Goal: Complete application form

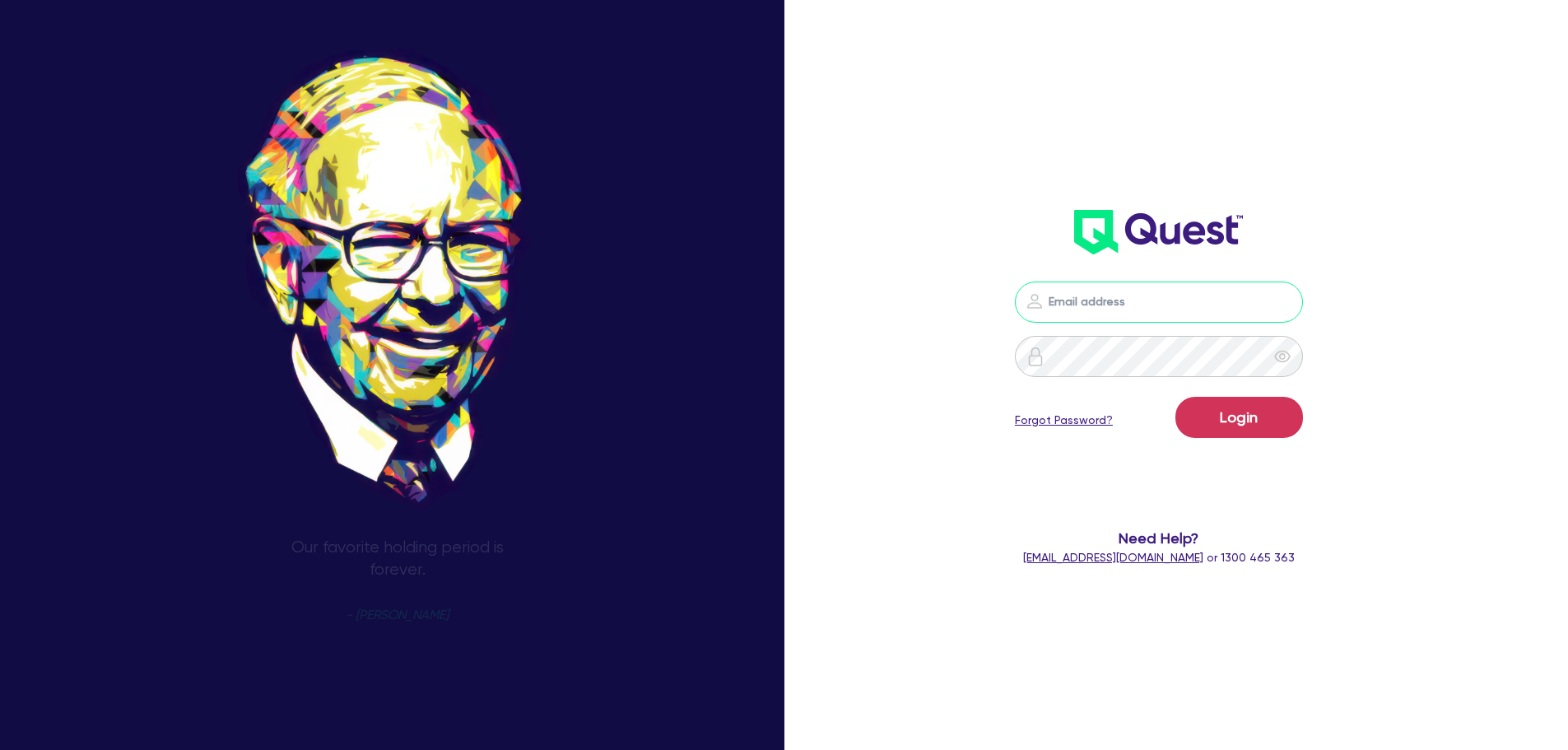
click at [1178, 310] on input "email" at bounding box center [1159, 302] width 288 height 41
type input "rob.matheson@quest.finance"
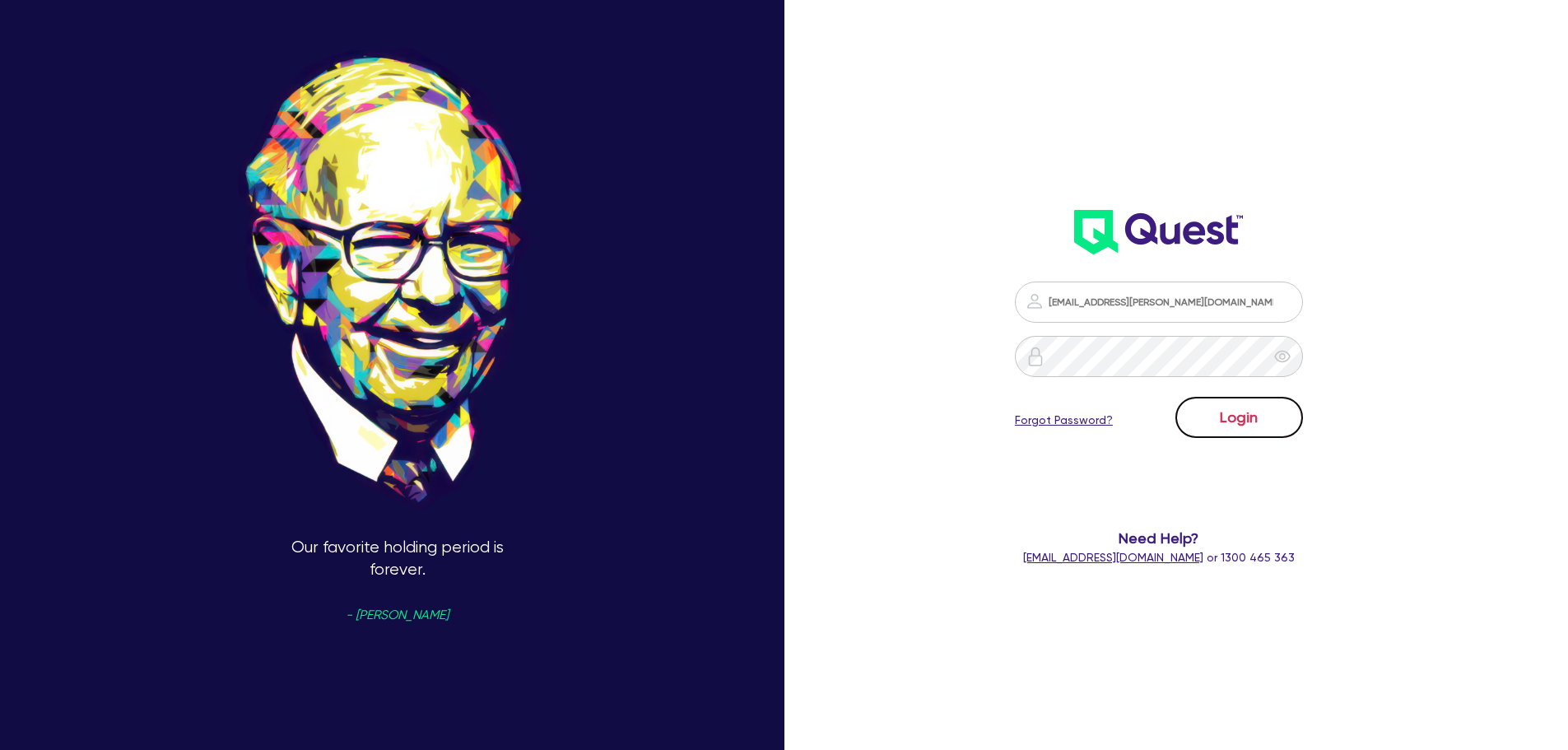
click at [1194, 409] on button "Login" at bounding box center [1239, 417] width 127 height 41
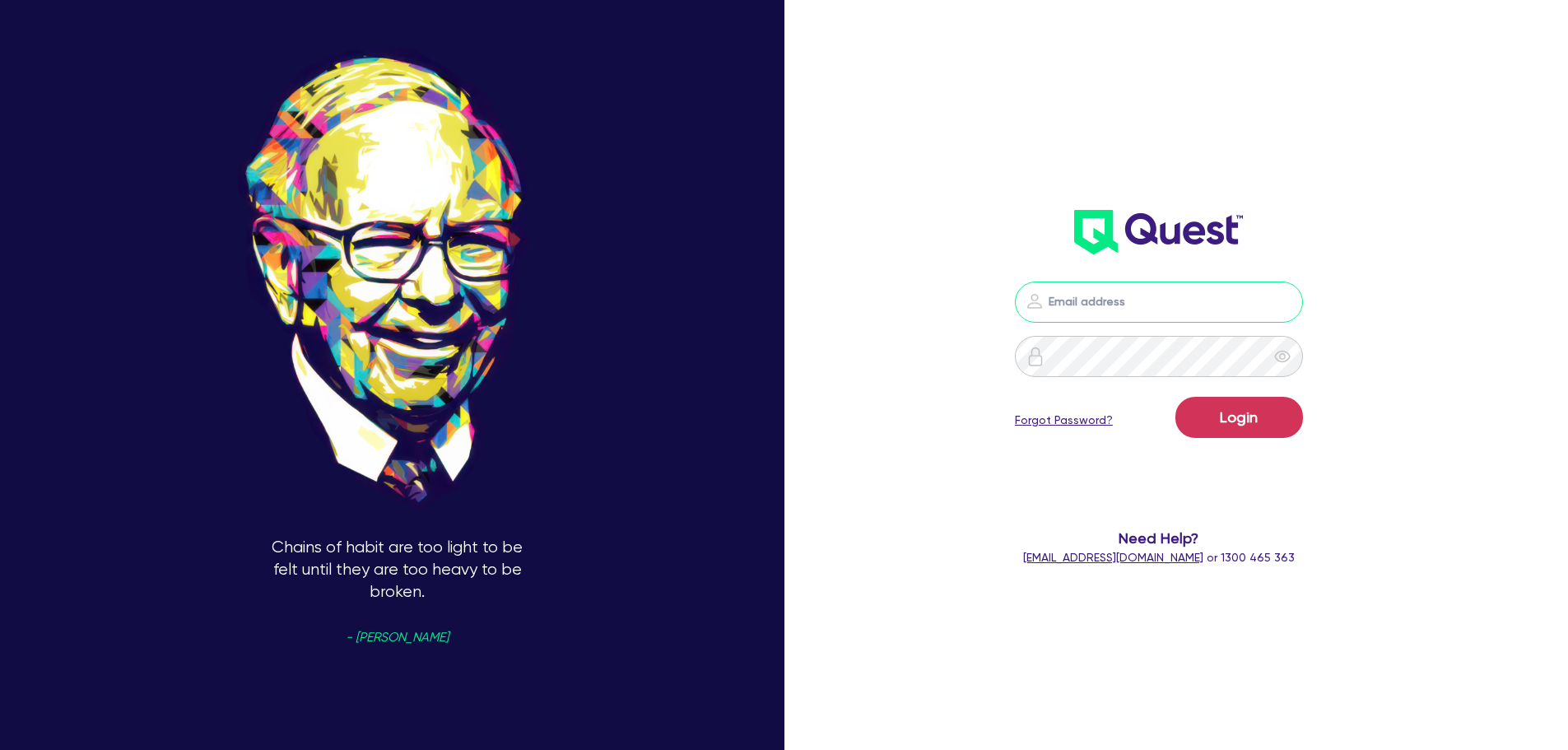
drag, startPoint x: 1183, startPoint y: 294, endPoint x: 1190, endPoint y: 304, distance: 12.2
click at [1183, 300] on input "email" at bounding box center [1159, 302] width 288 height 41
type input "[EMAIL_ADDRESS][PERSON_NAME][DOMAIN_NAME]"
click at [1243, 432] on button "Login" at bounding box center [1239, 417] width 127 height 41
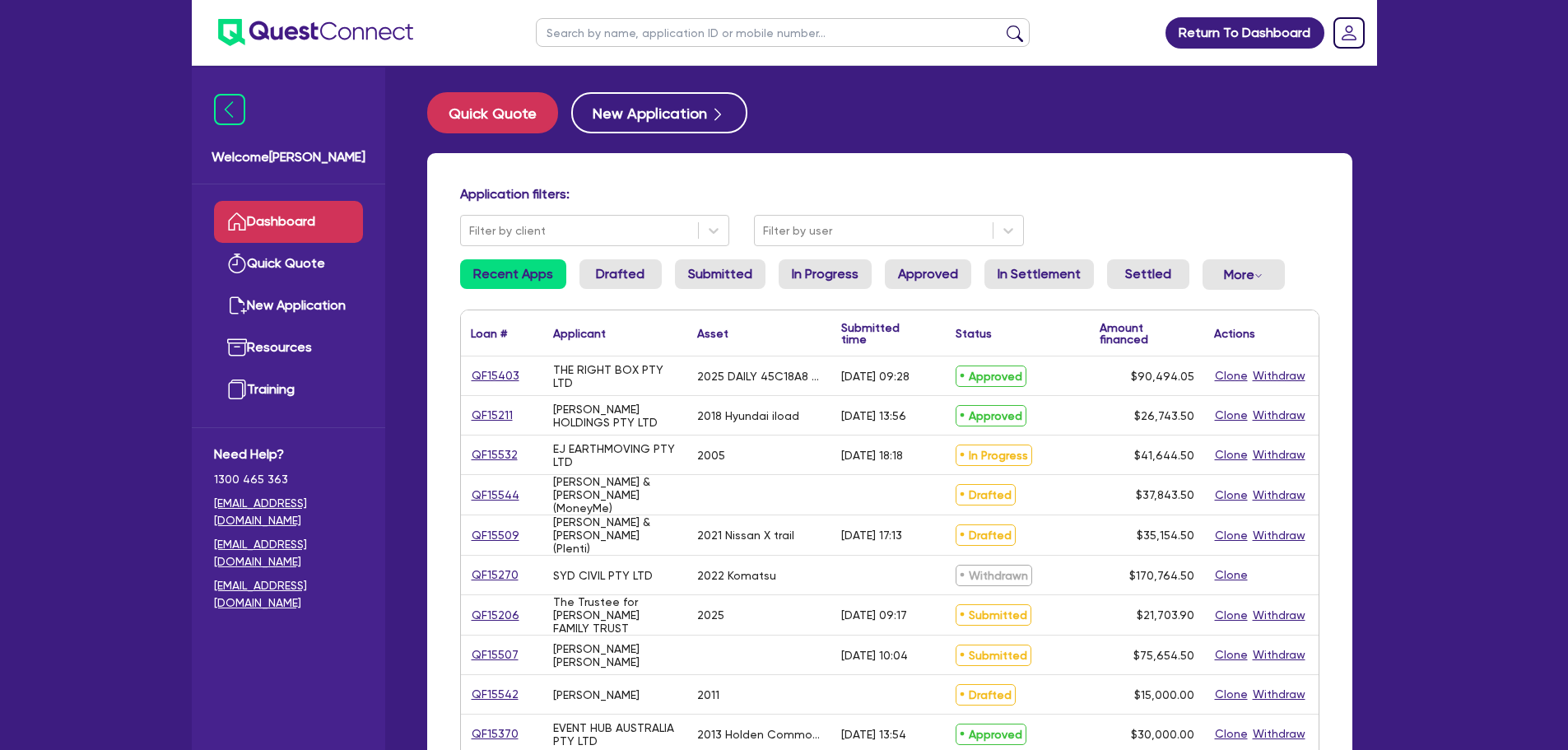
click at [710, 38] on input "text" at bounding box center [782, 33] width 493 height 29
type input "toll"
click at [1001, 25] on button "submit" at bounding box center [1014, 36] width 27 height 23
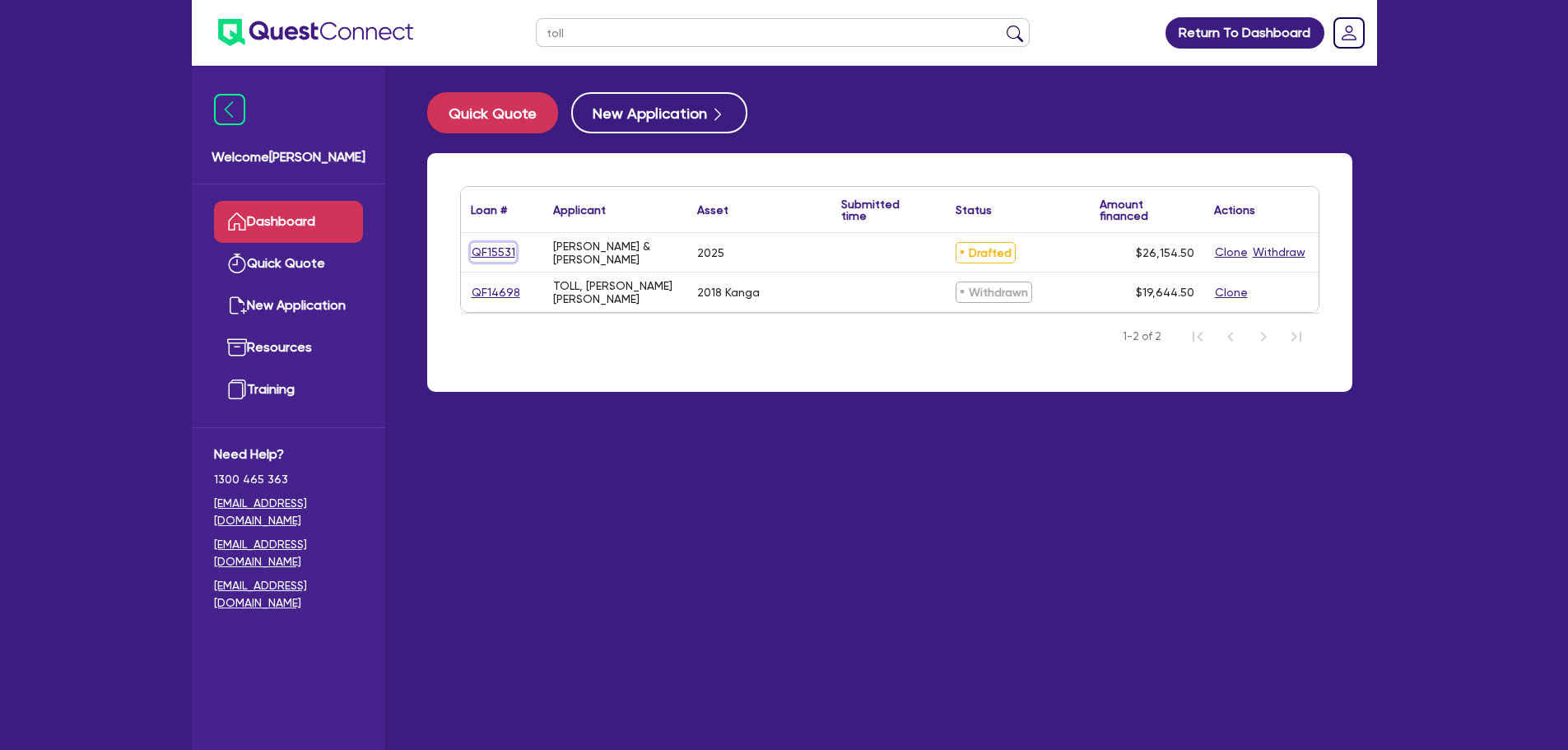
click at [493, 244] on link "QF15531" at bounding box center [493, 252] width 46 height 19
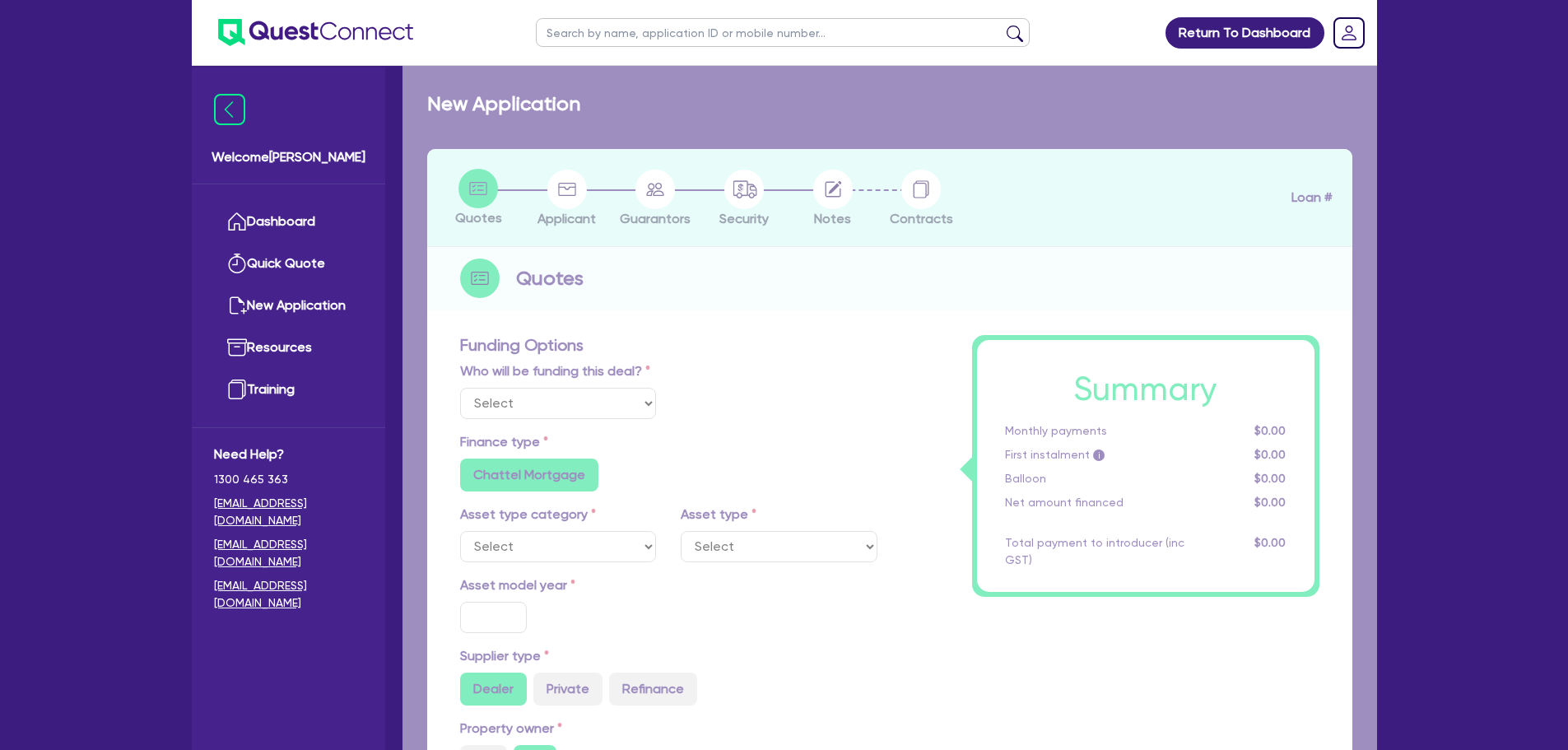
select select "Other"
select select "CARS_AND_LIGHT_TRUCKS"
type input "2025"
type input "31,900"
type input "6,400"
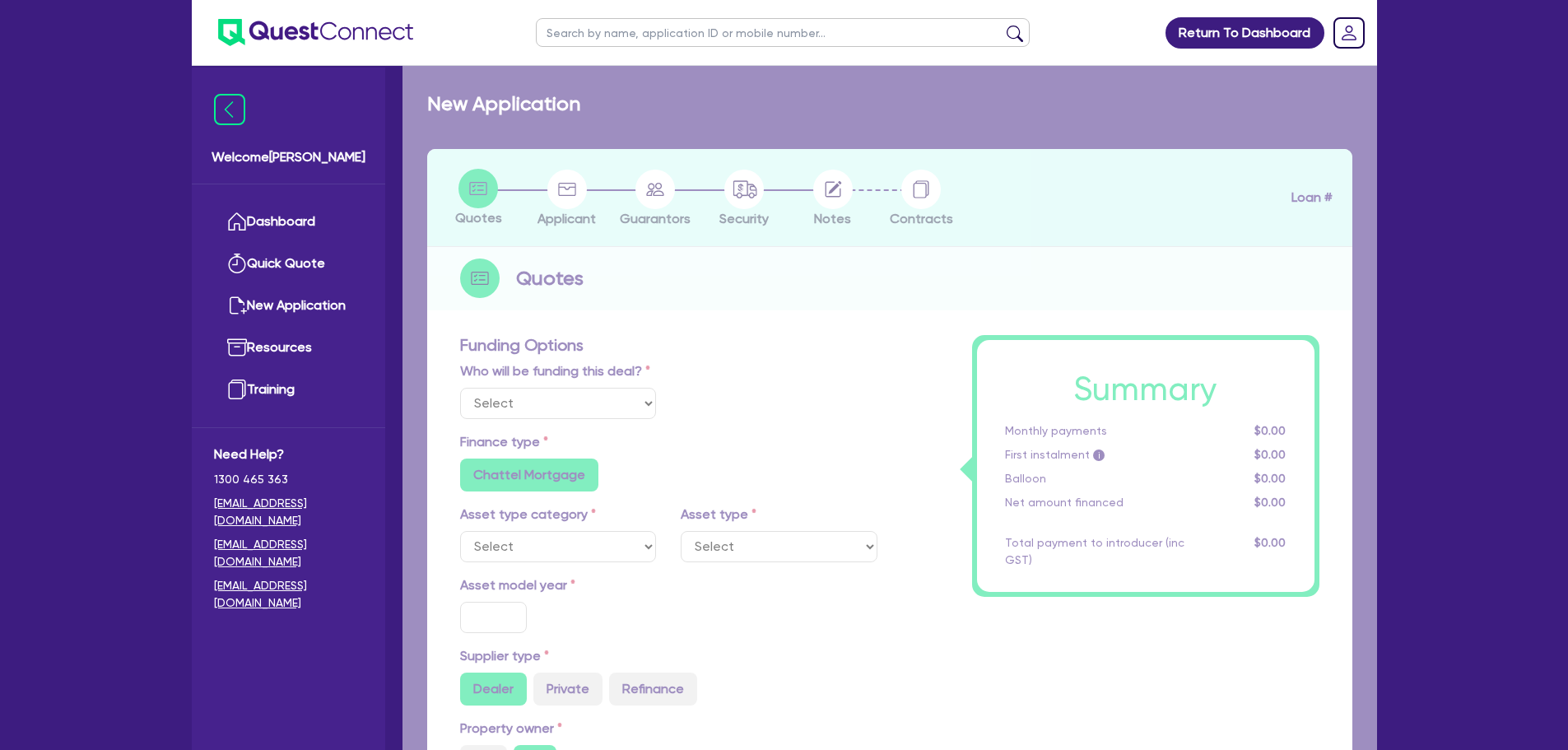
type input "4"
type input "1,046.18"
type input "12"
radio input "true"
radio input "false"
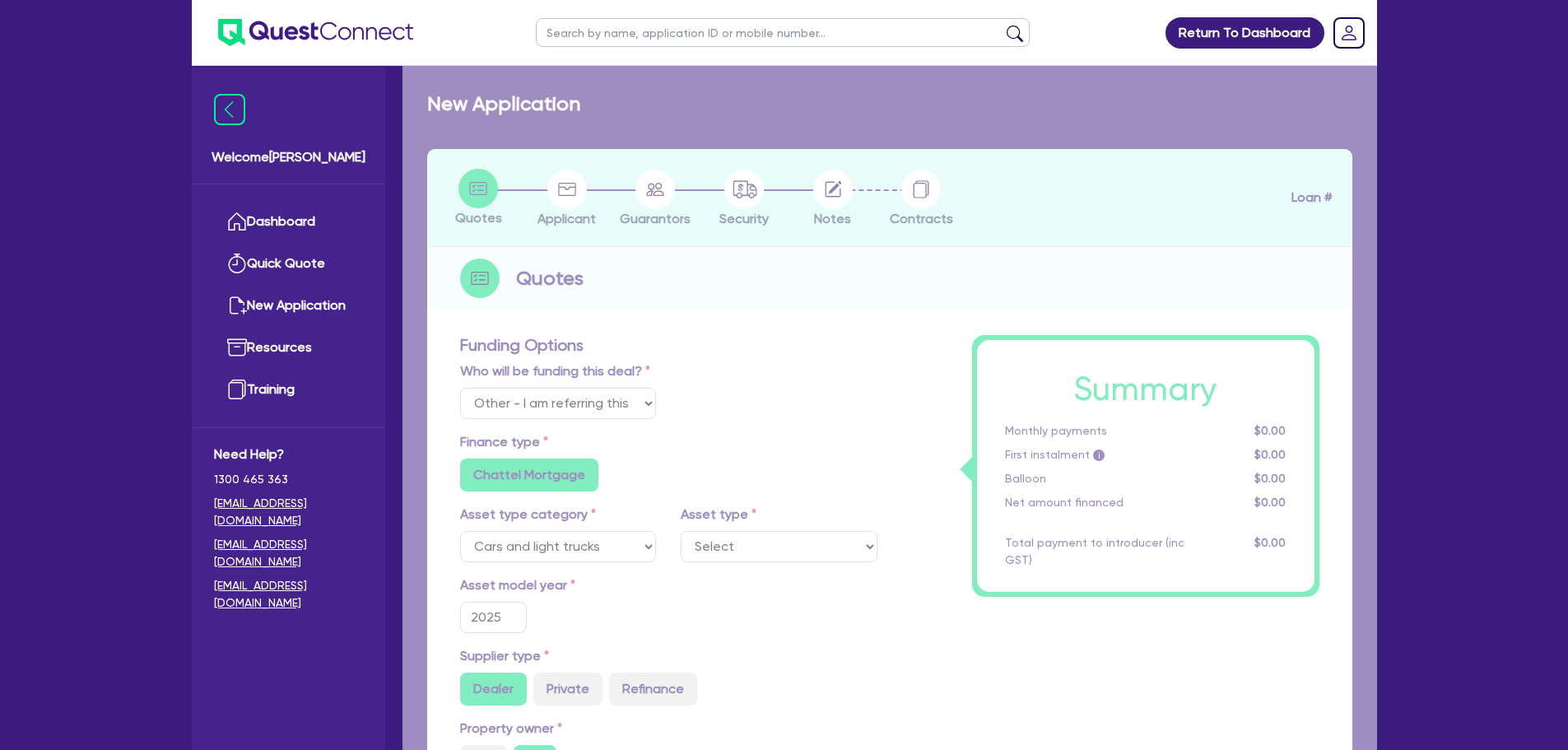
select select "PASSENGER_VEHICLES"
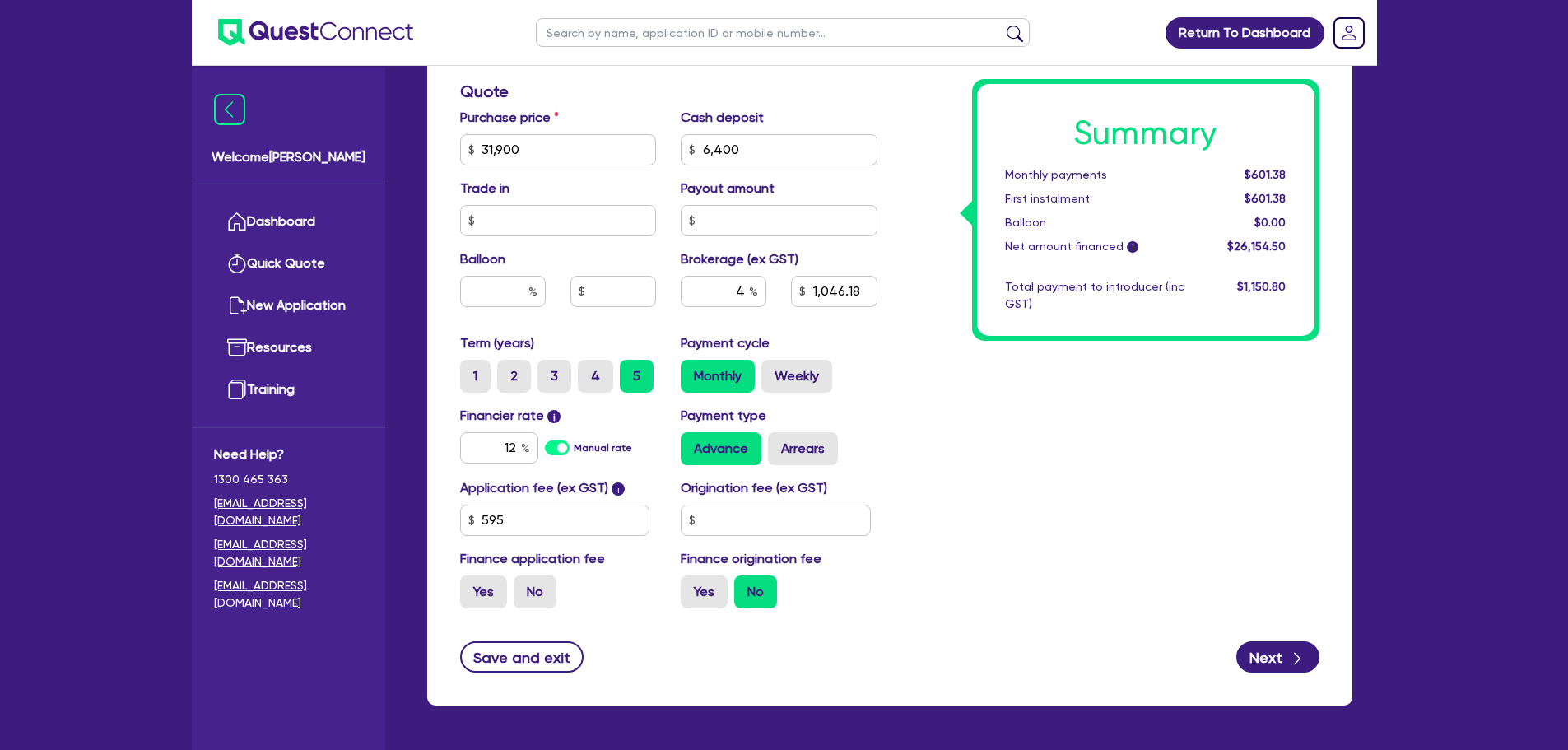
scroll to position [823, 0]
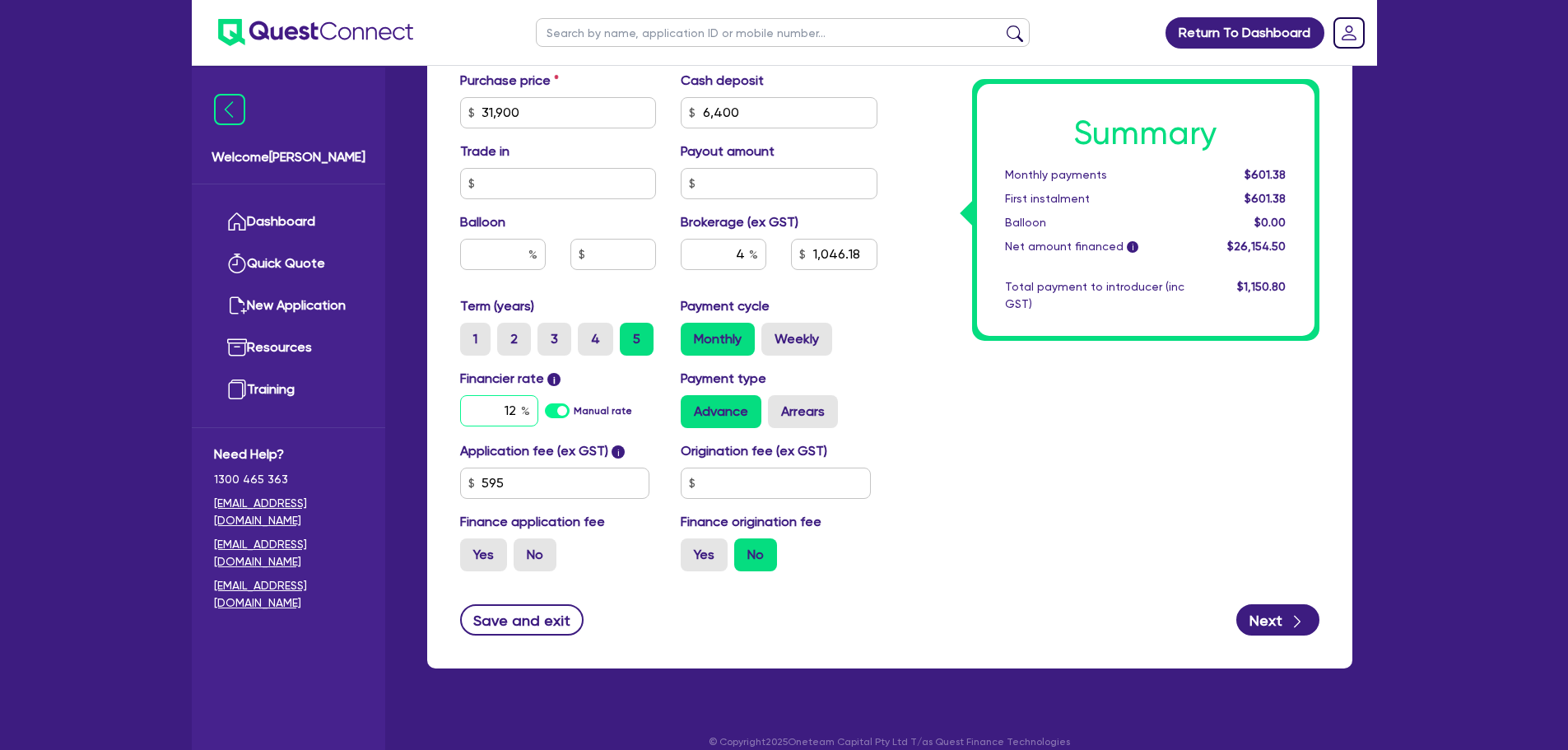
drag, startPoint x: 512, startPoint y: 409, endPoint x: 489, endPoint y: 405, distance: 23.3
click at [489, 405] on input "12" at bounding box center [499, 411] width 78 height 31
click at [518, 409] on input "12" at bounding box center [499, 411] width 78 height 31
drag, startPoint x: 518, startPoint y: 409, endPoint x: 485, endPoint y: 402, distance: 33.7
click at [479, 399] on input "12" at bounding box center [499, 411] width 78 height 31
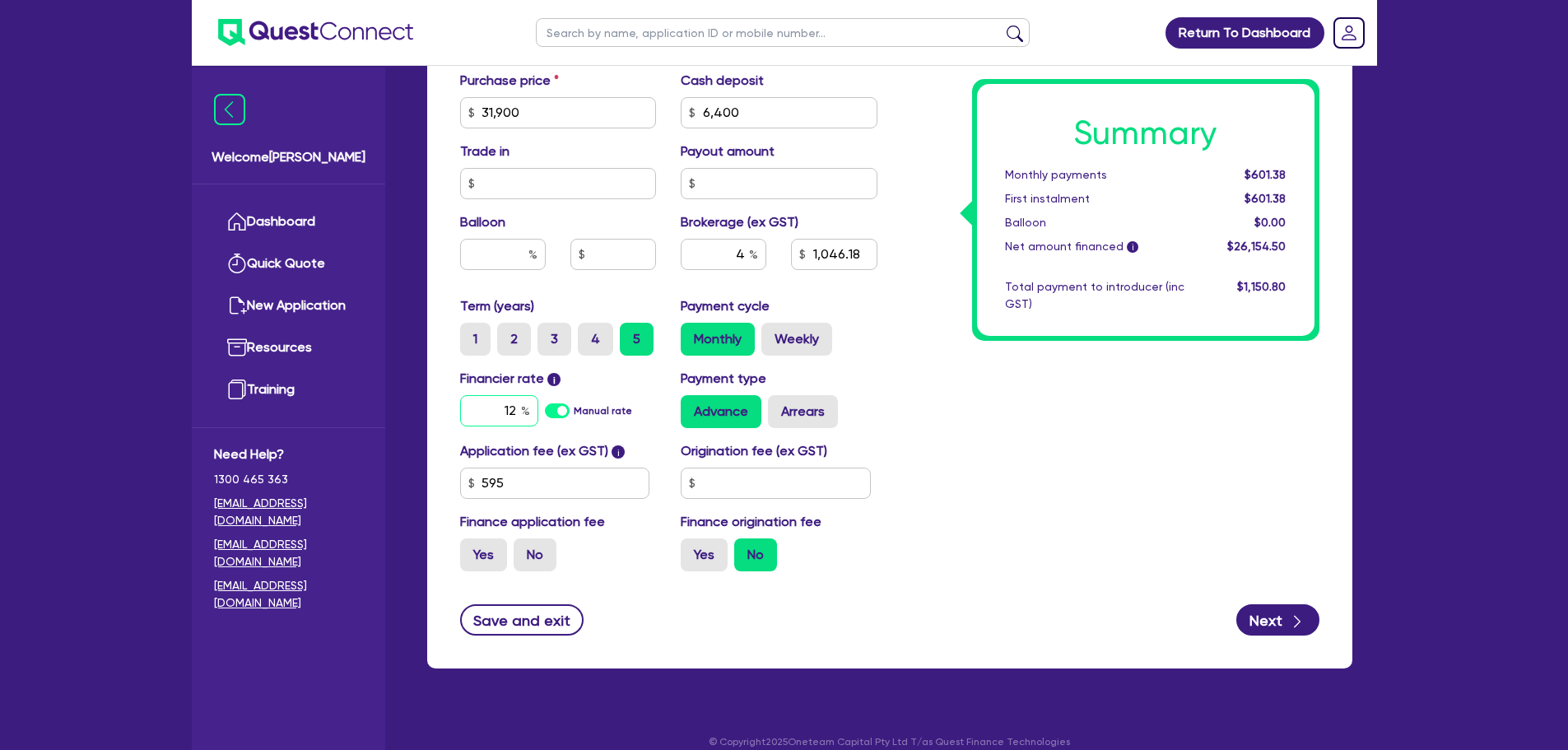
type input "31,900"
type input "6,400"
type input "1,046.18"
type input "6"
type input "31,900"
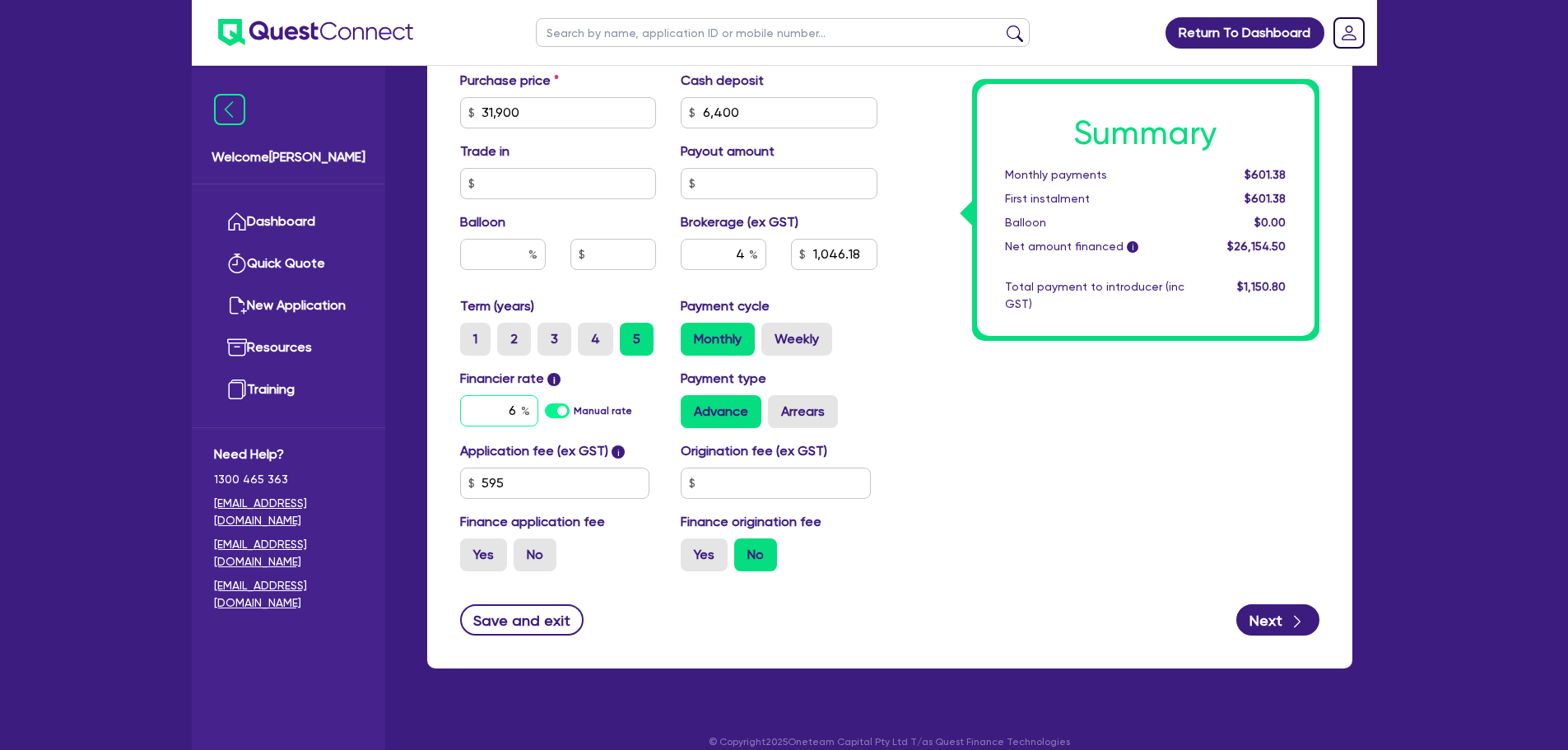
type input "6,400"
type input "1,046.18"
type input "6."
type input "31,900"
type input "6,400"
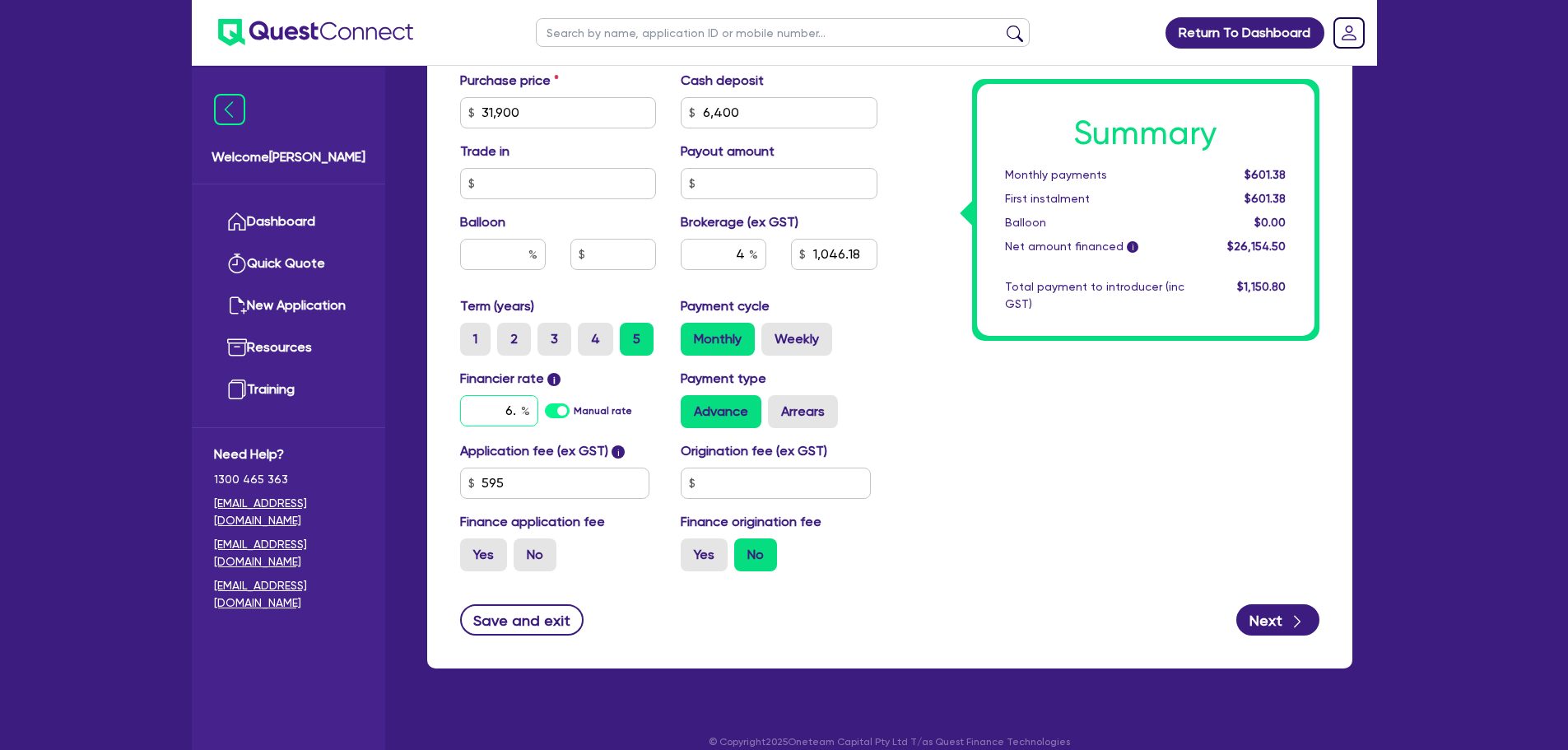
type input "1,046.18"
type input "6.6"
type input "31,900"
type input "6,400"
type input "1,046.18"
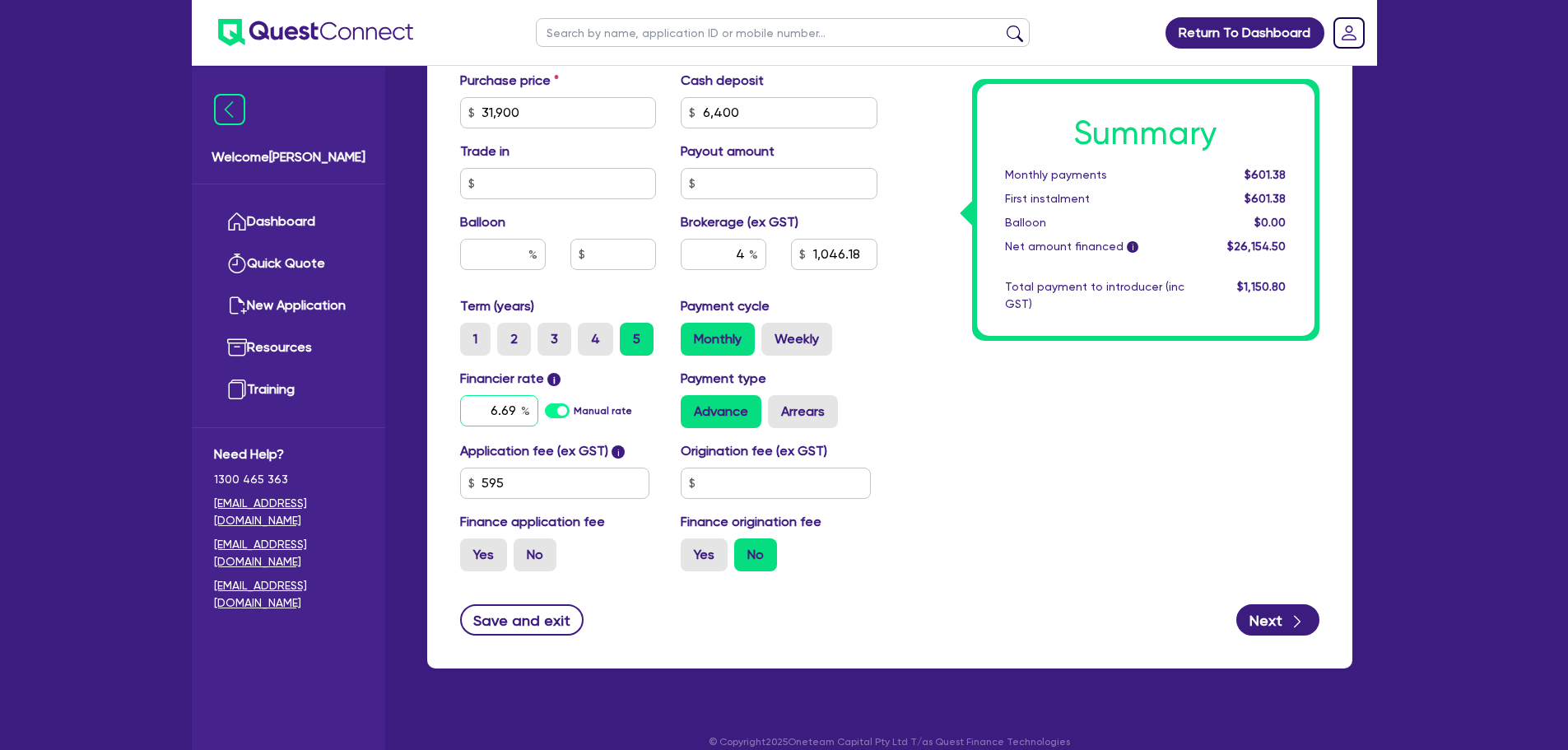
type input "6.69"
type input "31,900"
type input "6,400"
type input "1,046.18"
click at [983, 351] on div "Summary Monthly payments Calculating... First instalment Calculating... Balloon…" at bounding box center [1111, 55] width 442 height 1060
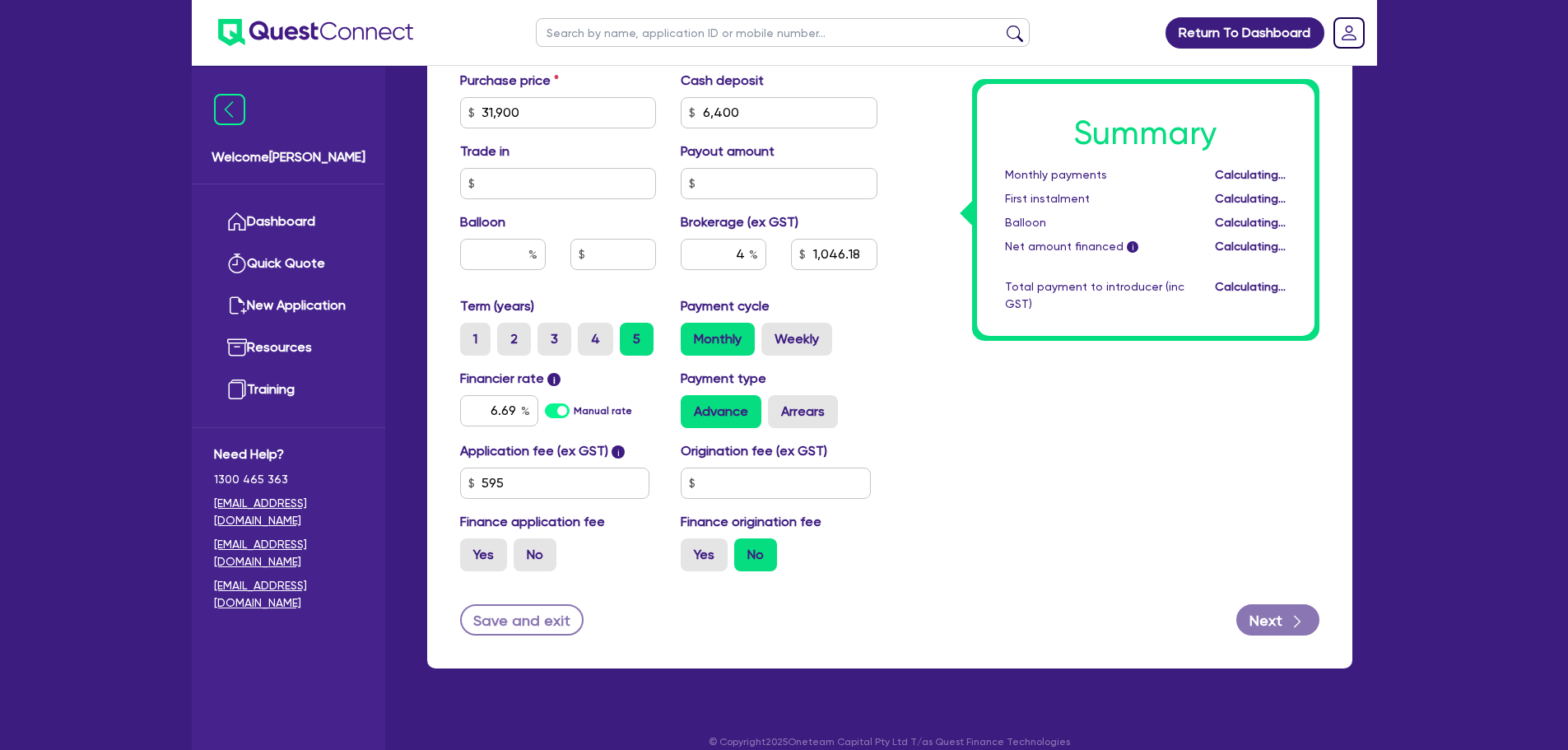
type input "31,900"
type input "6,400"
type input "1,046.18"
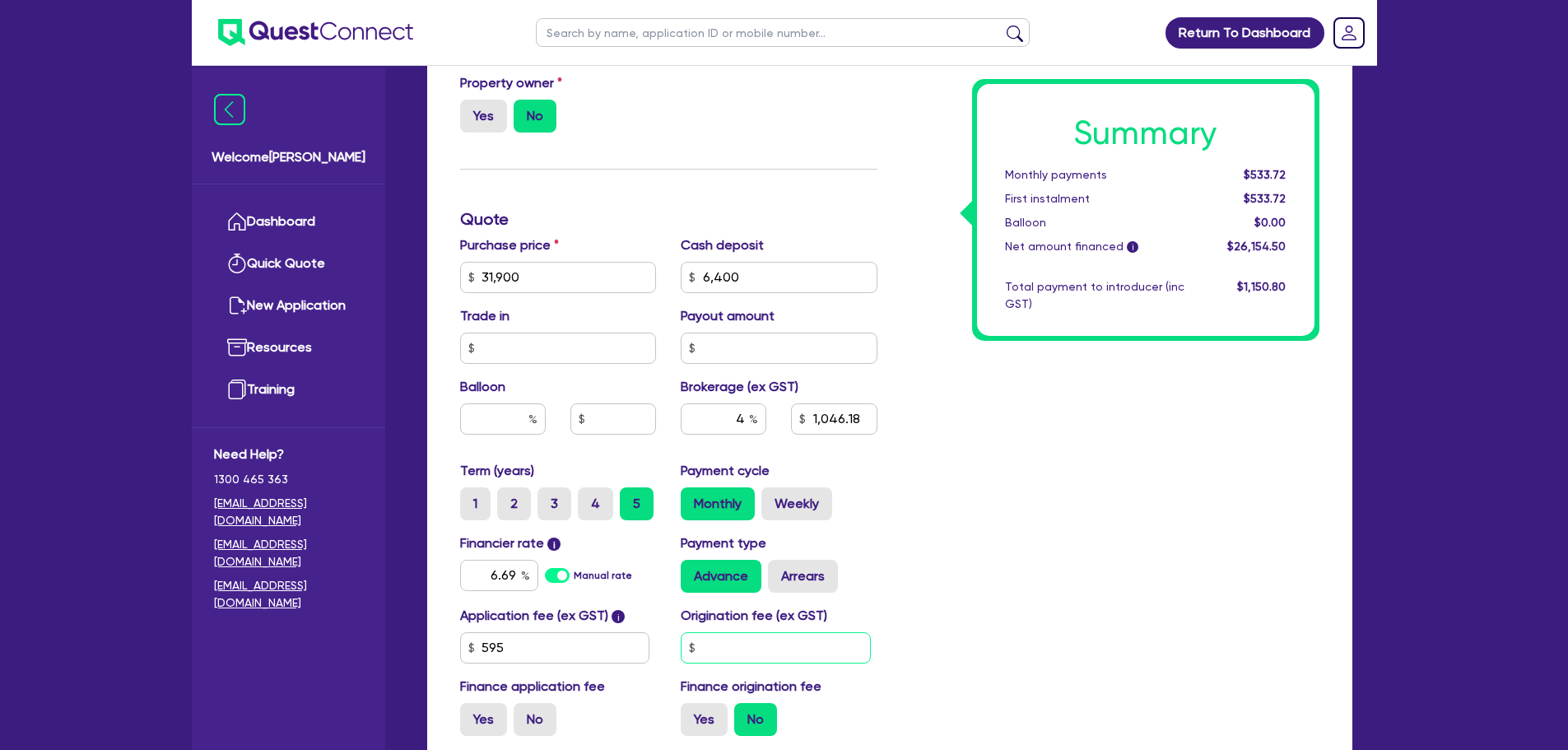
click at [728, 648] on input "text" at bounding box center [775, 648] width 190 height 31
type input "31,900"
type input "6,400"
type input "1,046.18"
type input "9"
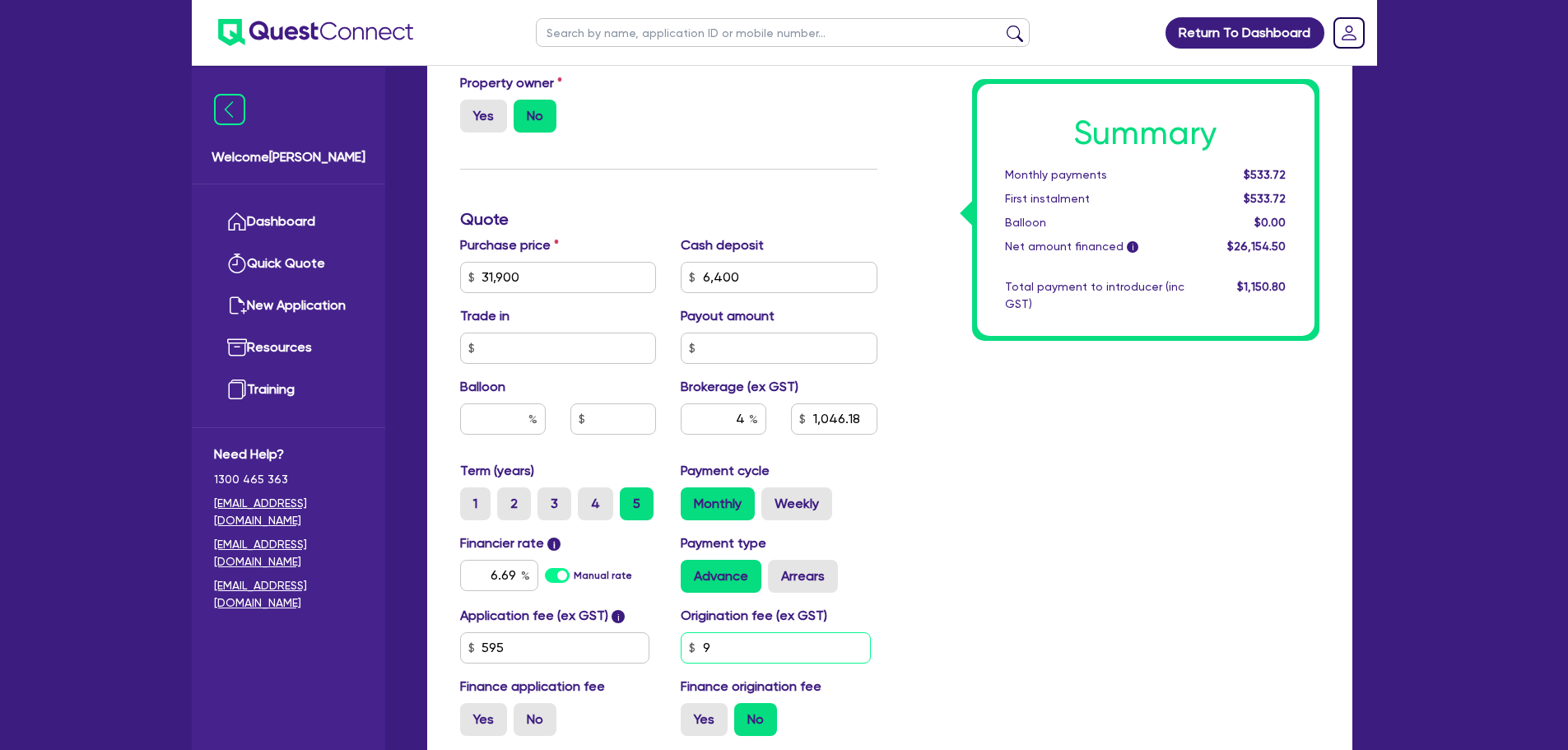
type input "31,900"
type input "6,400"
type input "1,046.18"
type input "90"
type input "31,900"
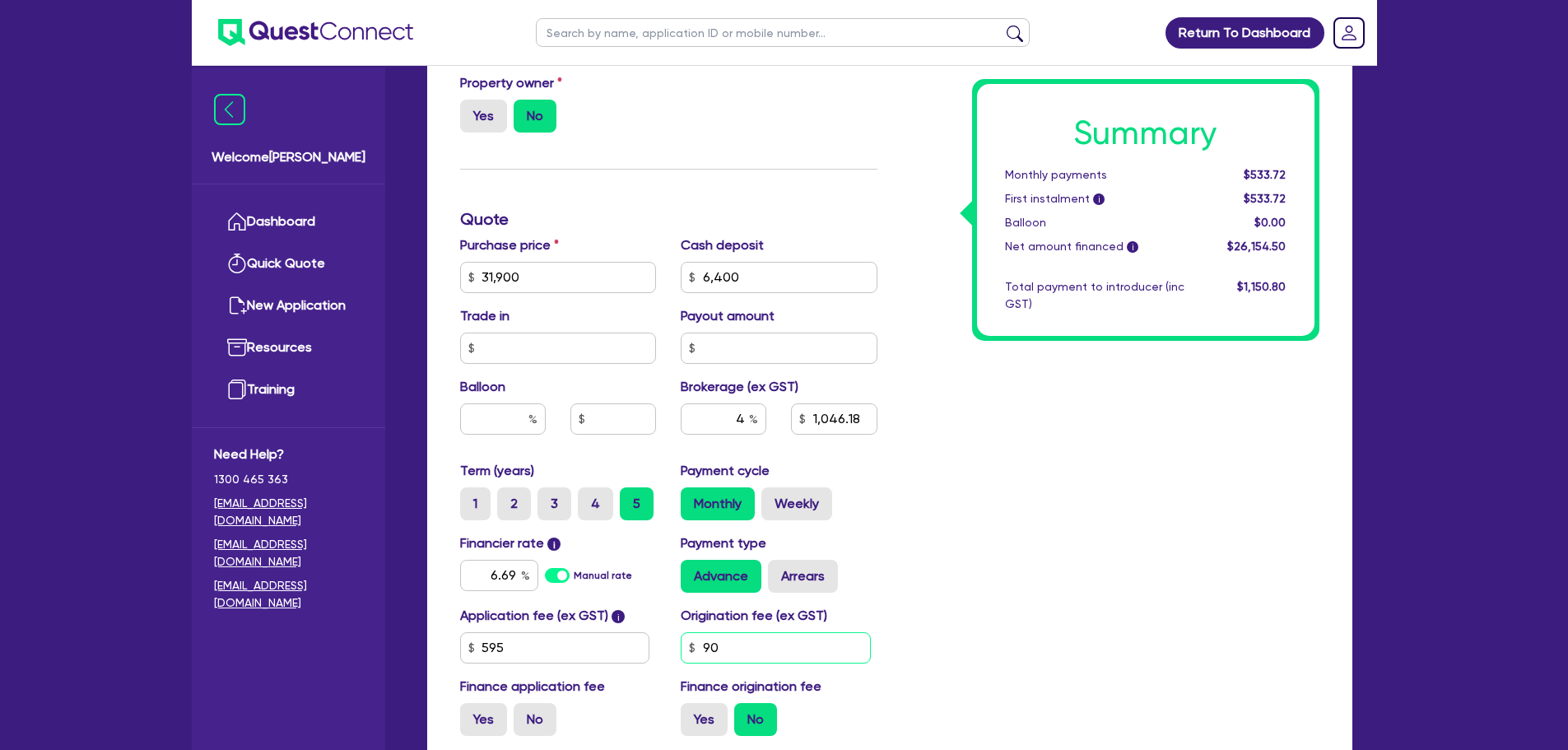
type input "6,400"
type input "1,046.18"
type input "900"
type input "31,900"
type input "6,400"
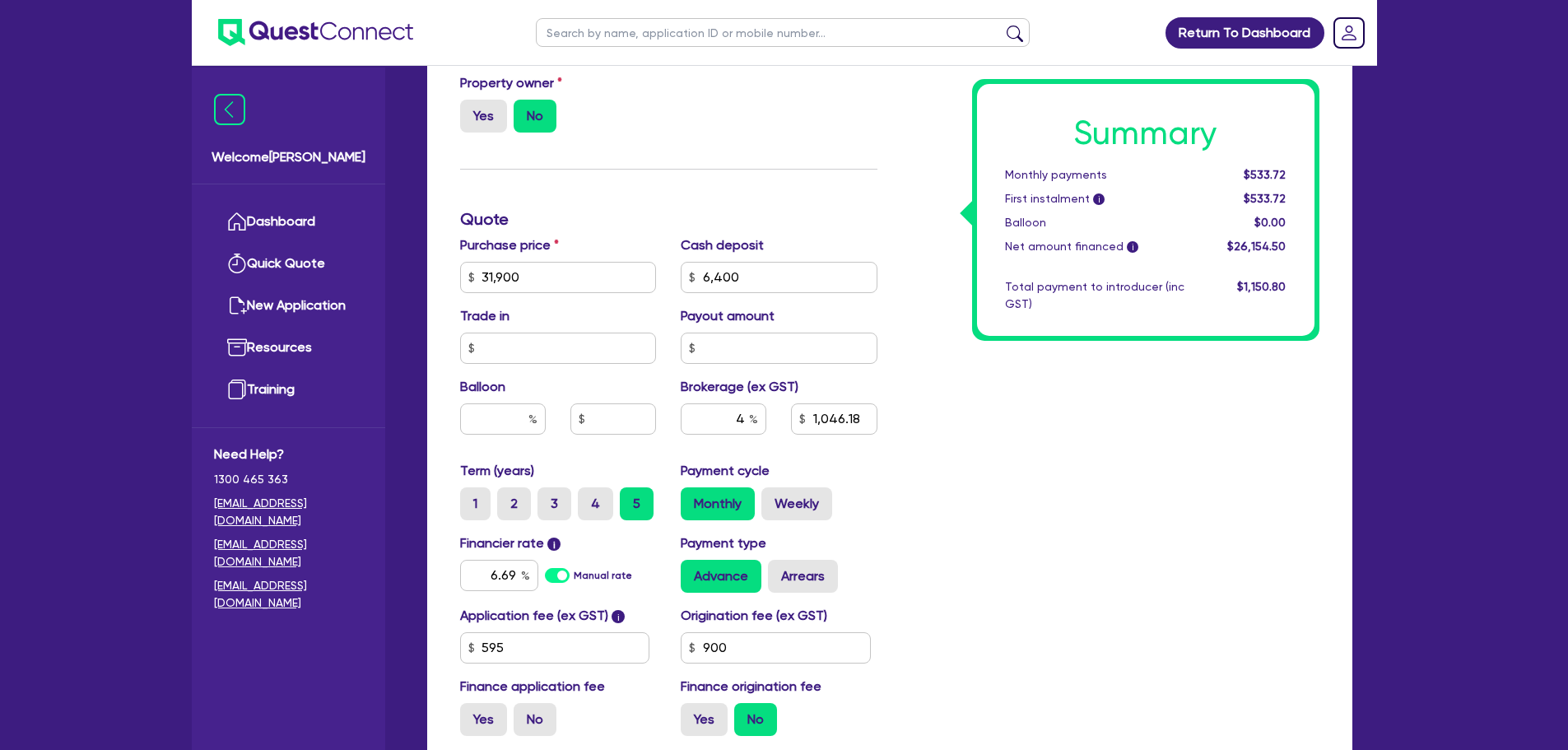
type input "1,046.18"
click at [981, 452] on div "Summary Monthly payments $533.72 First instalment i $533.72 Balloon $0.00 Net a…" at bounding box center [1111, 219] width 442 height 1060
type input "31,900"
type input "6,400"
type input "1,046.18"
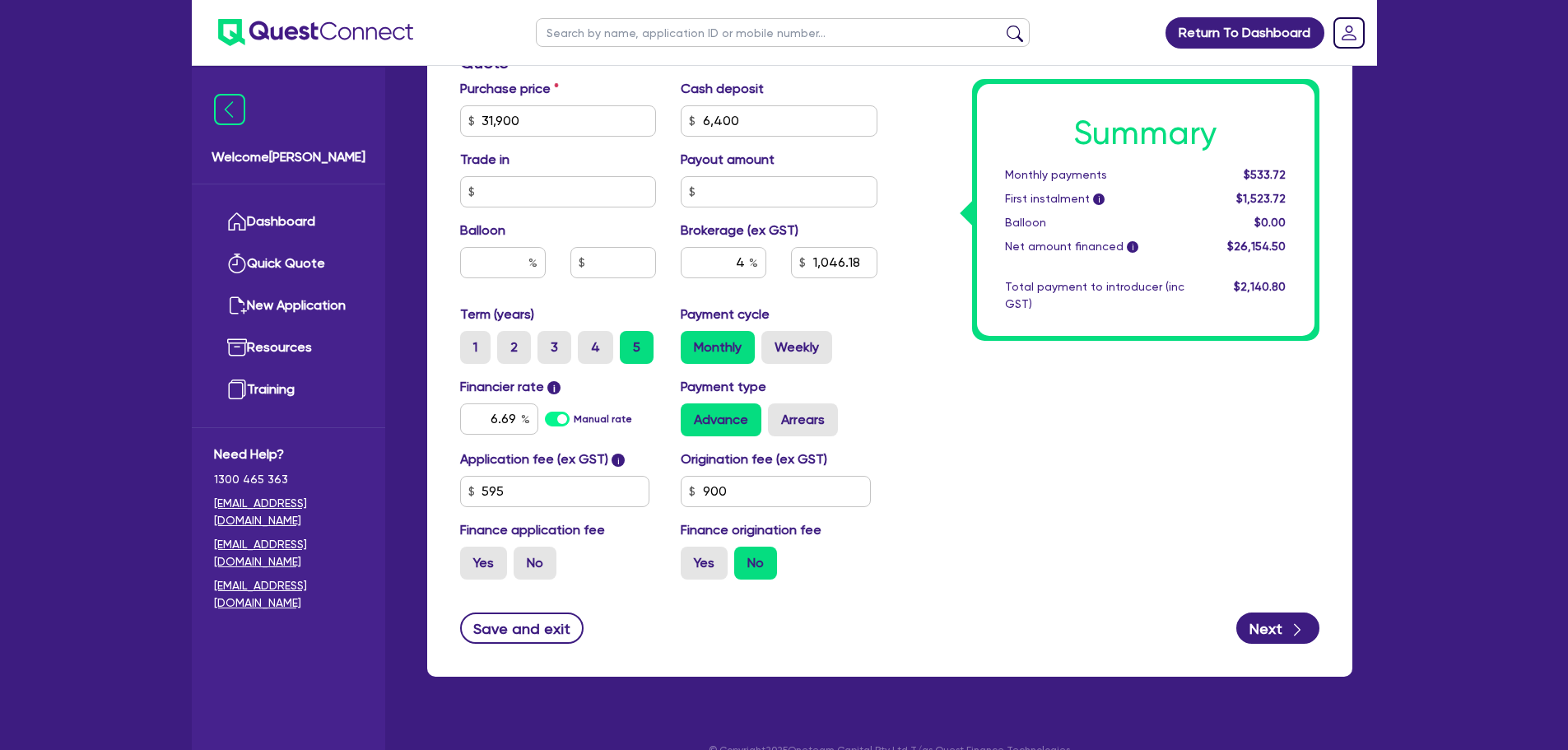
scroll to position [823, 0]
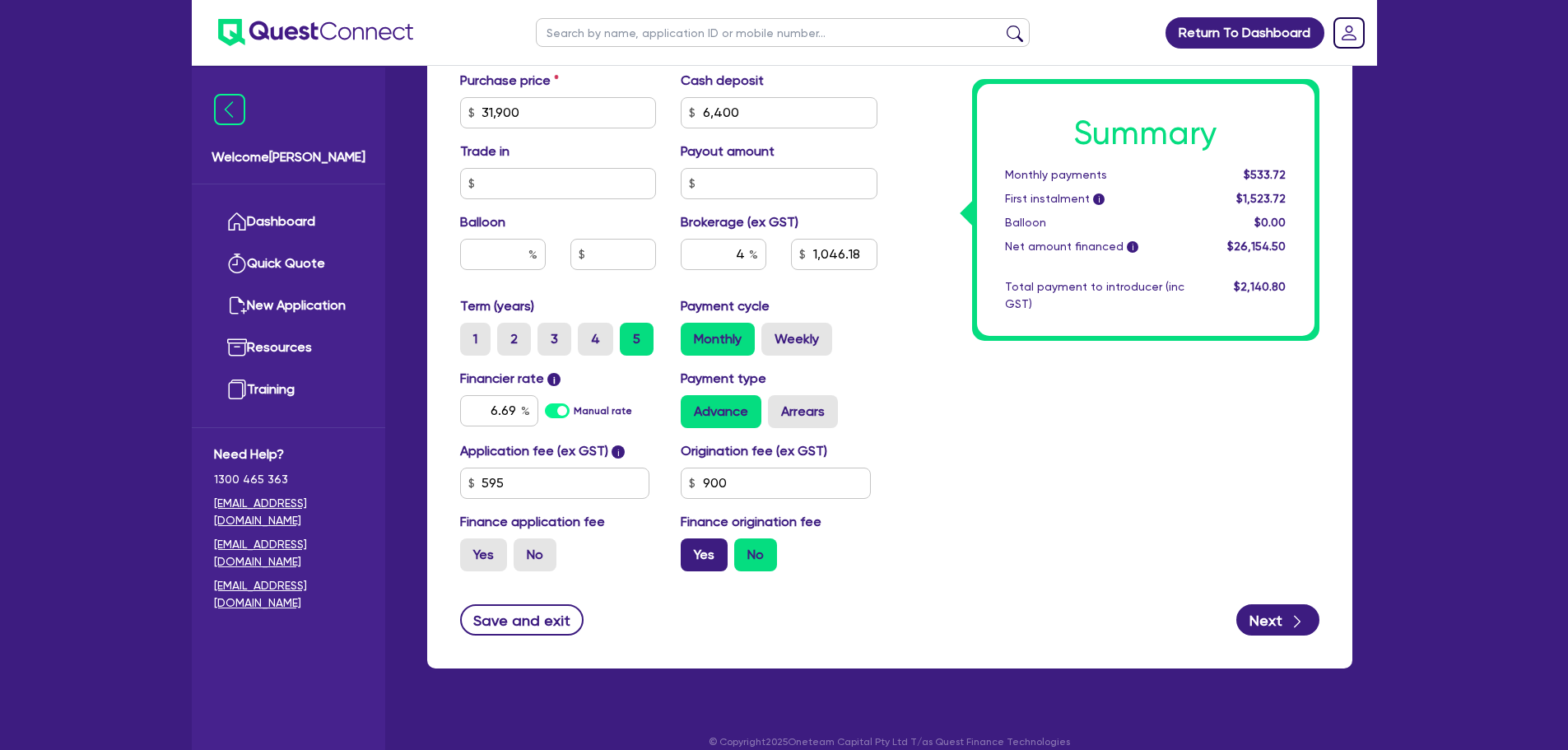
click at [697, 555] on label "Yes" at bounding box center [704, 555] width 47 height 33
click at [691, 550] on input "Yes" at bounding box center [686, 544] width 10 height 10
radio input "true"
type input "31,900"
type input "6,400"
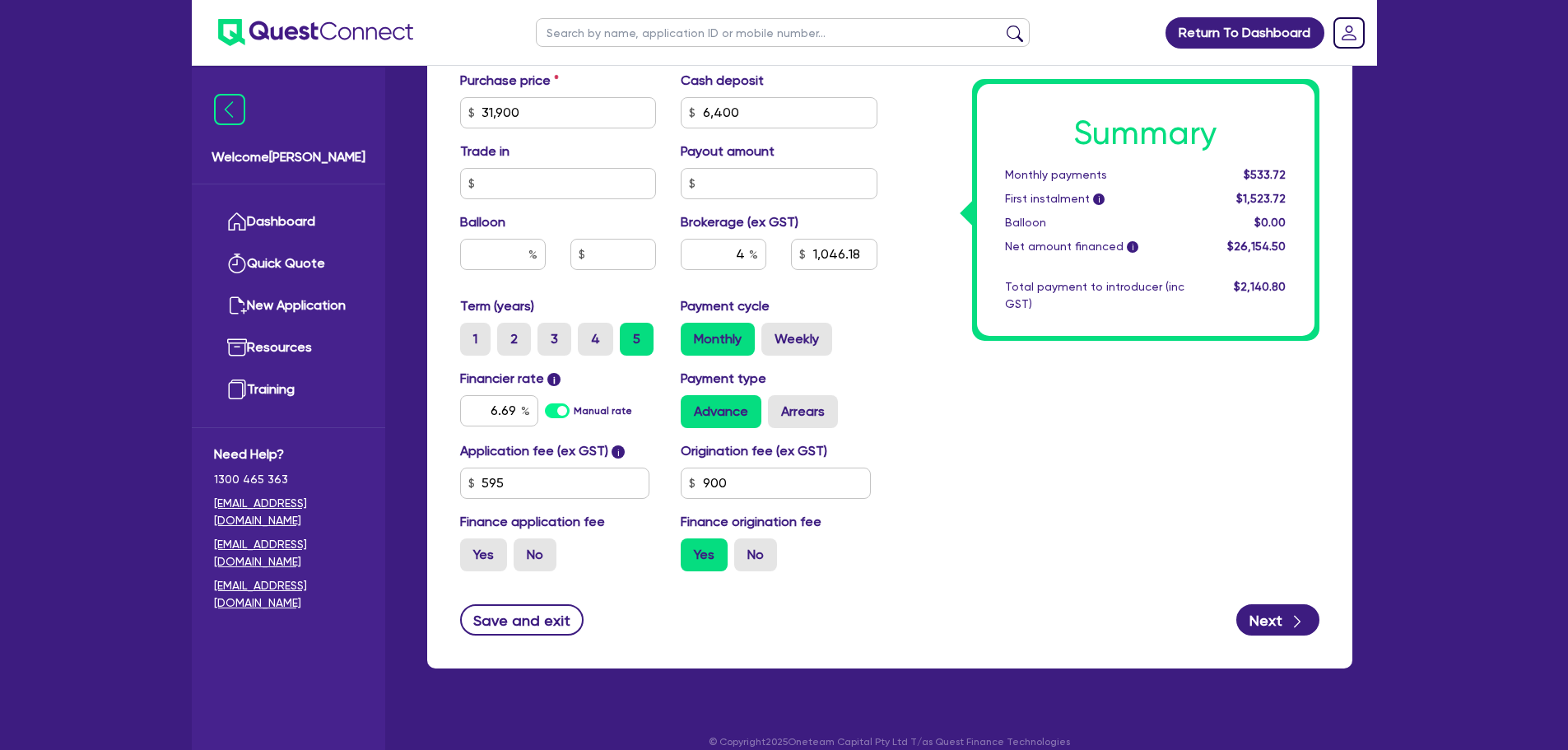
type input "1,046.18"
type input "31,900"
type input "6,400"
type input "1,085.78"
click at [760, 563] on label "No" at bounding box center [756, 555] width 43 height 33
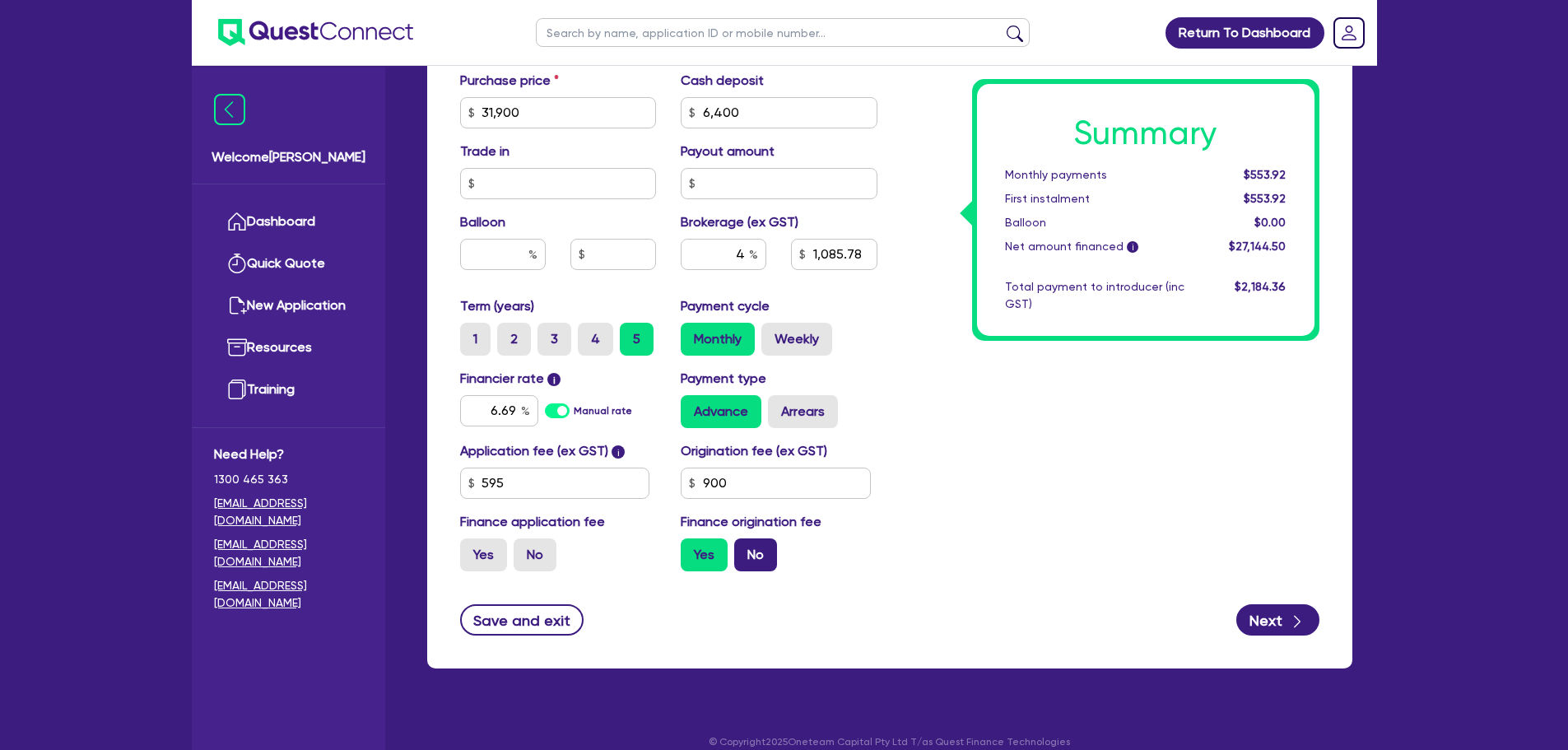
click at [744, 550] on input "No" at bounding box center [739, 544] width 10 height 10
radio input "true"
type input "31,900"
type input "6,400"
type input "1,085.78"
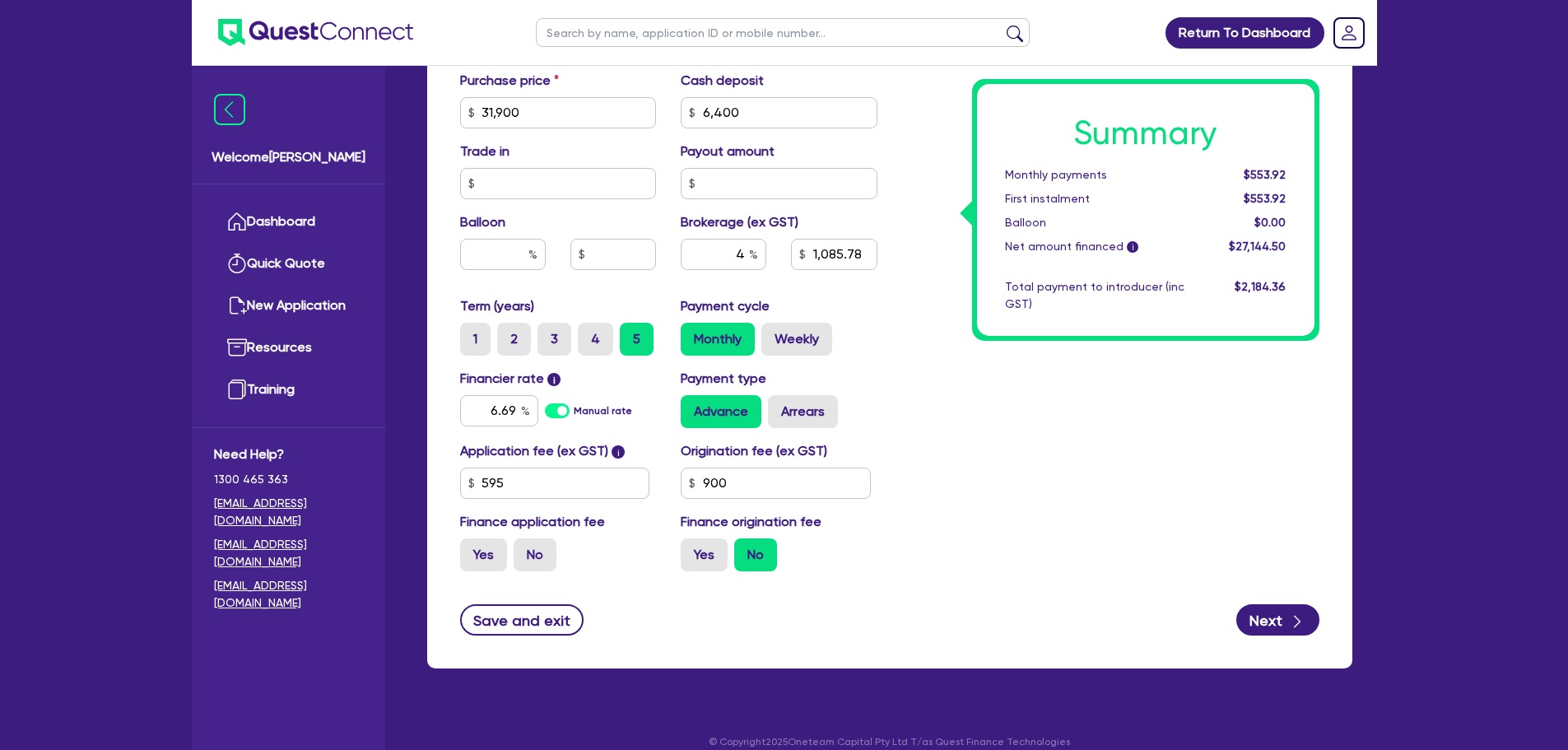
type input "31,900"
type input "6,400"
type input "1,046.18"
click at [717, 564] on label "Yes" at bounding box center [704, 555] width 47 height 33
click at [691, 550] on input "Yes" at bounding box center [686, 544] width 10 height 10
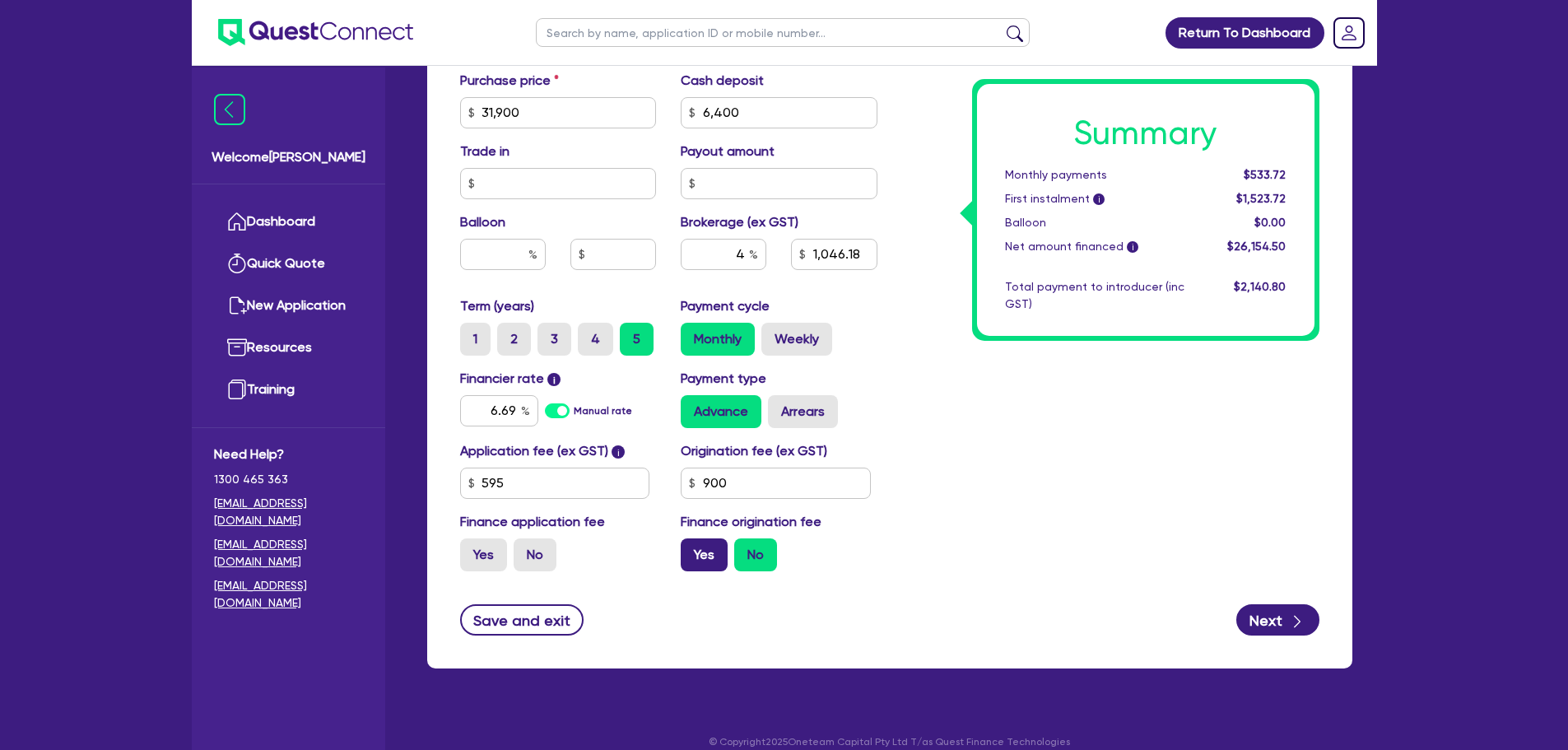
radio input "true"
type input "31,900"
type input "6,400"
type input "1,046.18"
type input "31,900"
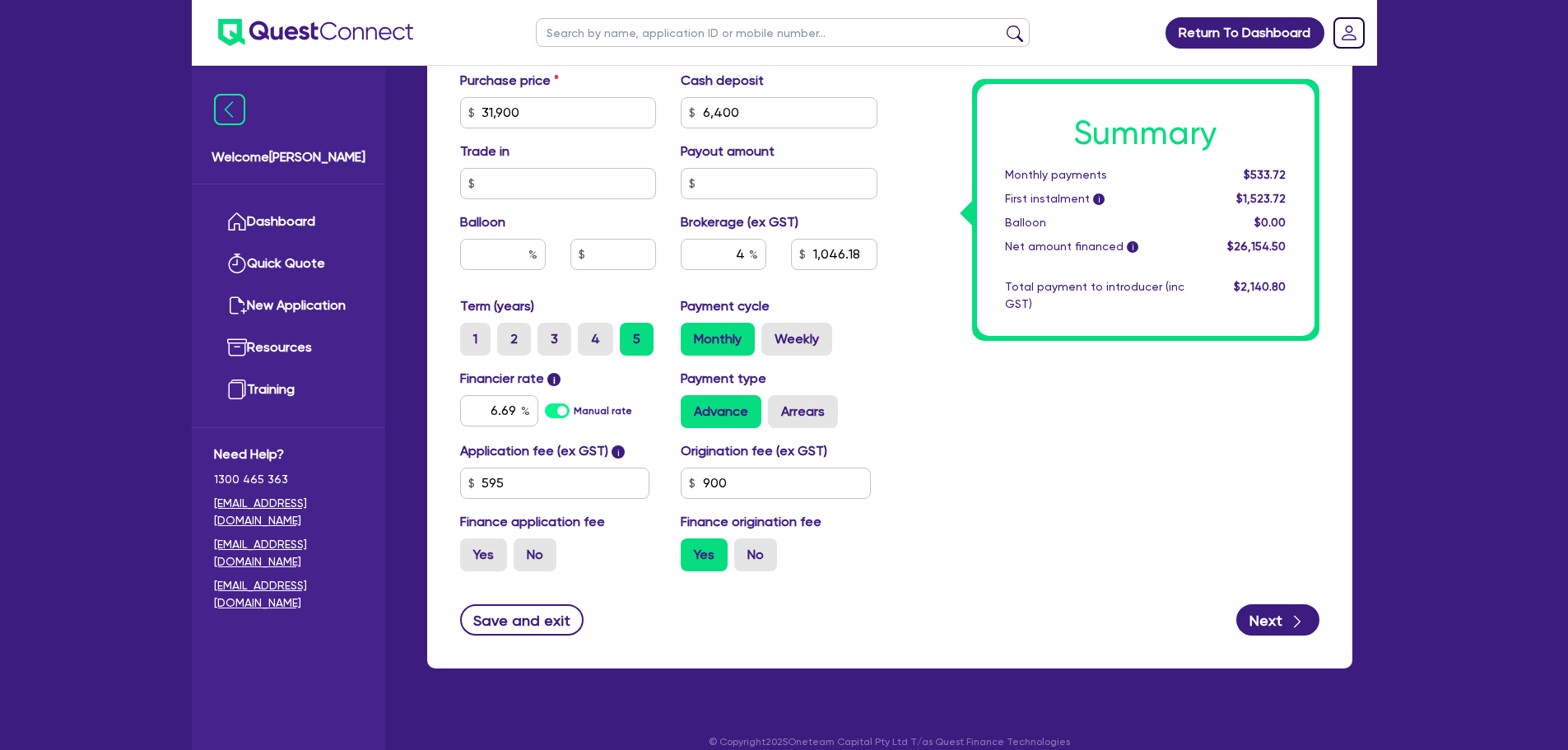
type input "6,400"
type input "1,085.78"
click at [759, 557] on label "No" at bounding box center [756, 555] width 43 height 33
click at [744, 550] on input "No" at bounding box center [739, 544] width 10 height 10
radio input "true"
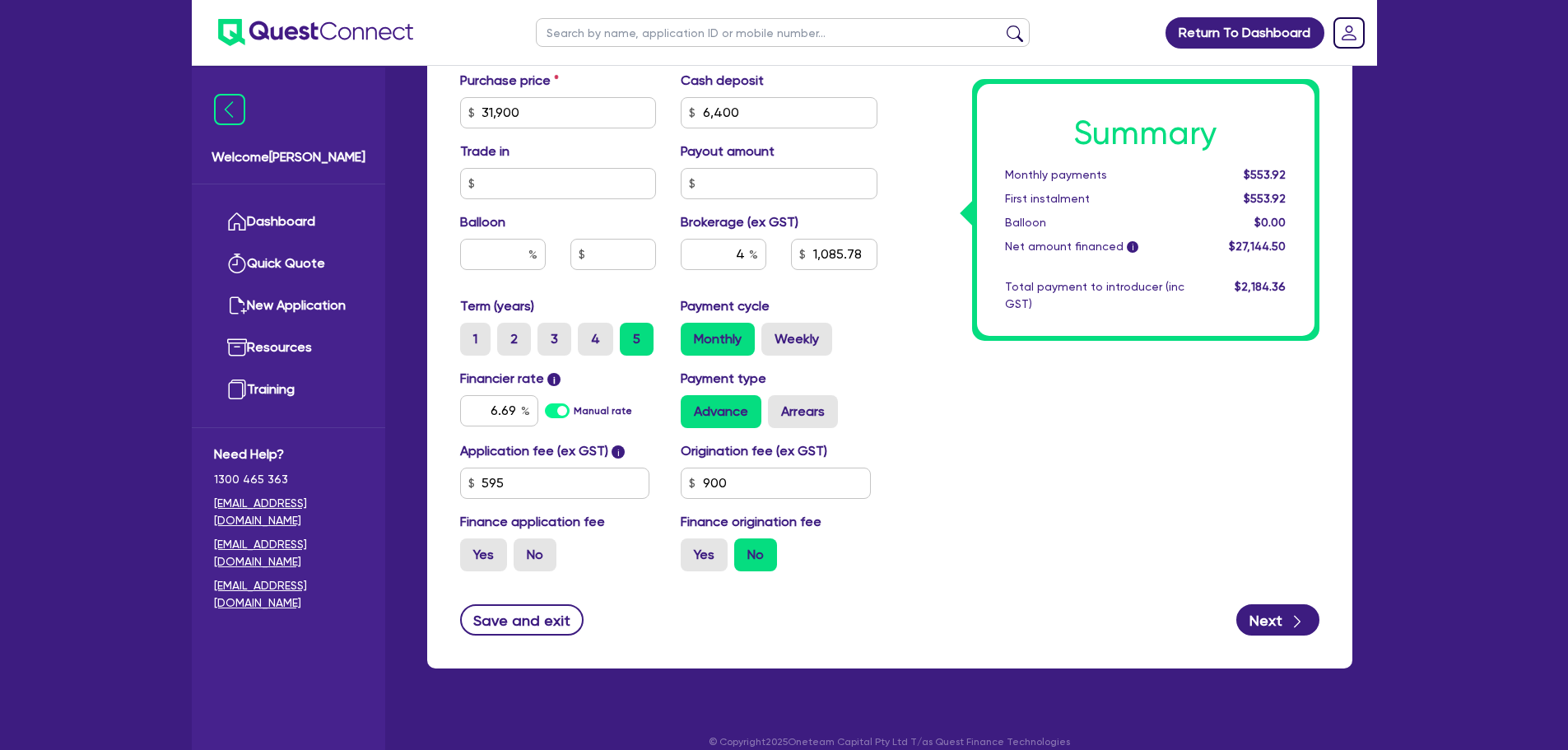
type input "31,900"
type input "6,400"
type input "1,085.78"
type input "31,900"
type input "6,400"
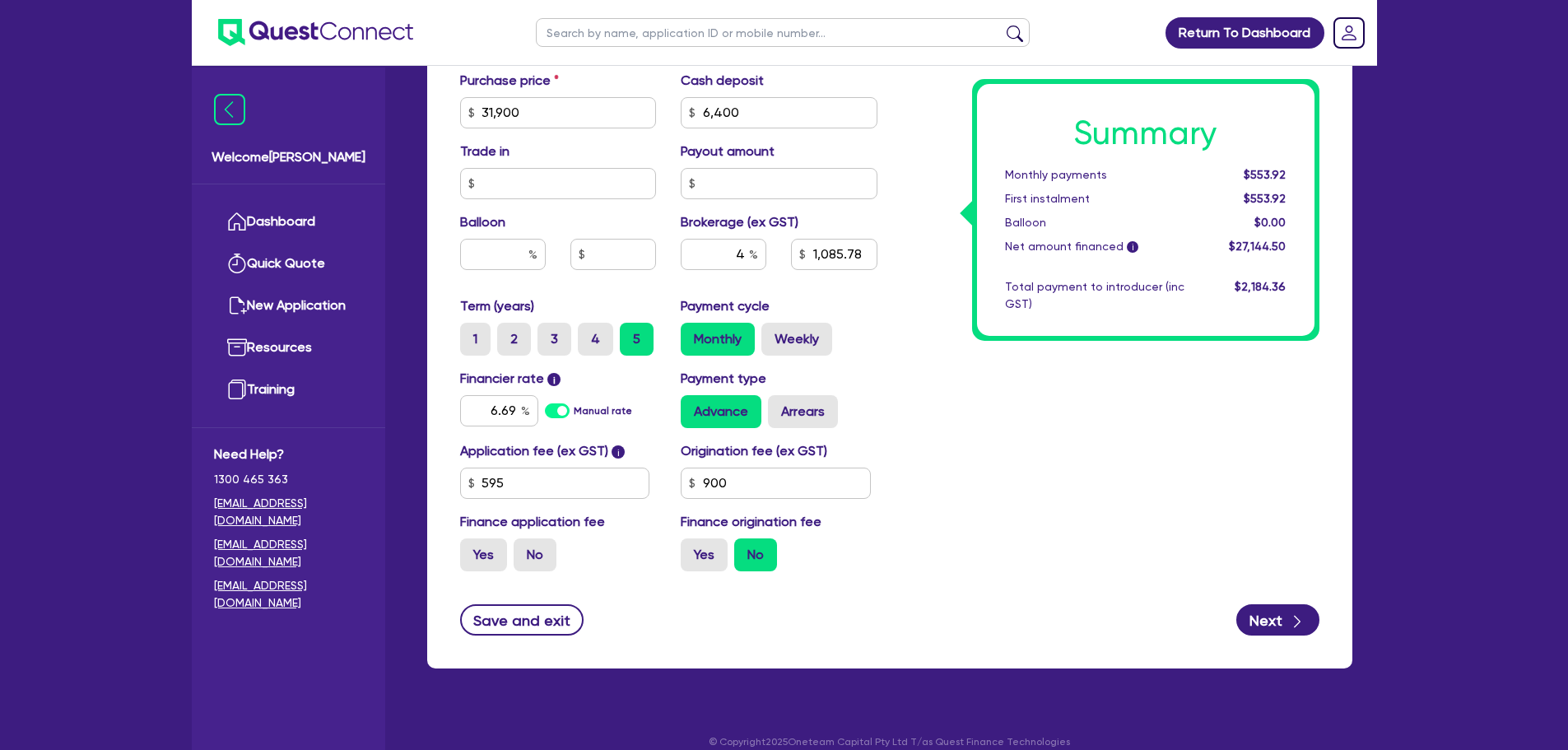
type input "1,046.18"
click at [706, 555] on label "Yes" at bounding box center [704, 555] width 47 height 33
click at [691, 550] on input "Yes" at bounding box center [686, 544] width 10 height 10
radio input "true"
type input "31,900"
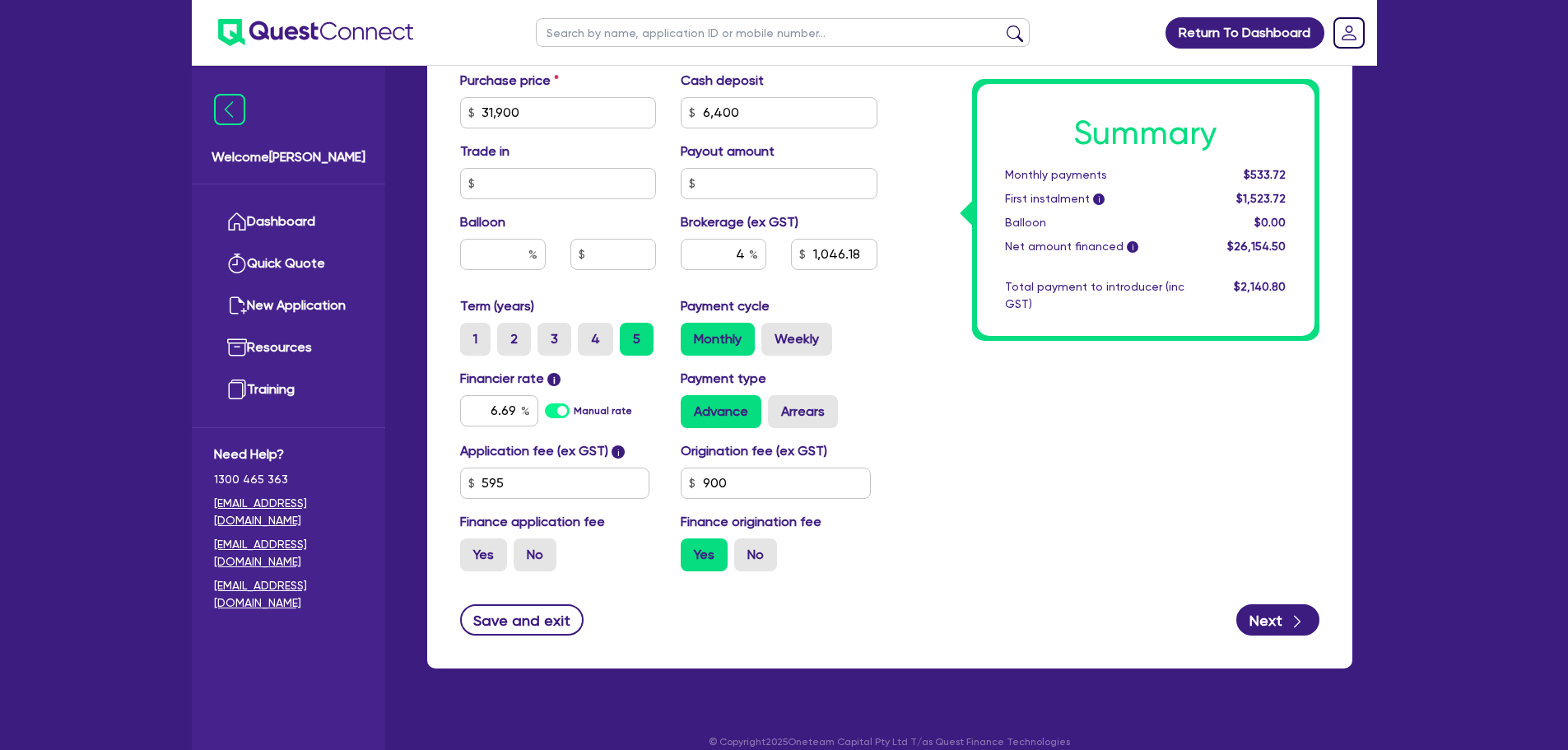
type input "6,400"
type input "1,046.18"
type input "31,900"
type input "6,400"
type input "1,085.78"
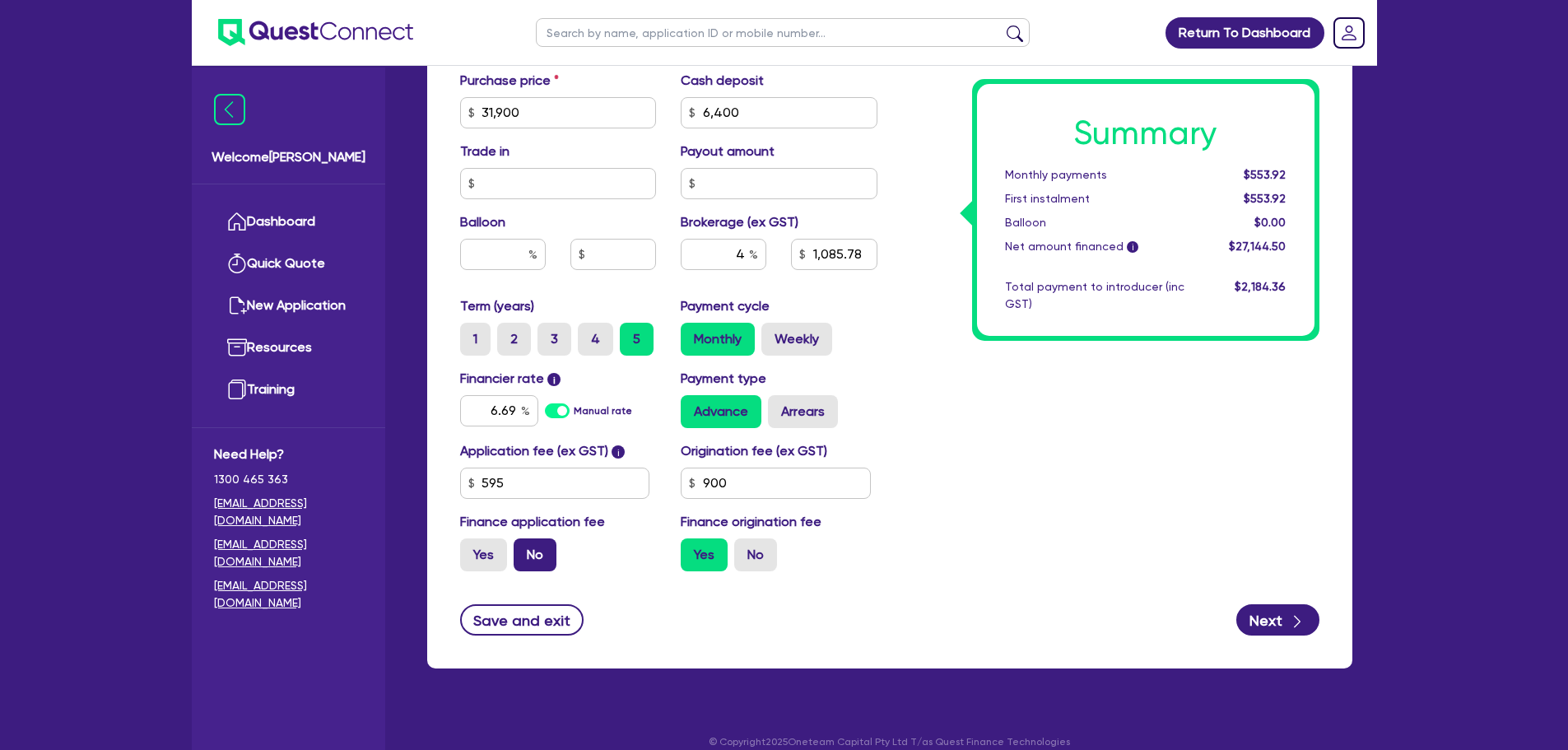
click at [537, 558] on label "No" at bounding box center [535, 555] width 43 height 33
click at [524, 550] on input "No" at bounding box center [518, 544] width 10 height 10
radio input "true"
type input "31,900"
type input "6,400"
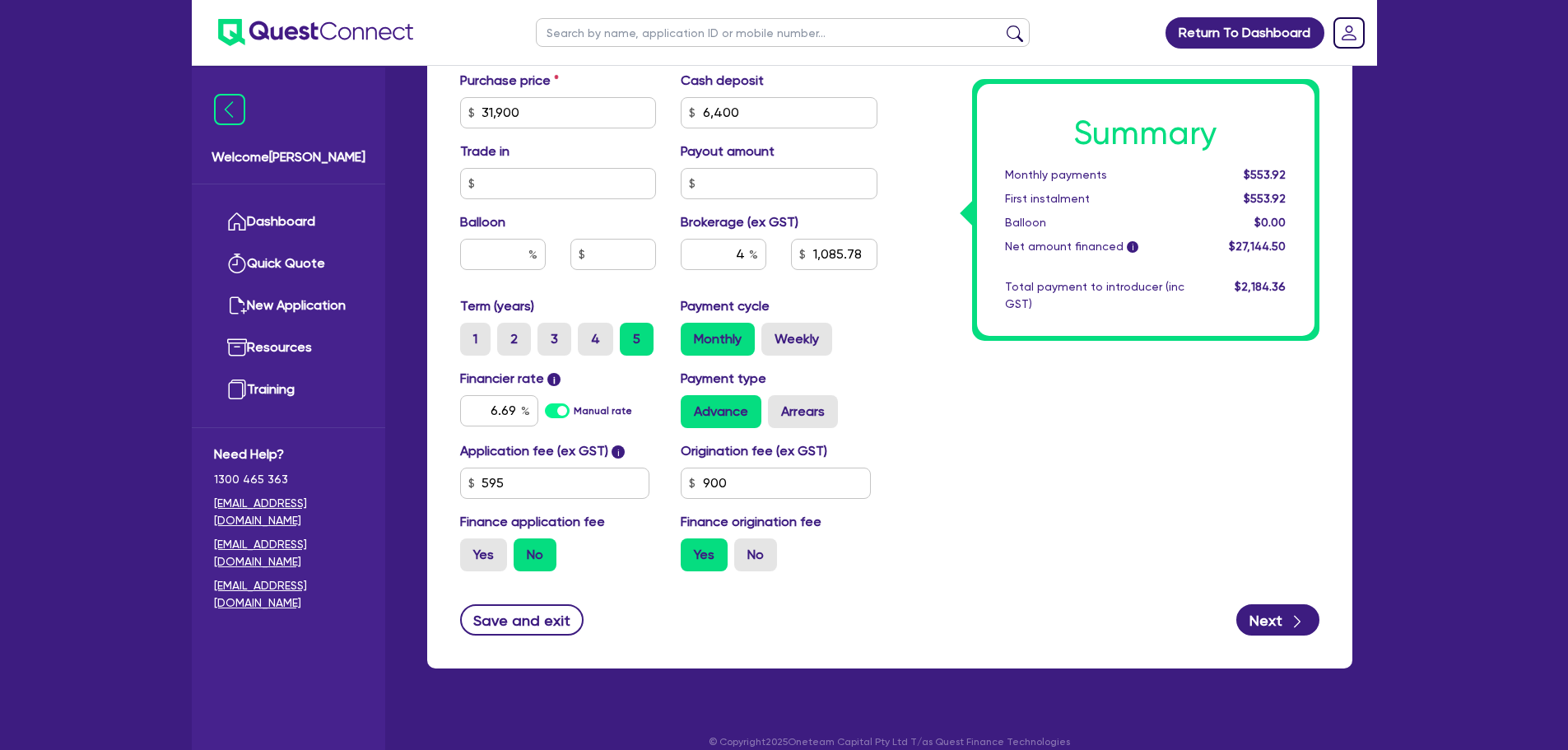
type input "1,085.78"
type input "31,900"
type input "6,400"
type input "1,059.6"
click at [762, 559] on label "No" at bounding box center [756, 555] width 43 height 33
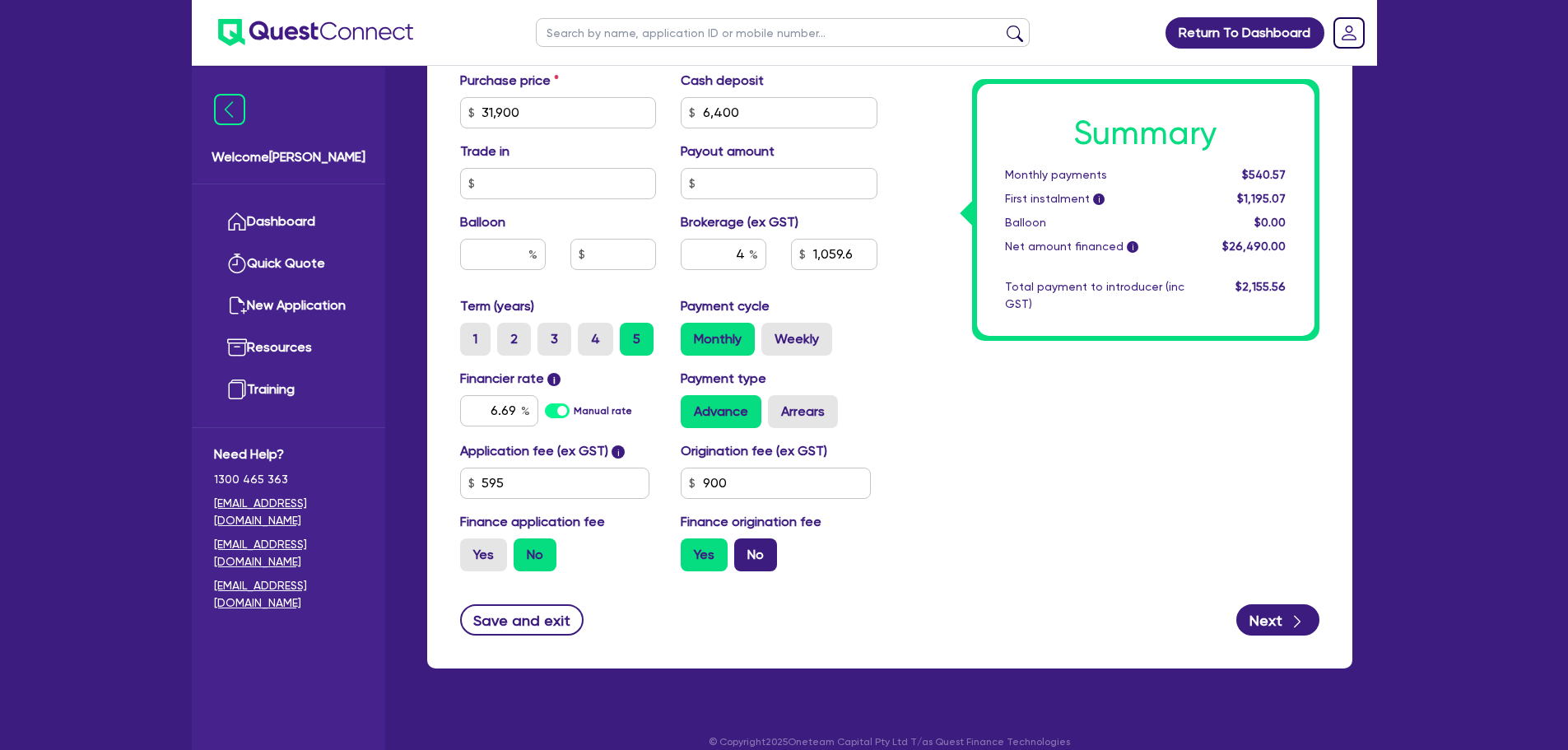
click at [744, 550] on input "No" at bounding box center [739, 544] width 10 height 10
radio input "true"
type input "31,900"
type input "6,400"
type input "1,059.6"
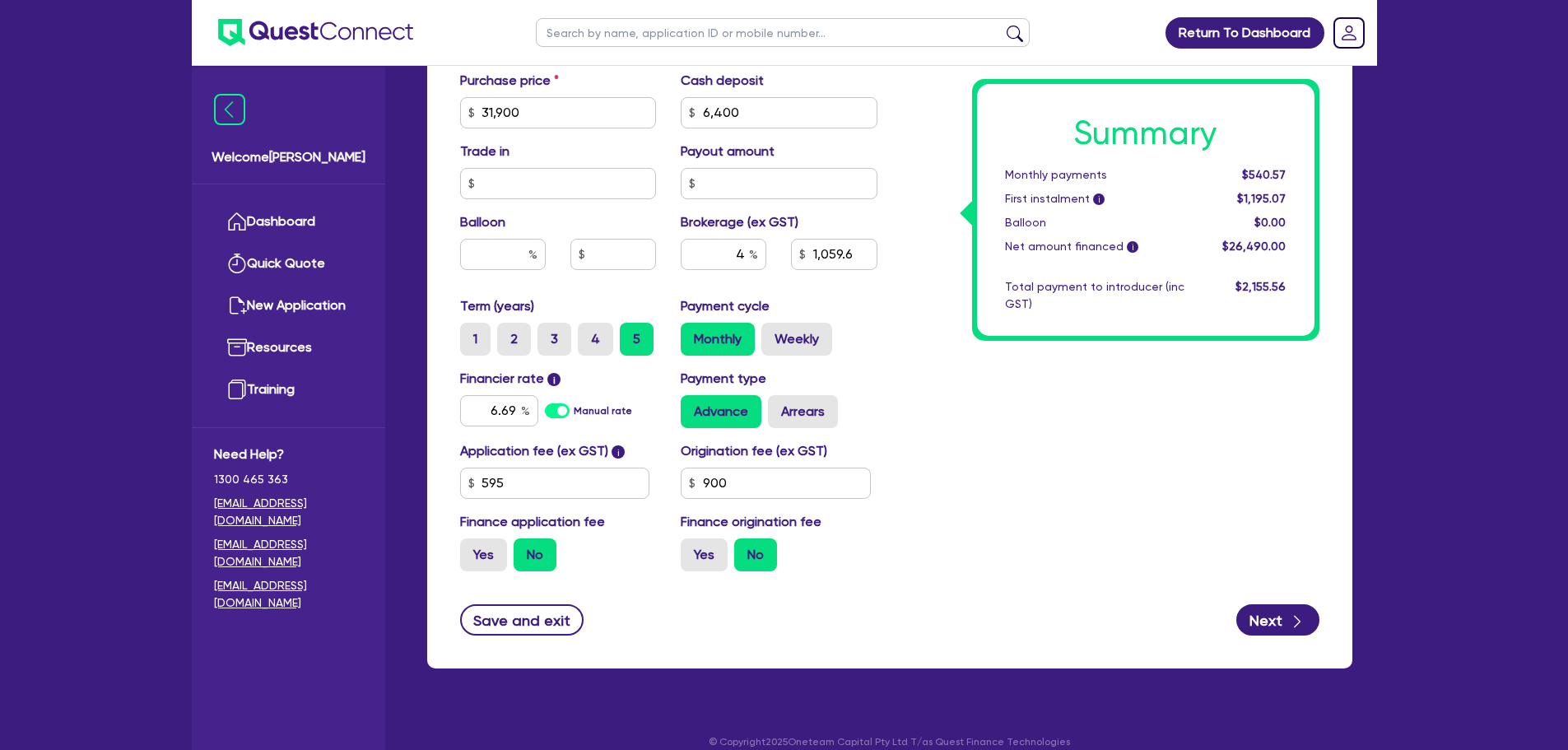
type input "31,900"
type input "6,400"
type input "1,020"
click at [706, 559] on label "Yes" at bounding box center [704, 555] width 47 height 33
click at [691, 550] on input "Yes" at bounding box center [686, 544] width 10 height 10
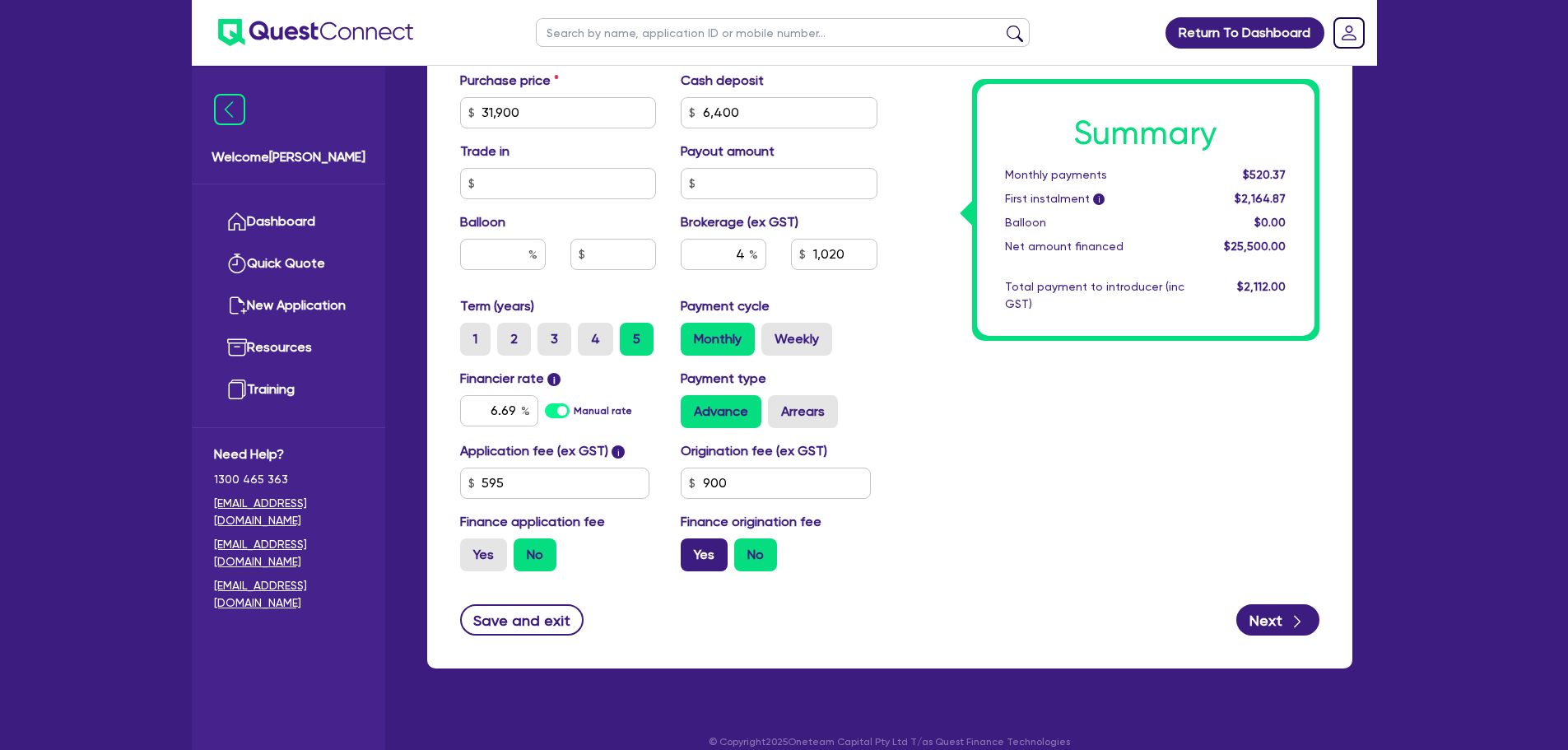
radio input "true"
type input "31,900"
type input "6,400"
type input "1,020"
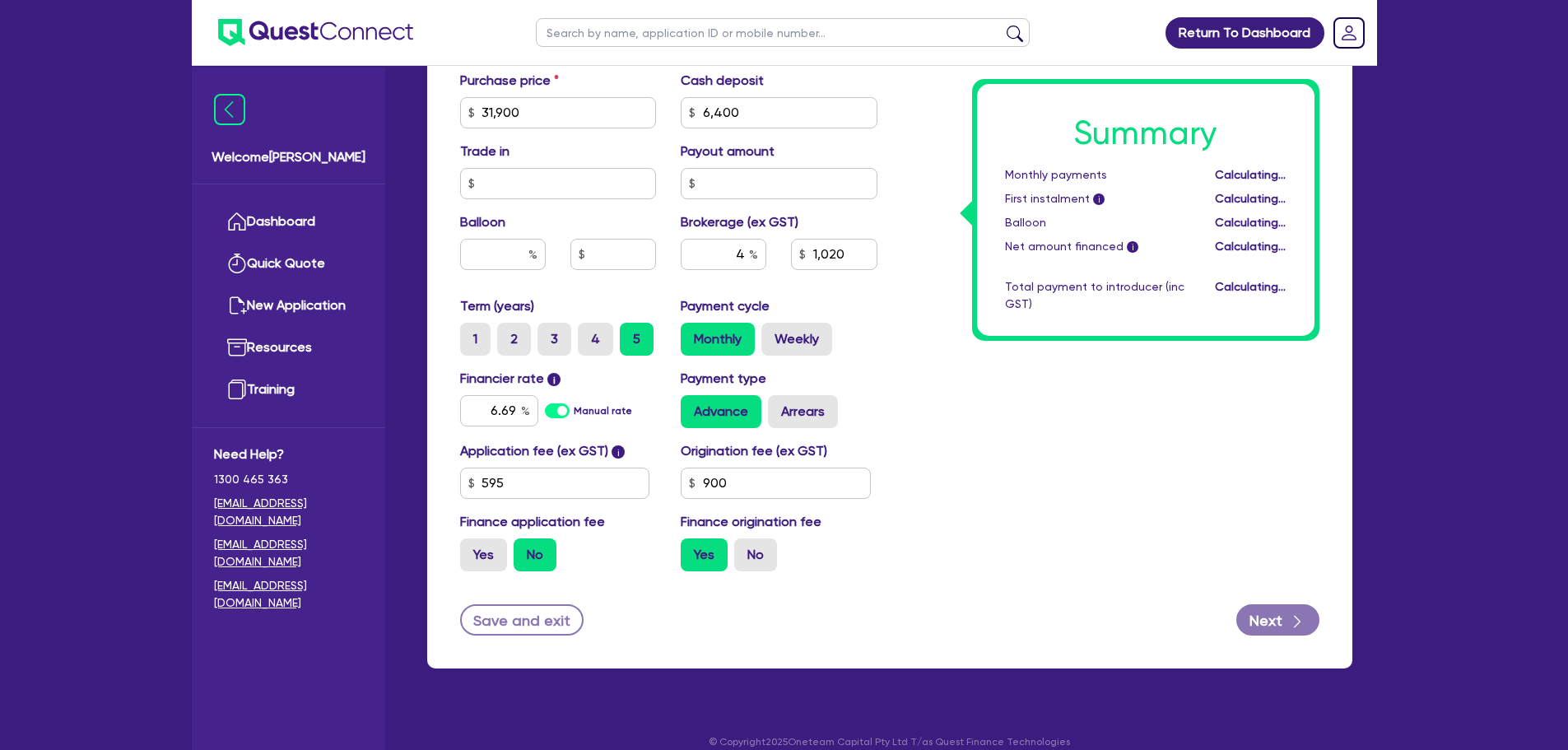
type input "31,900"
type input "6,400"
type input "1,059.6"
click at [475, 543] on label "Yes" at bounding box center [483, 555] width 47 height 33
click at [471, 543] on input "Yes" at bounding box center [465, 544] width 10 height 10
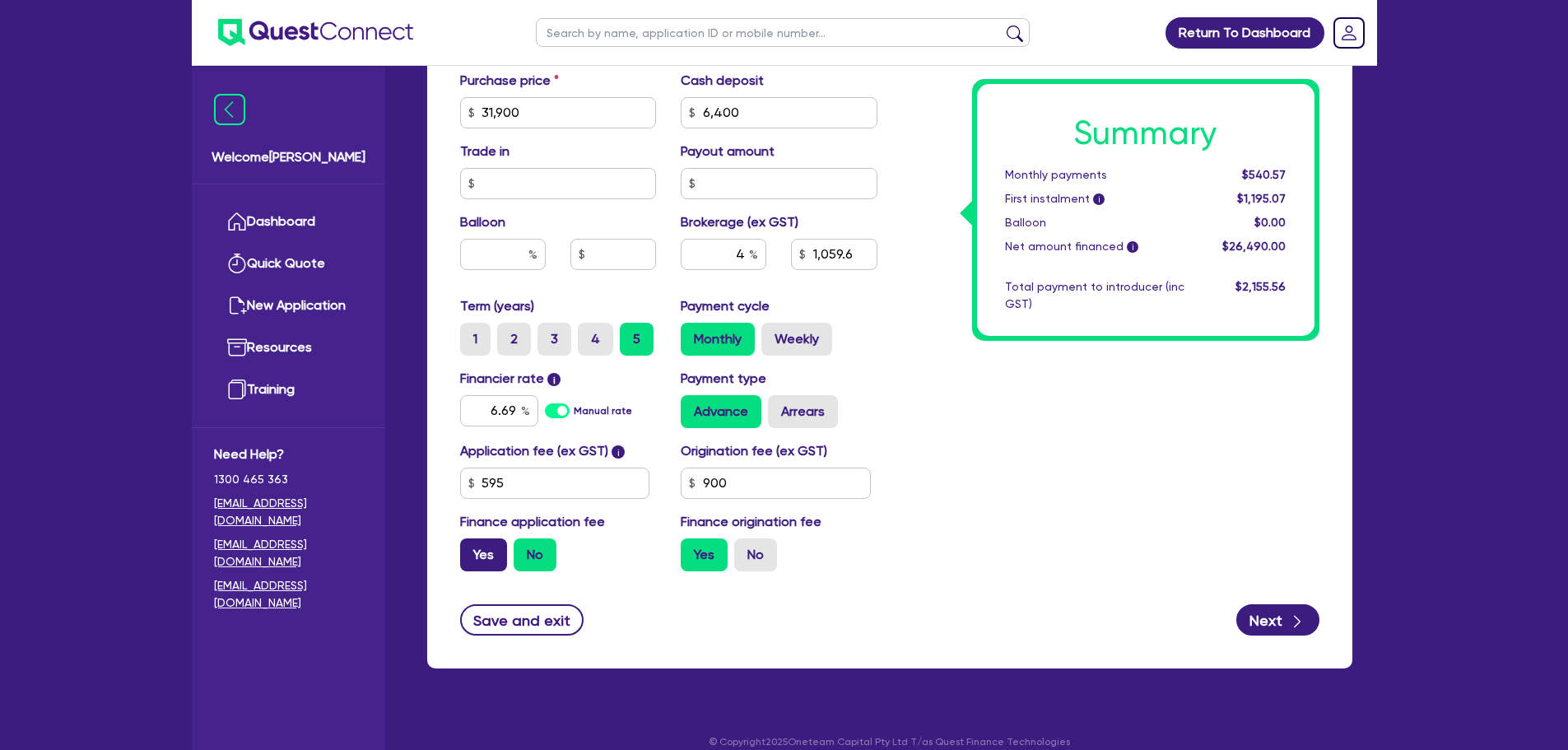
radio input "true"
type input "31,900"
type input "6,400"
type input "1,059.6"
type input "31,900"
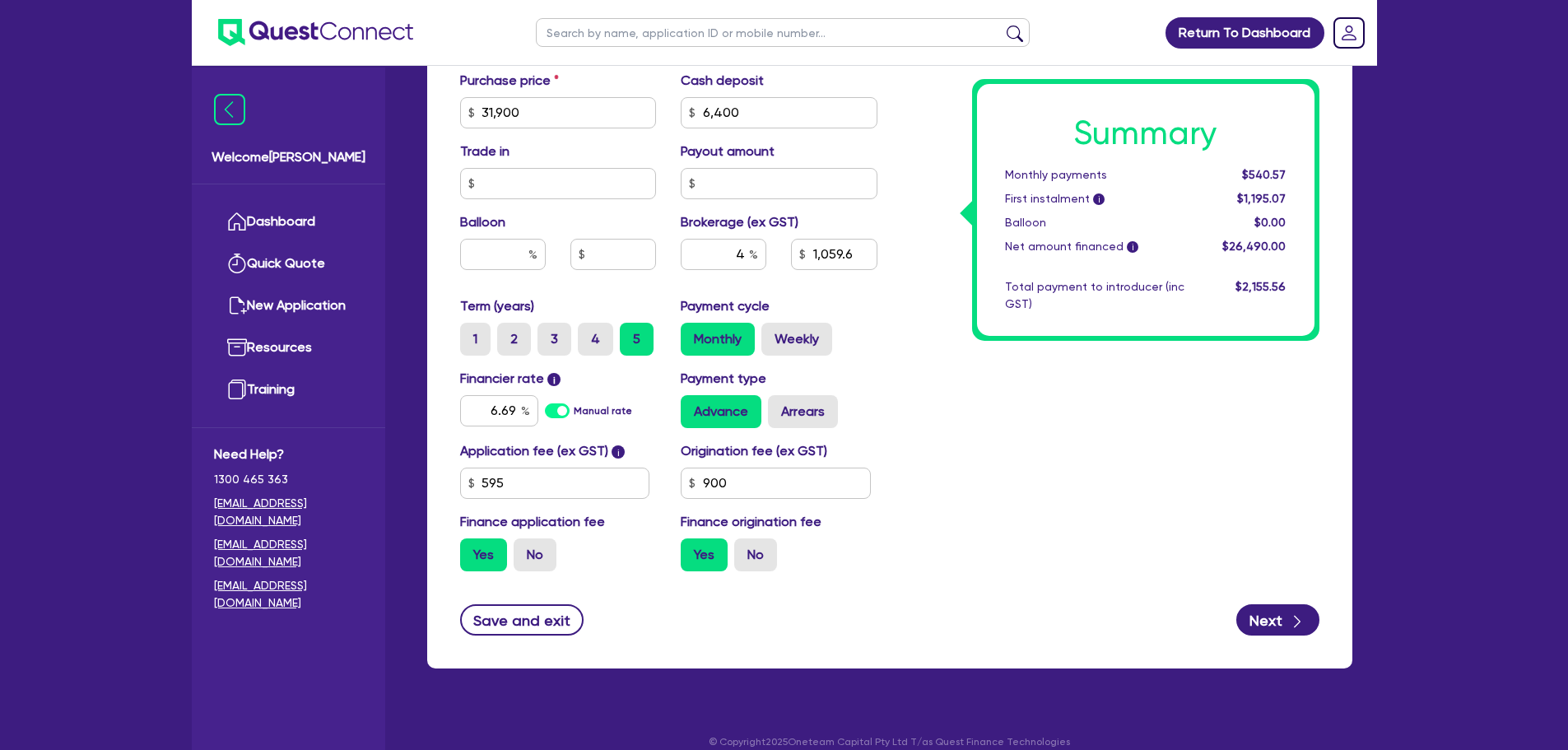
type input "6,400"
type input "1,085.78"
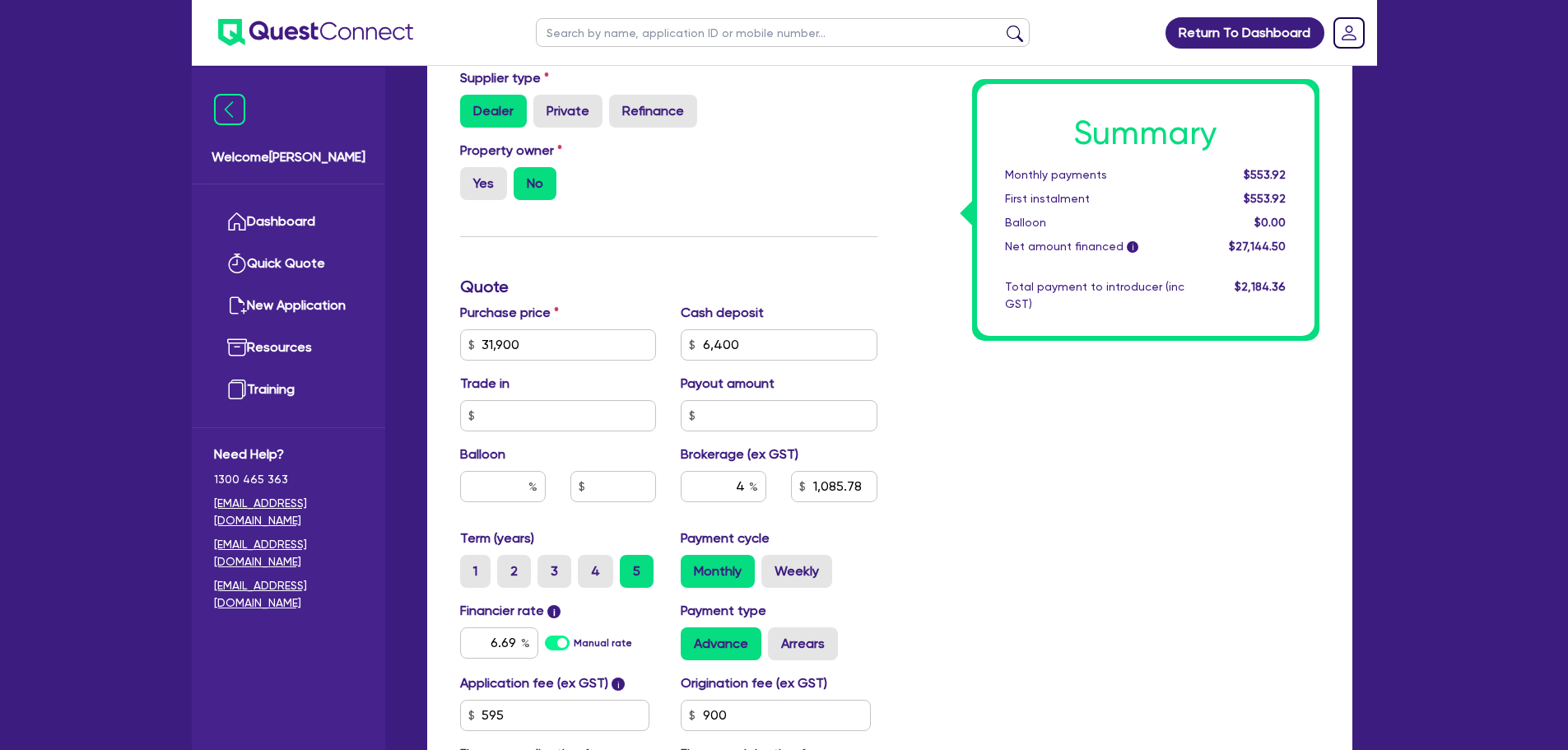
scroll to position [741, 0]
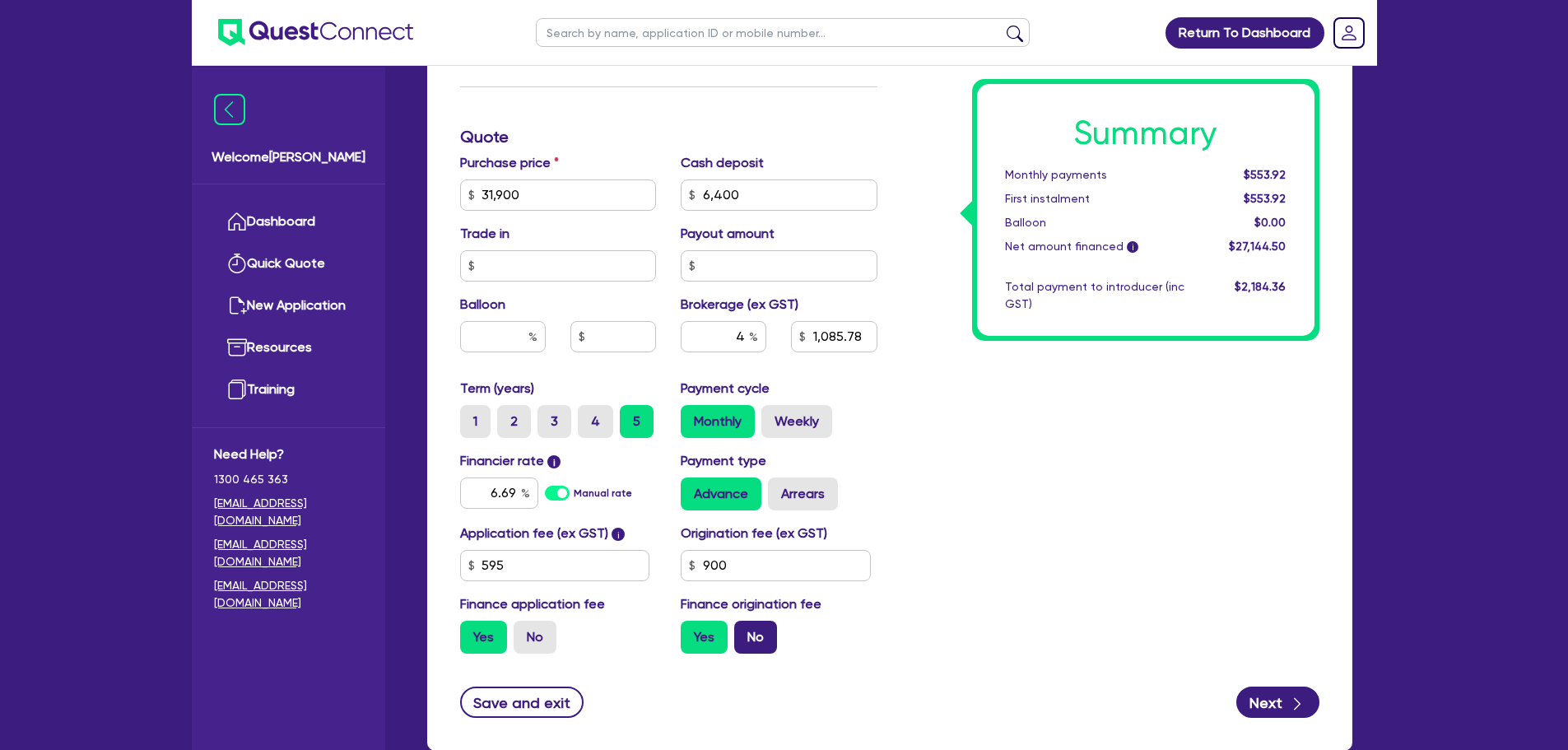
click at [754, 642] on label "No" at bounding box center [756, 637] width 43 height 33
click at [744, 631] on input "No" at bounding box center [739, 626] width 10 height 10
radio input "true"
type input "31,900"
type input "6,400"
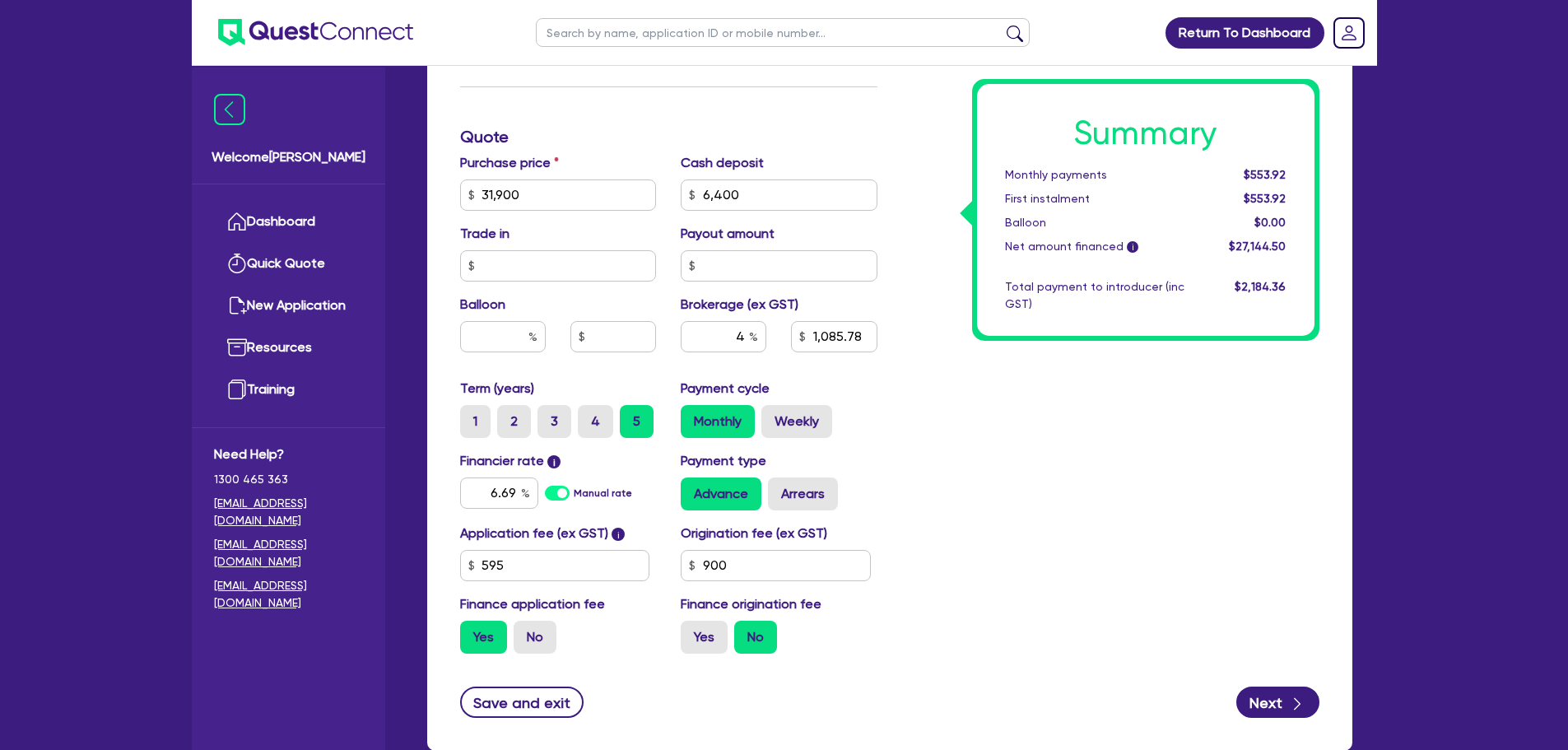
type input "1,085.78"
type input "31,900"
type input "6,400"
type input "1,046.18"
click at [702, 642] on label "Yes" at bounding box center [704, 637] width 47 height 33
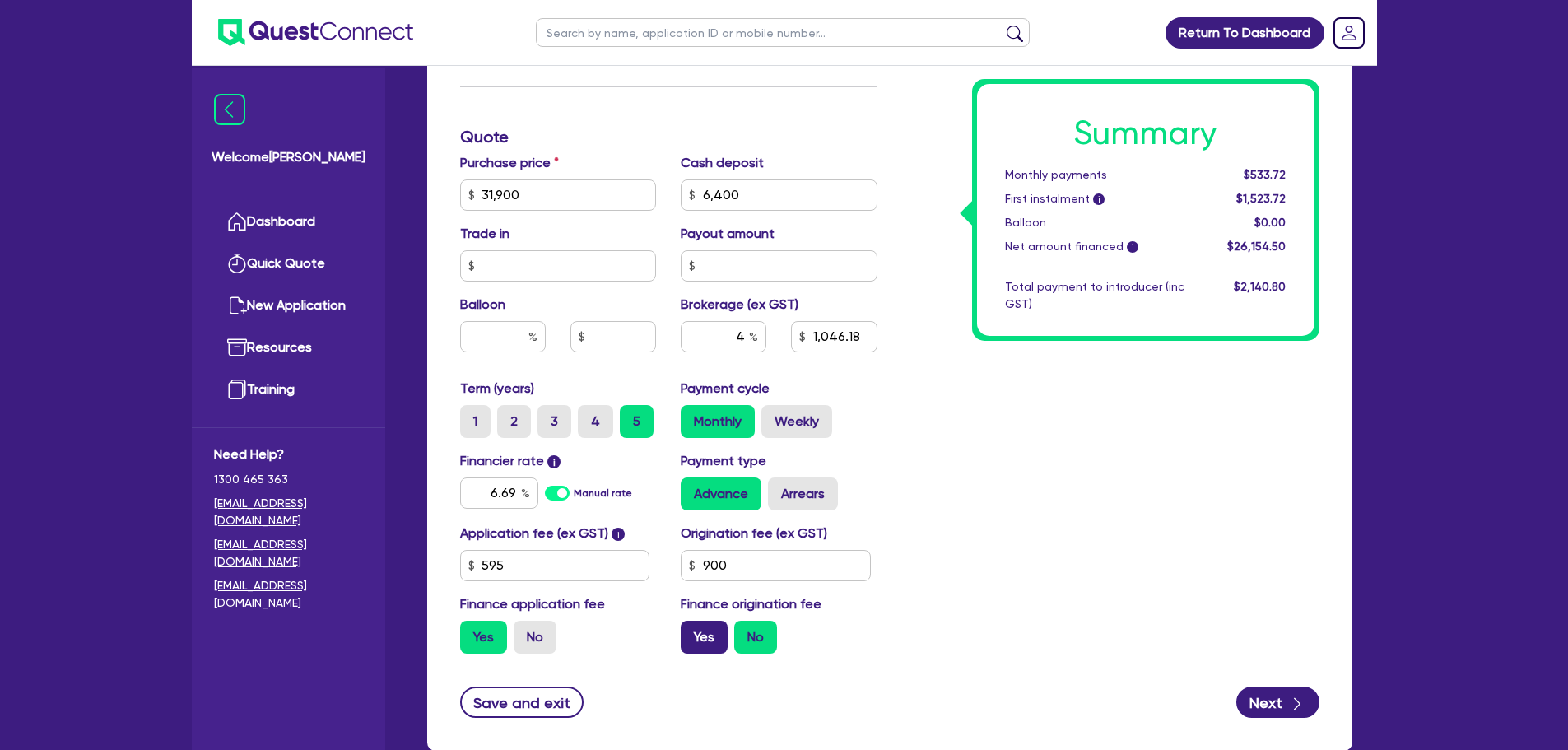
click at [691, 631] on input "Yes" at bounding box center [686, 626] width 10 height 10
radio input "true"
type input "31,900"
type input "6,400"
type input "1,046.18"
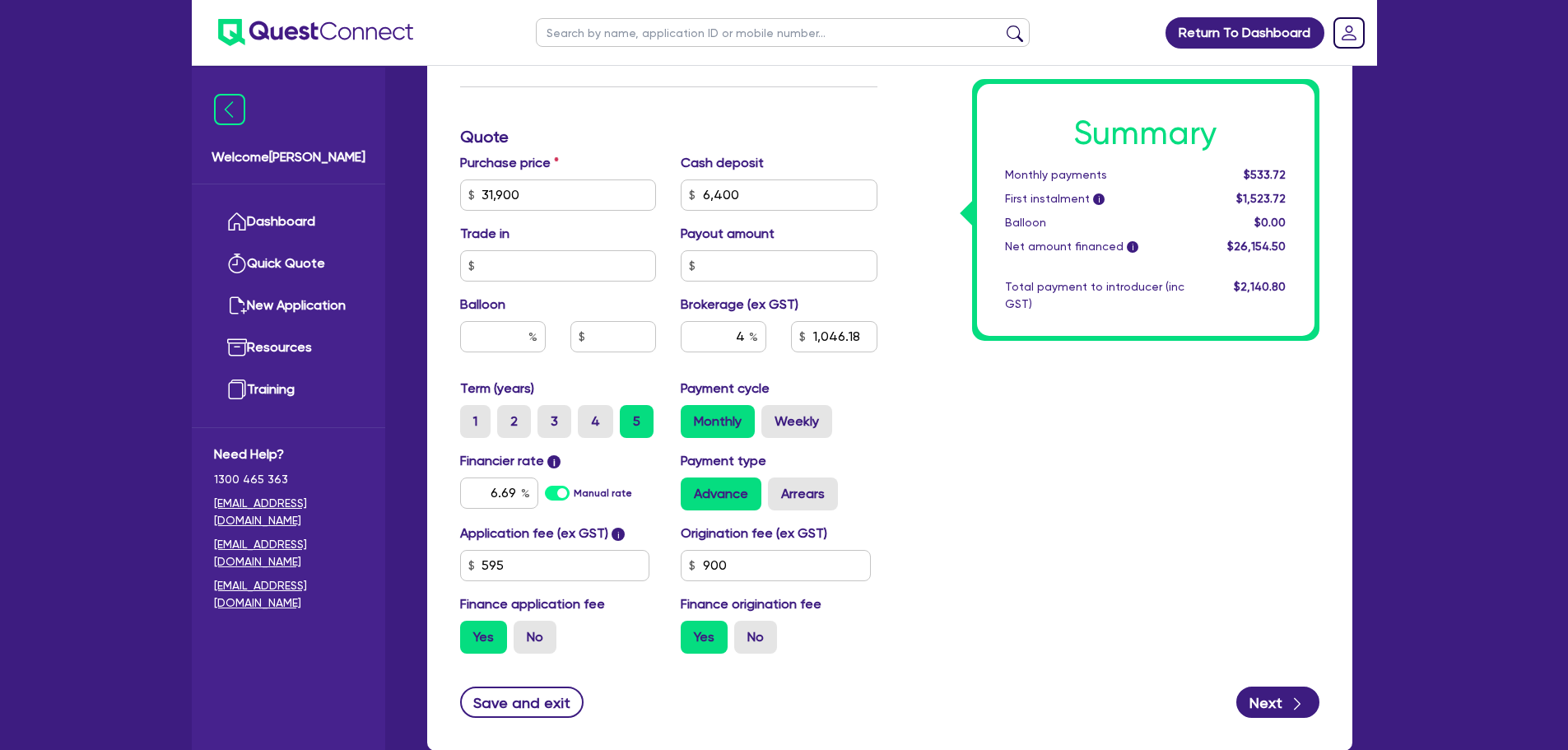
type input "31,900"
type input "6,400"
type input "1,085.78"
click at [745, 336] on input "4" at bounding box center [724, 336] width 86 height 31
type input "31,900"
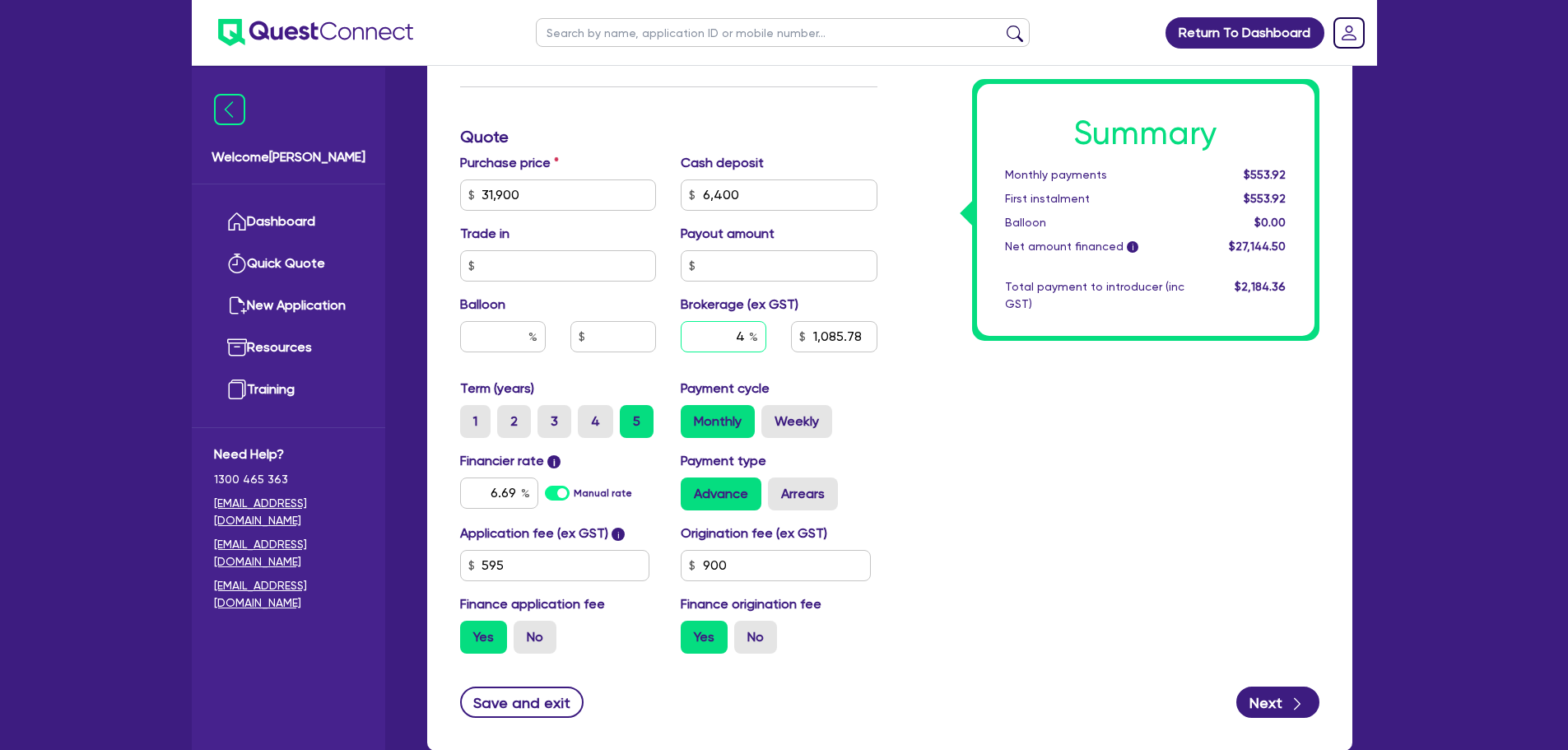
type input "6,400"
type input "1,085.78"
type input "6"
type input "31,900"
type input "6,400"
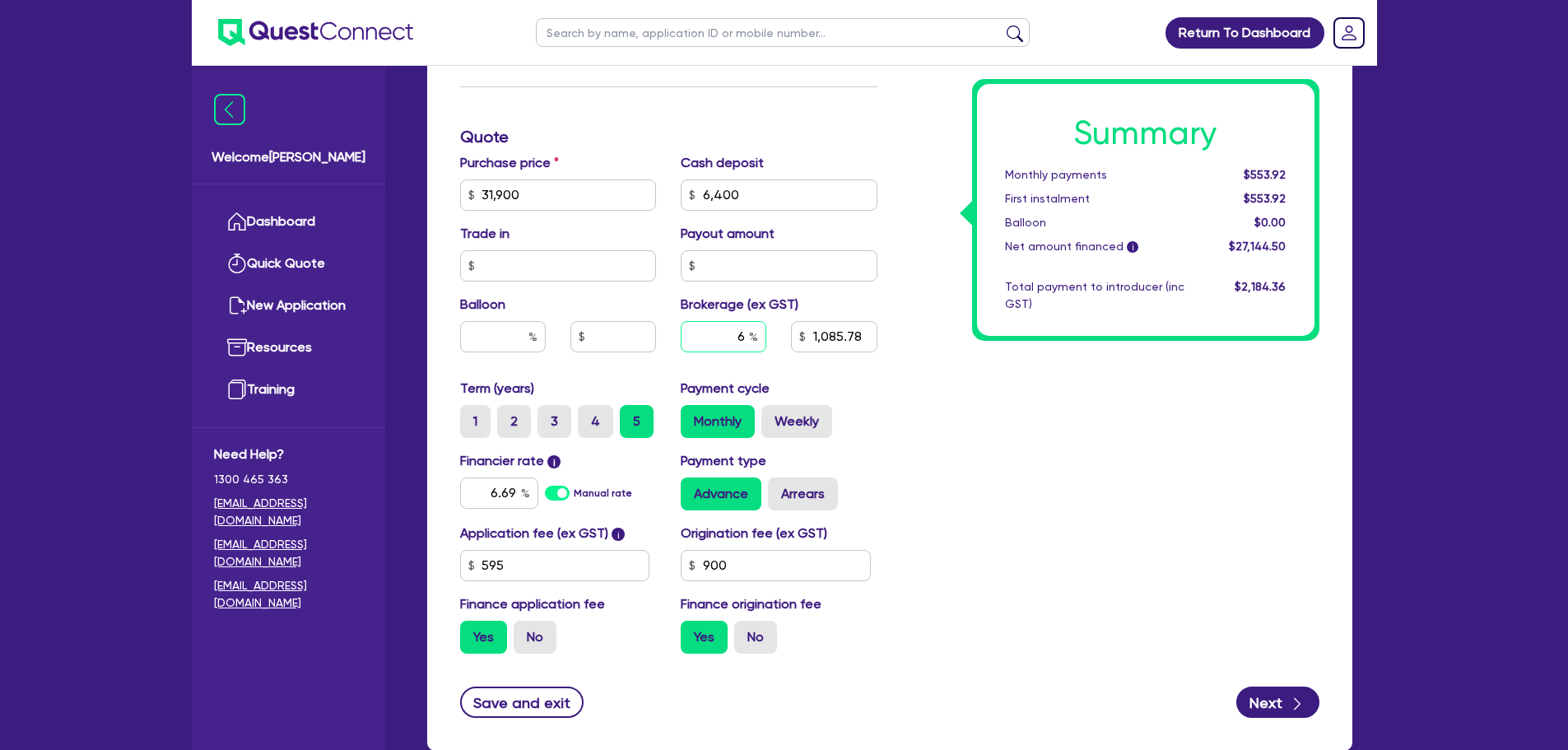
type input "1,085.78"
type input "6"
type input "31,900"
type input "6,400"
type input "1,085.78"
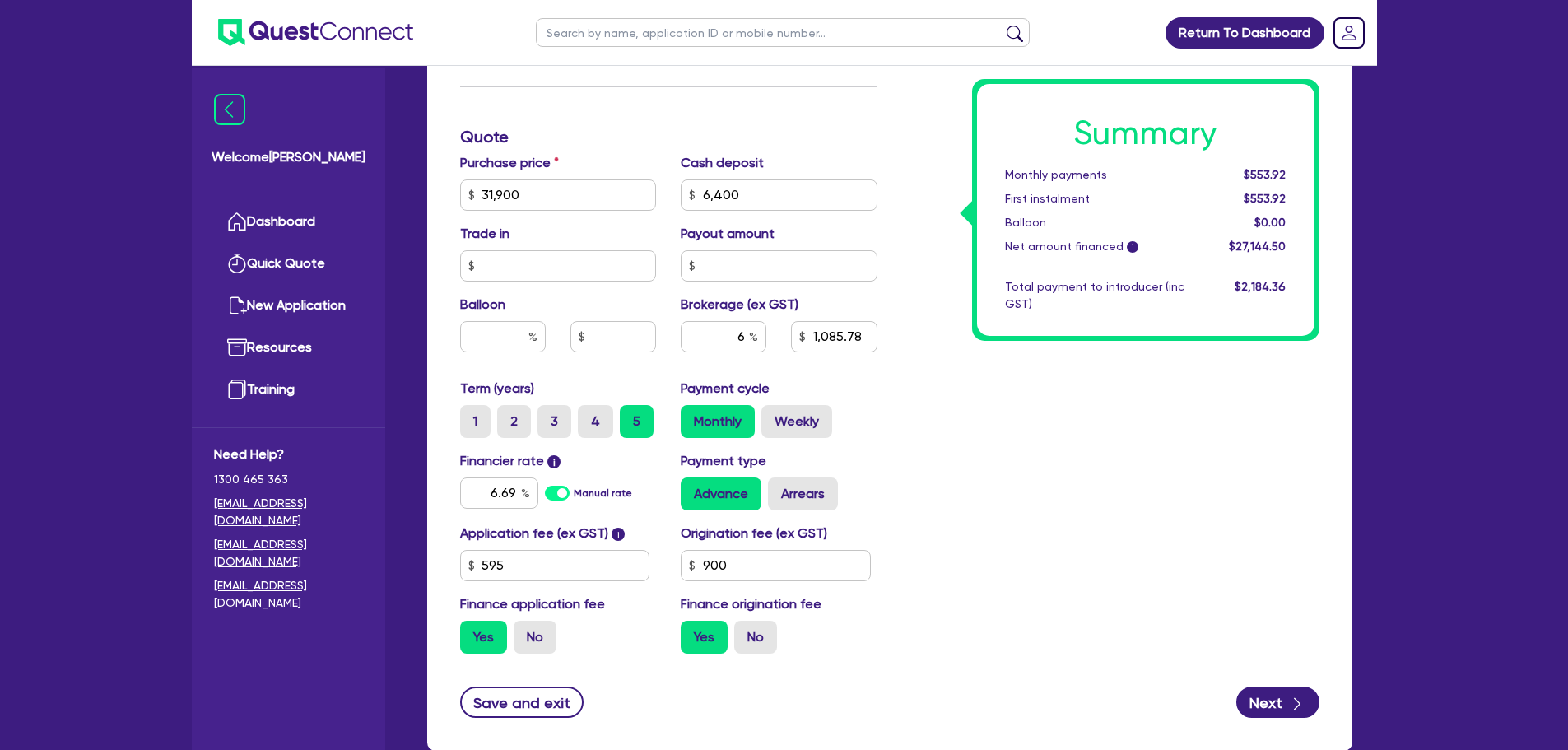
click at [923, 421] on div "Summary Monthly payments $553.92 First instalment $553.92 Balloon $0.00 Net amo…" at bounding box center [1111, 137] width 442 height 1060
type input "31,900"
type input "6,400"
type input "1,628.67"
click at [745, 339] on input "6" at bounding box center [724, 336] width 86 height 31
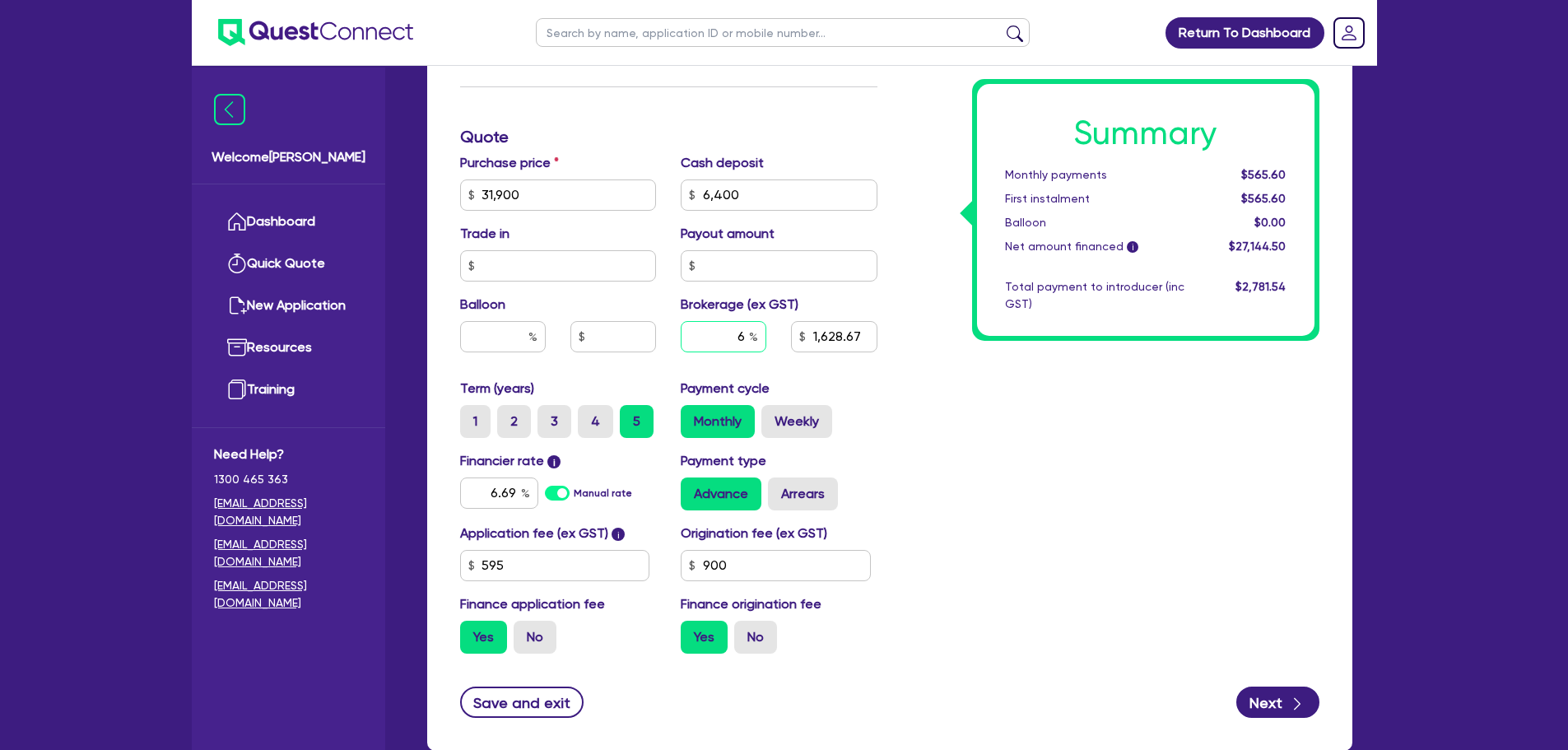
type input "31,900"
type input "6,400"
type input "1,628.67"
type input "31,900"
type input "6,400"
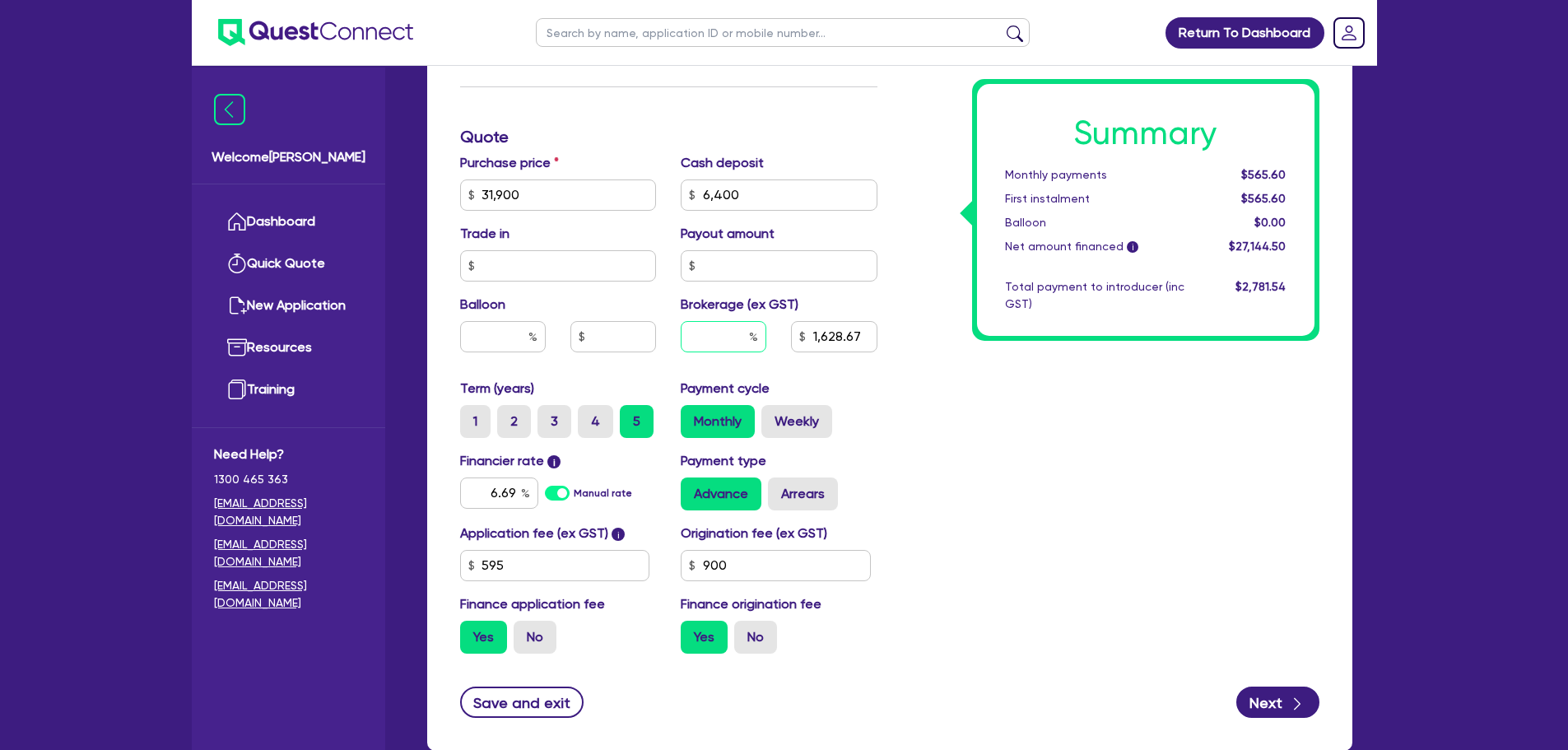
type input "4"
type input "1,628.67"
type input "4"
type input "31,900"
type input "6,400"
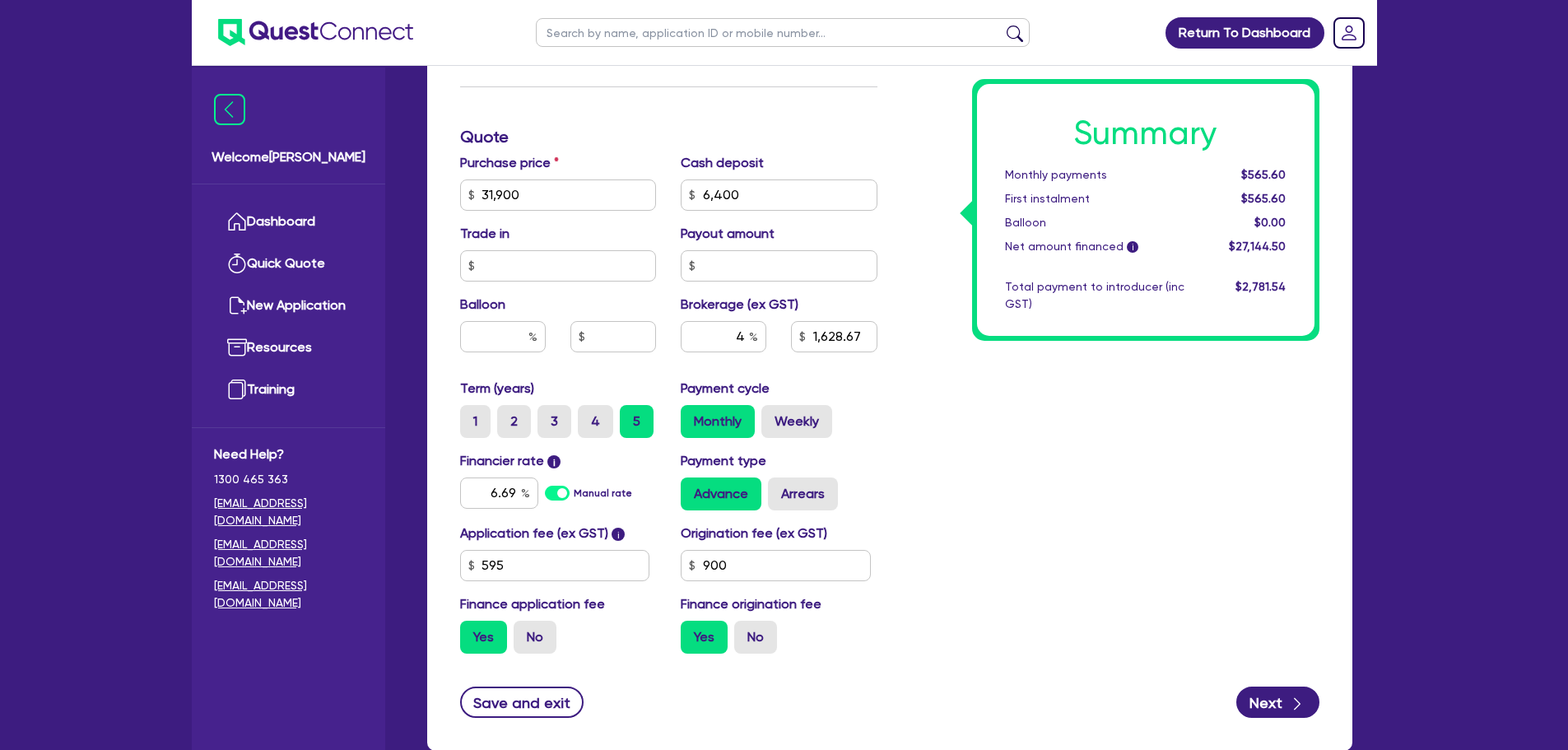
type input "1,628.67"
click at [1038, 394] on div "Summary Monthly payments $565.60 First instalment $565.60 Balloon $0.00 Net amo…" at bounding box center [1111, 137] width 442 height 1060
type input "31,900"
type input "6,400"
type input "1,085.78"
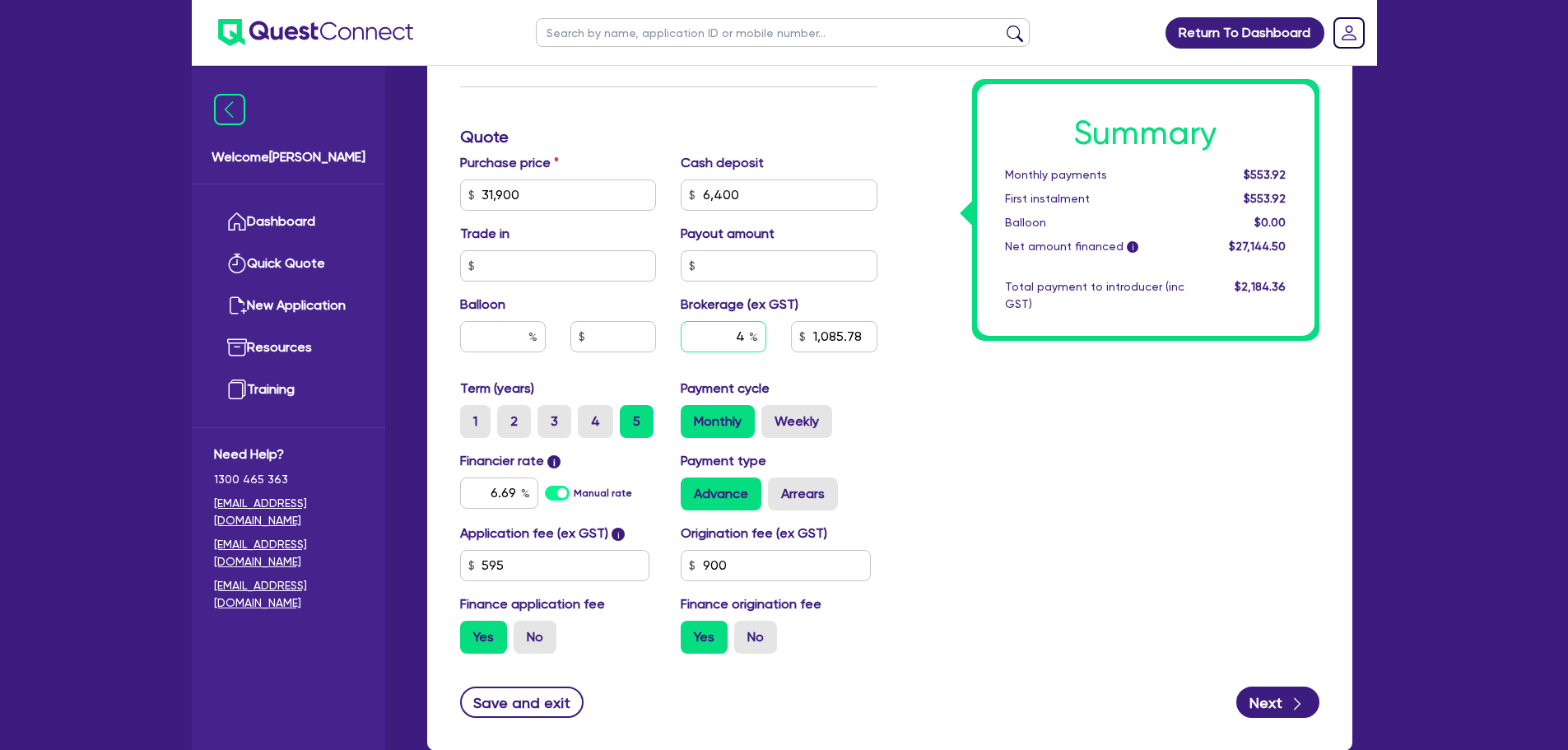
click at [727, 333] on input "4" at bounding box center [724, 336] width 86 height 31
type input "31,900"
type input "6,400"
type input "1,085.78"
click at [540, 572] on input "595" at bounding box center [554, 566] width 190 height 31
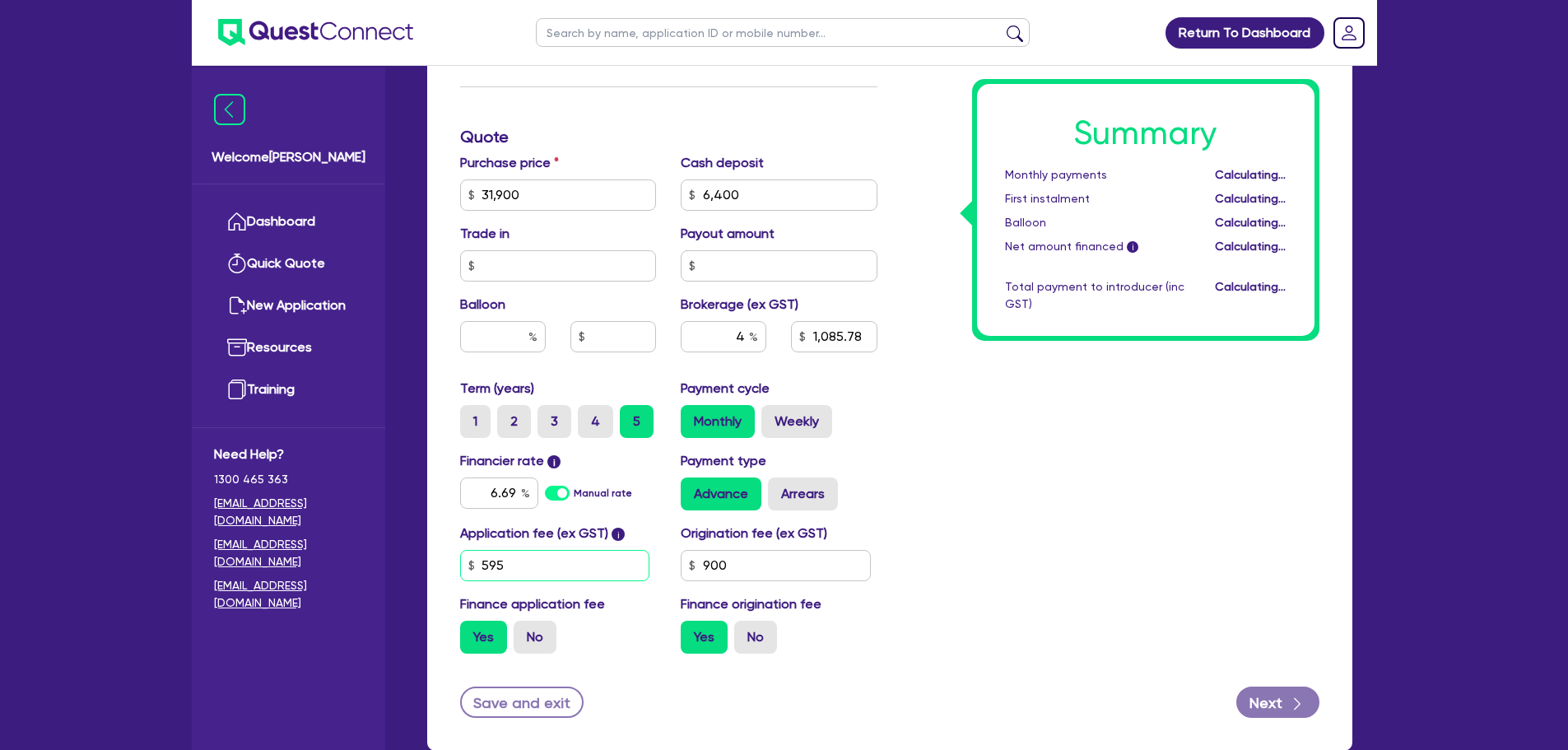
type input "31,900"
type input "6,400"
type input "1,085.78"
click at [757, 560] on input "900" at bounding box center [775, 566] width 190 height 31
click at [594, 572] on input "595" at bounding box center [554, 566] width 190 height 31
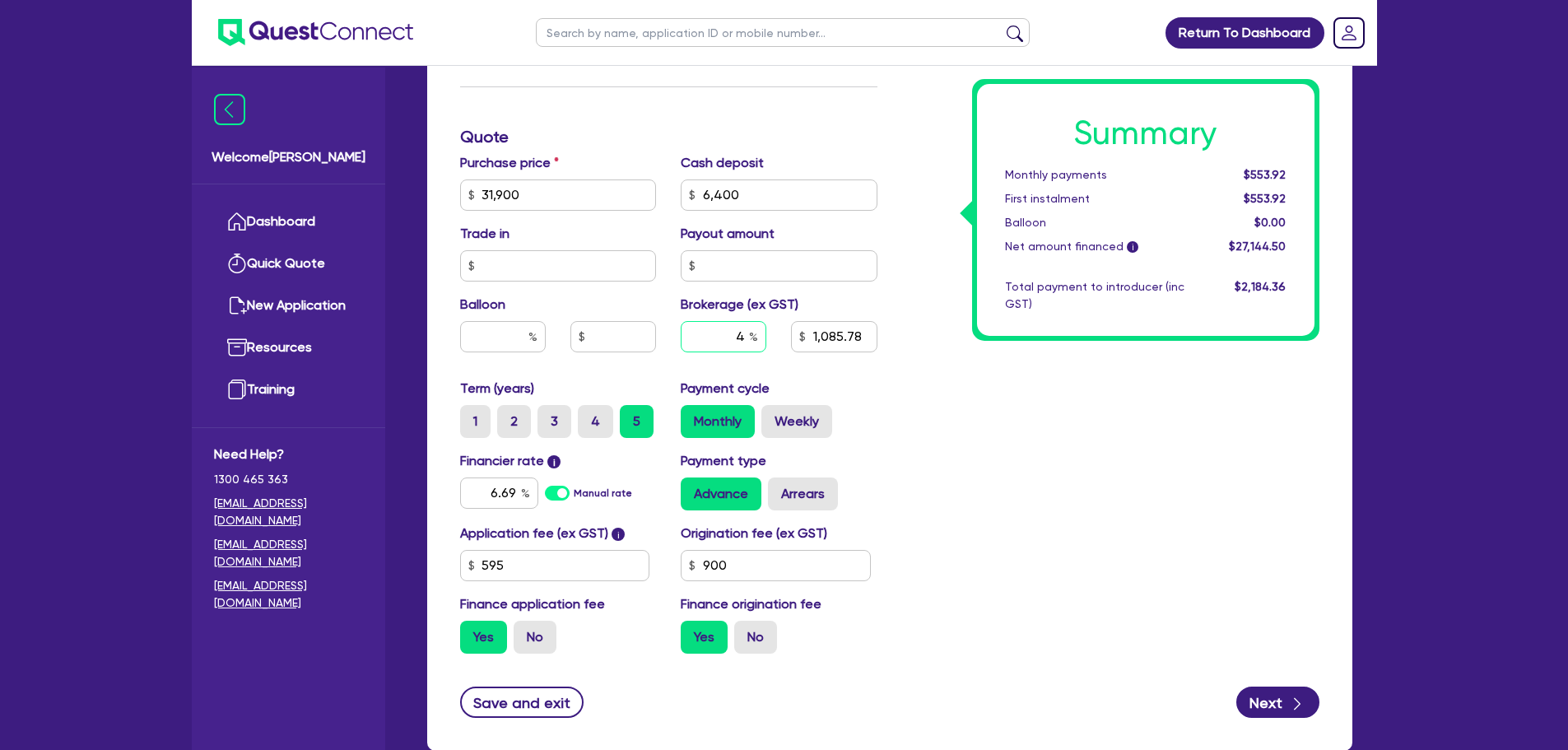
click at [744, 342] on input "4" at bounding box center [724, 336] width 86 height 31
drag, startPoint x: 843, startPoint y: 341, endPoint x: 828, endPoint y: 347, distance: 16.2
click at [842, 341] on input "1,085.78" at bounding box center [834, 336] width 86 height 31
drag, startPoint x: 731, startPoint y: 338, endPoint x: 731, endPoint y: 347, distance: 9.0
click at [731, 347] on input "4" at bounding box center [724, 336] width 86 height 31
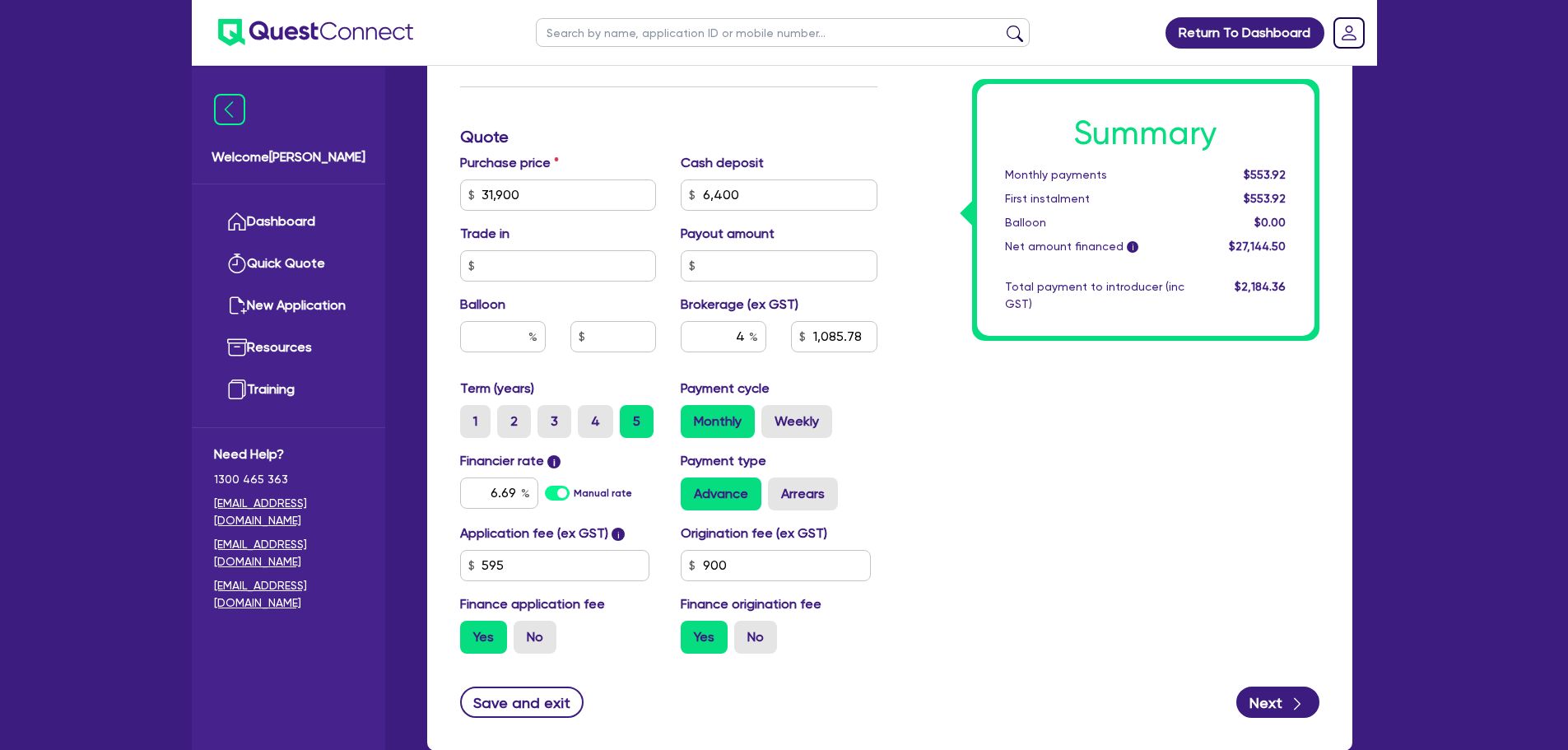
click at [761, 215] on div "Purchase price 31,900 Cash deposit 6,400 Trade in Payout amount Balloon Brokera…" at bounding box center [669, 266] width 442 height 225
click at [762, 205] on input "6,400" at bounding box center [779, 195] width 197 height 31
drag, startPoint x: 746, startPoint y: 193, endPoint x: 667, endPoint y: 194, distance: 79.0
click at [667, 194] on div "Purchase price 31,900 Cash deposit 6,400 Trade in Payout amount Balloon Brokera…" at bounding box center [669, 266] width 442 height 225
type input "31,900"
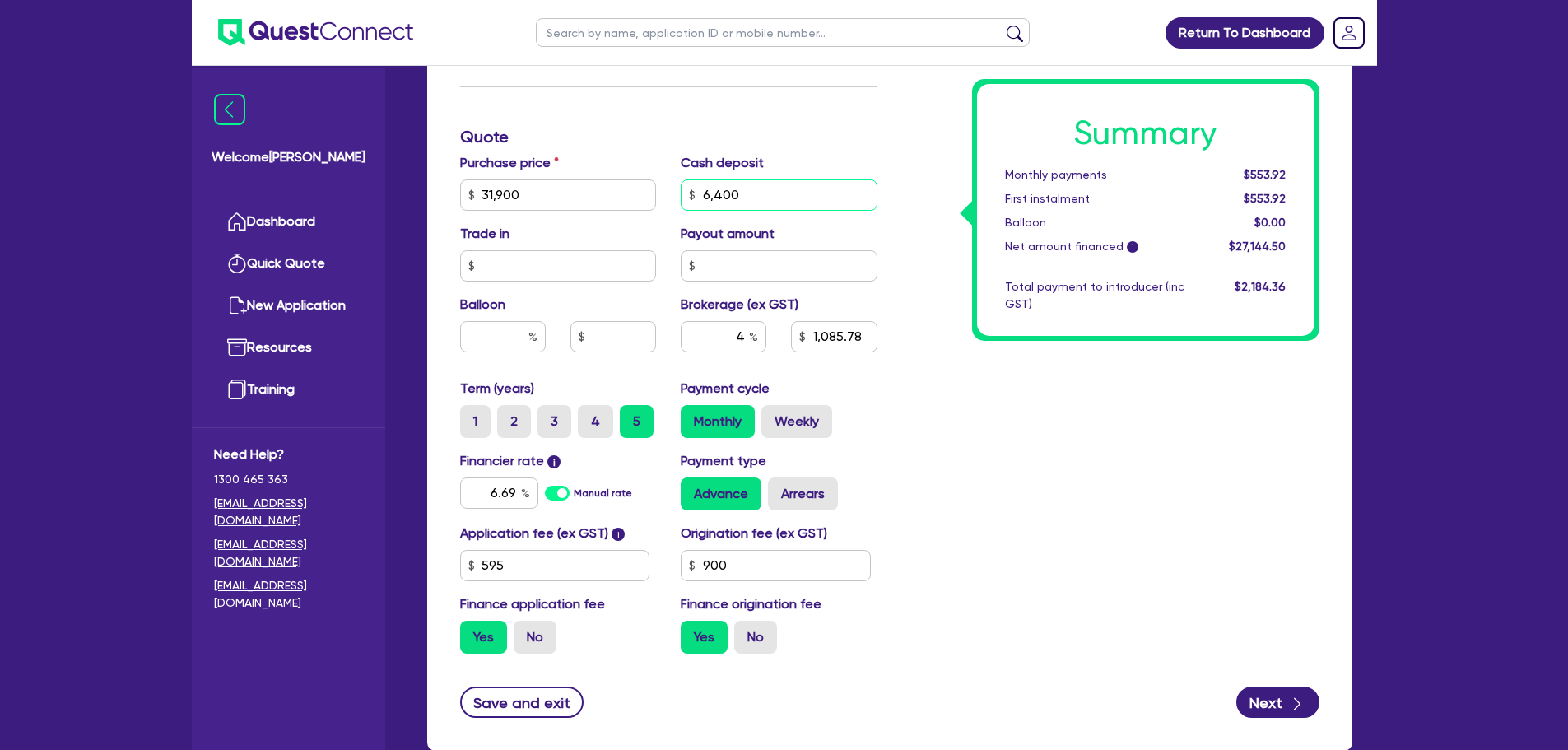
type input "0"
type input "1,085.78"
type input "31,900"
type input "1,341.78"
type input "0"
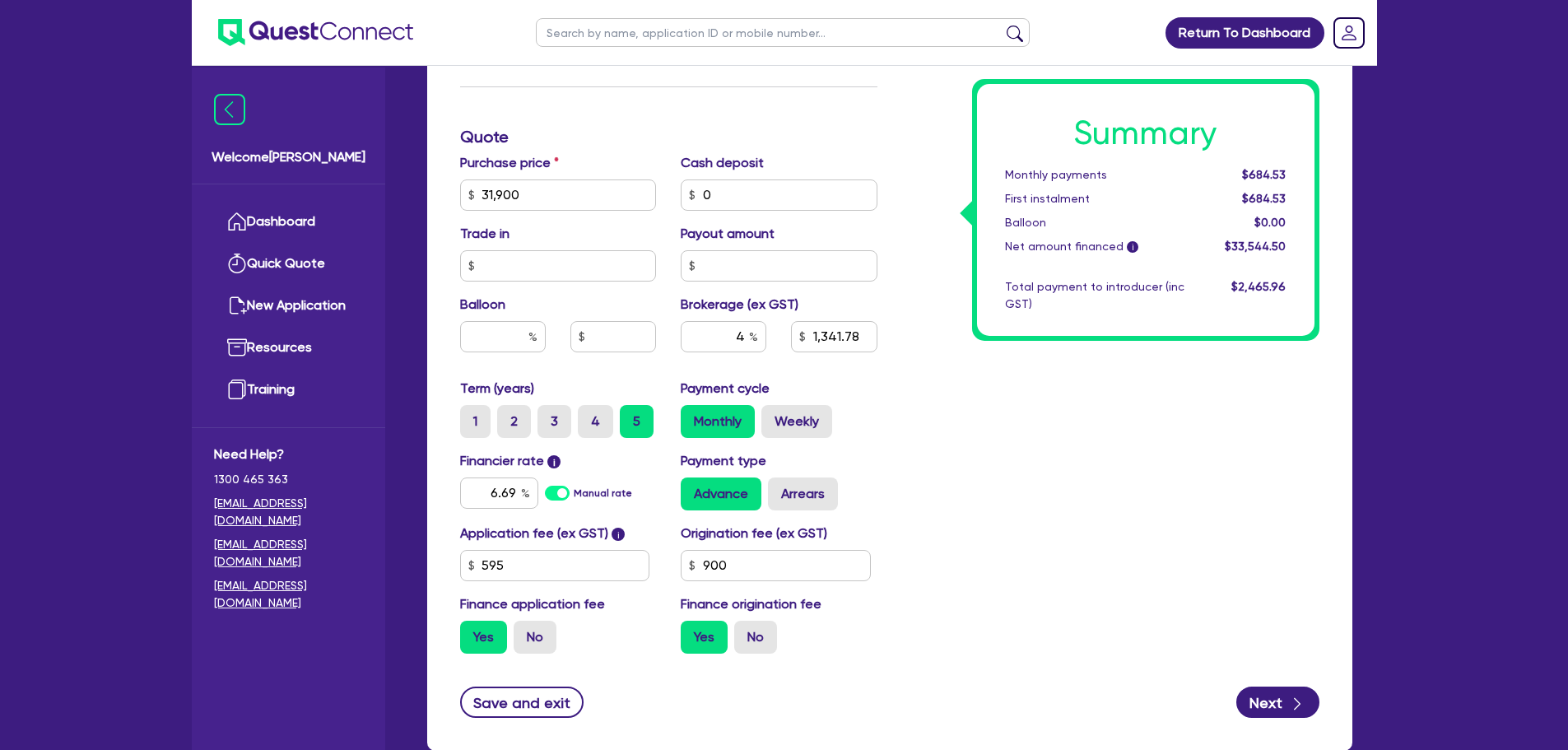
type input "31,900"
type input "1,341.78"
click at [924, 286] on div "Summary Monthly payments $684.53 First instalment $684.53 Balloon $0.00 Net amo…" at bounding box center [1111, 137] width 442 height 1060
type input "31,900"
type input "1,341.78"
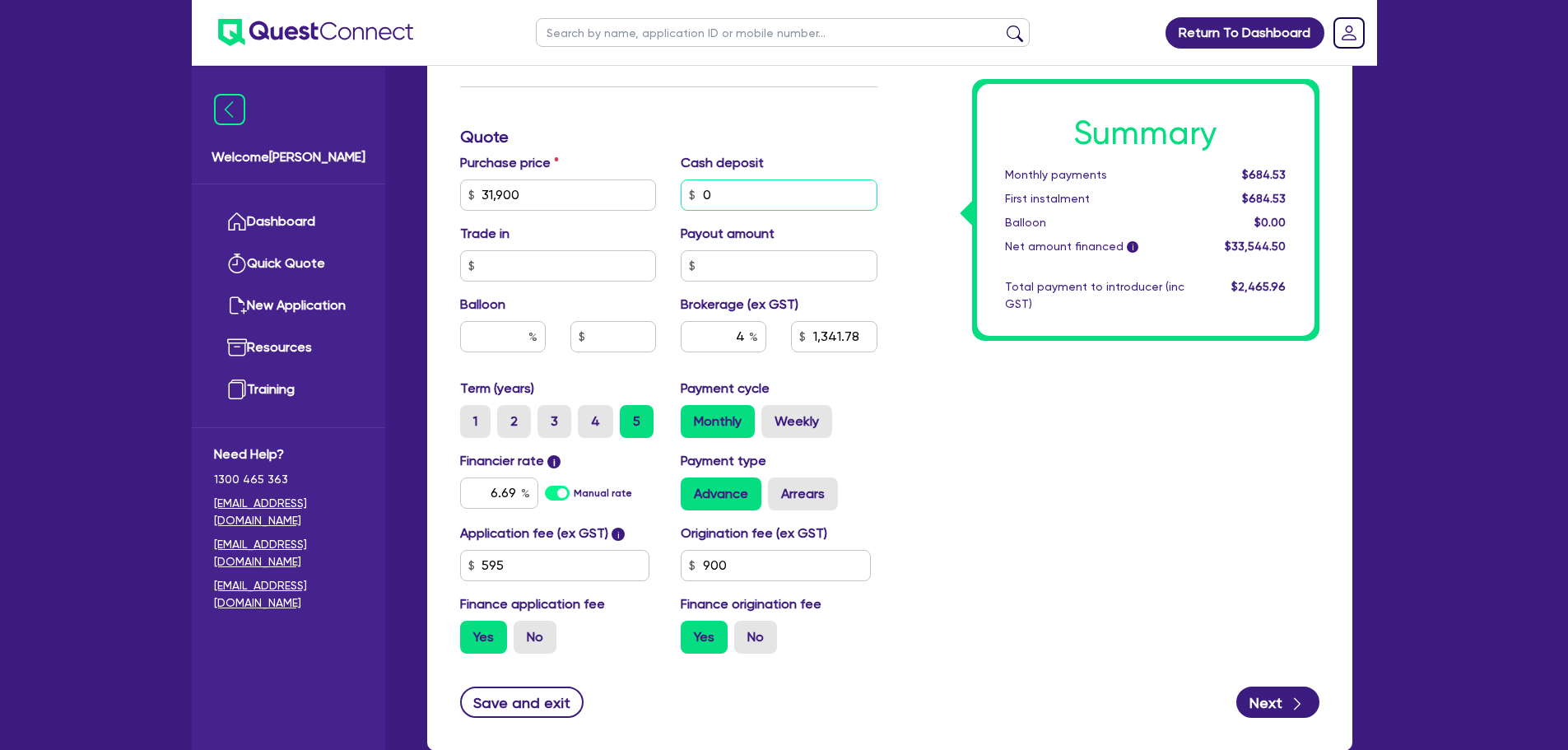
drag, startPoint x: 727, startPoint y: 189, endPoint x: 681, endPoint y: 194, distance: 46.3
click at [683, 194] on input "0" at bounding box center [779, 195] width 197 height 31
click at [555, 431] on label "3" at bounding box center [554, 421] width 34 height 33
click at [548, 416] on input "3" at bounding box center [542, 410] width 10 height 10
radio input "true"
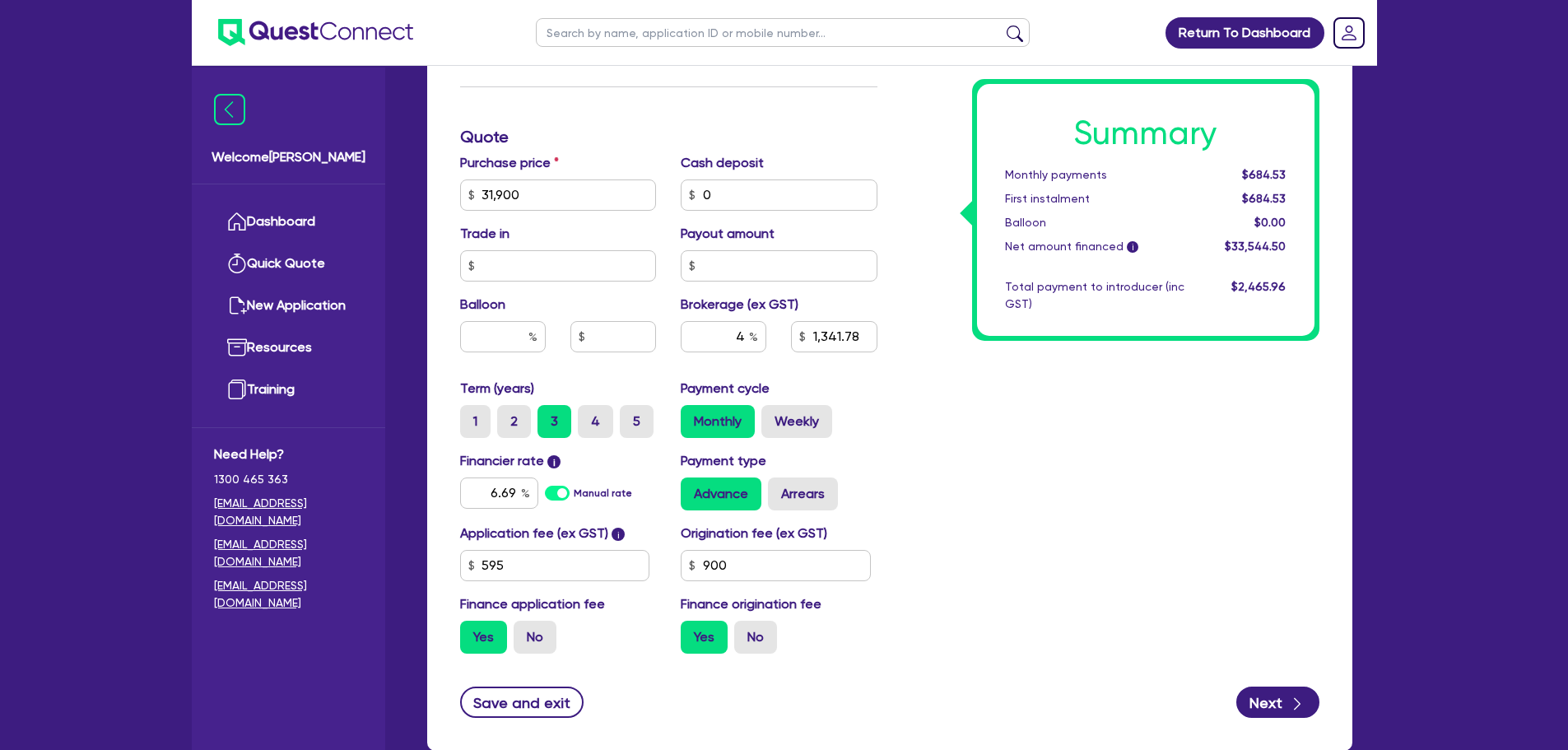
type input "31,900"
type input "1,341.78"
type input "31,900"
type input "1,341.78"
click at [746, 197] on input "0" at bounding box center [779, 195] width 197 height 31
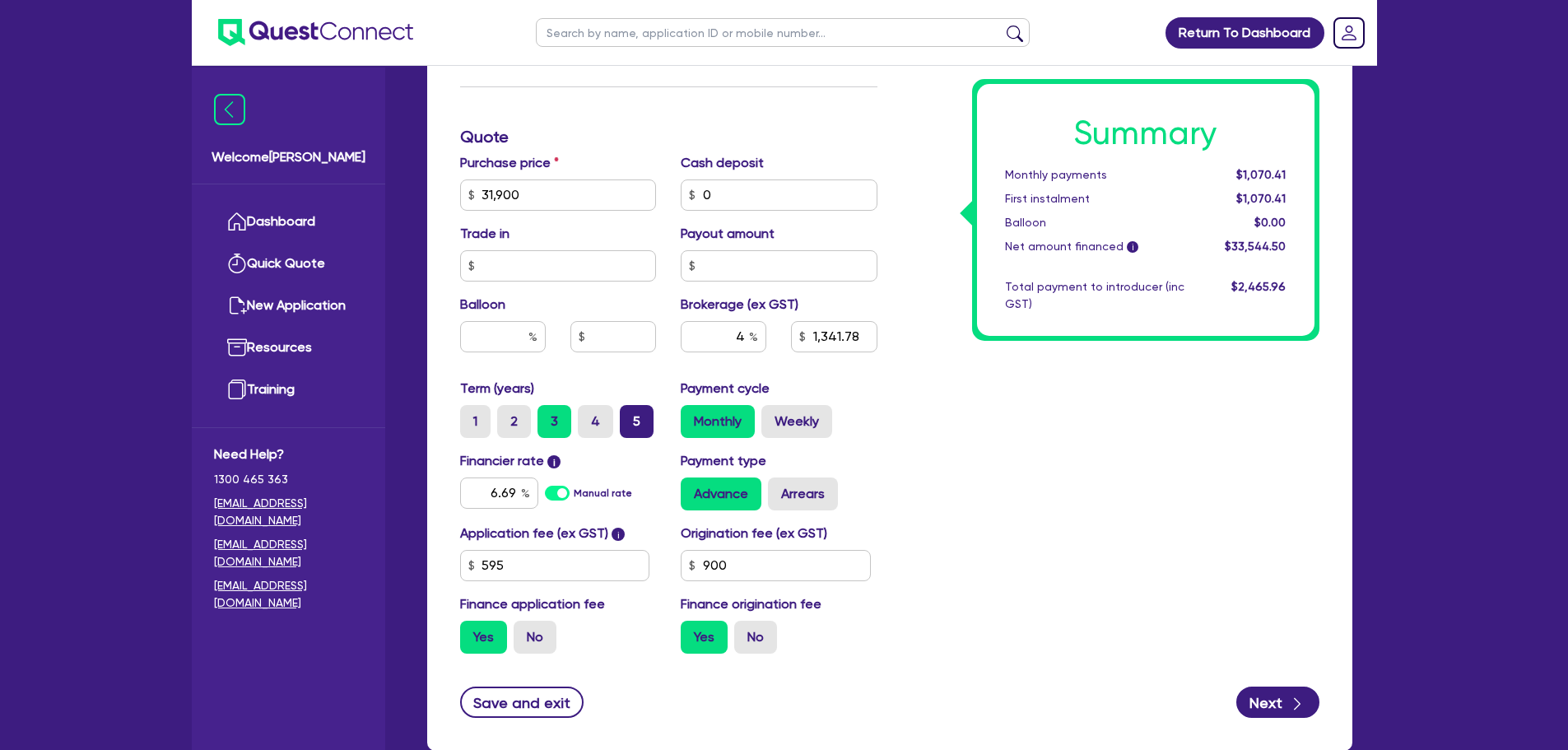
click at [643, 422] on label "5" at bounding box center [636, 421] width 34 height 33
click at [630, 416] on input "5" at bounding box center [625, 410] width 10 height 10
radio input "true"
type input "31,900"
type input "1,341.78"
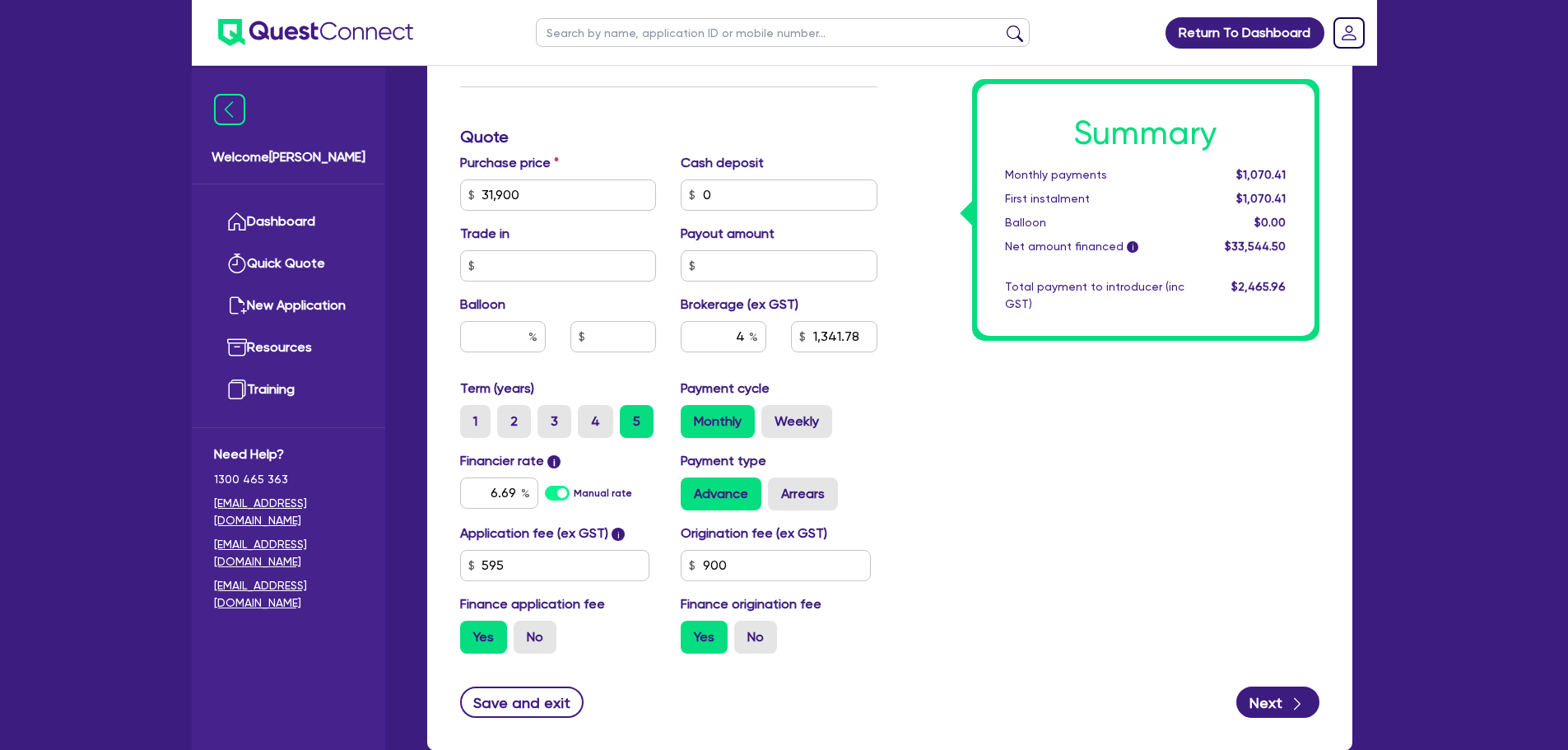
type input "31,900"
type input "1,341.78"
click at [750, 185] on input "0" at bounding box center [779, 195] width 197 height 31
type input "31,900"
type input "1,341.78"
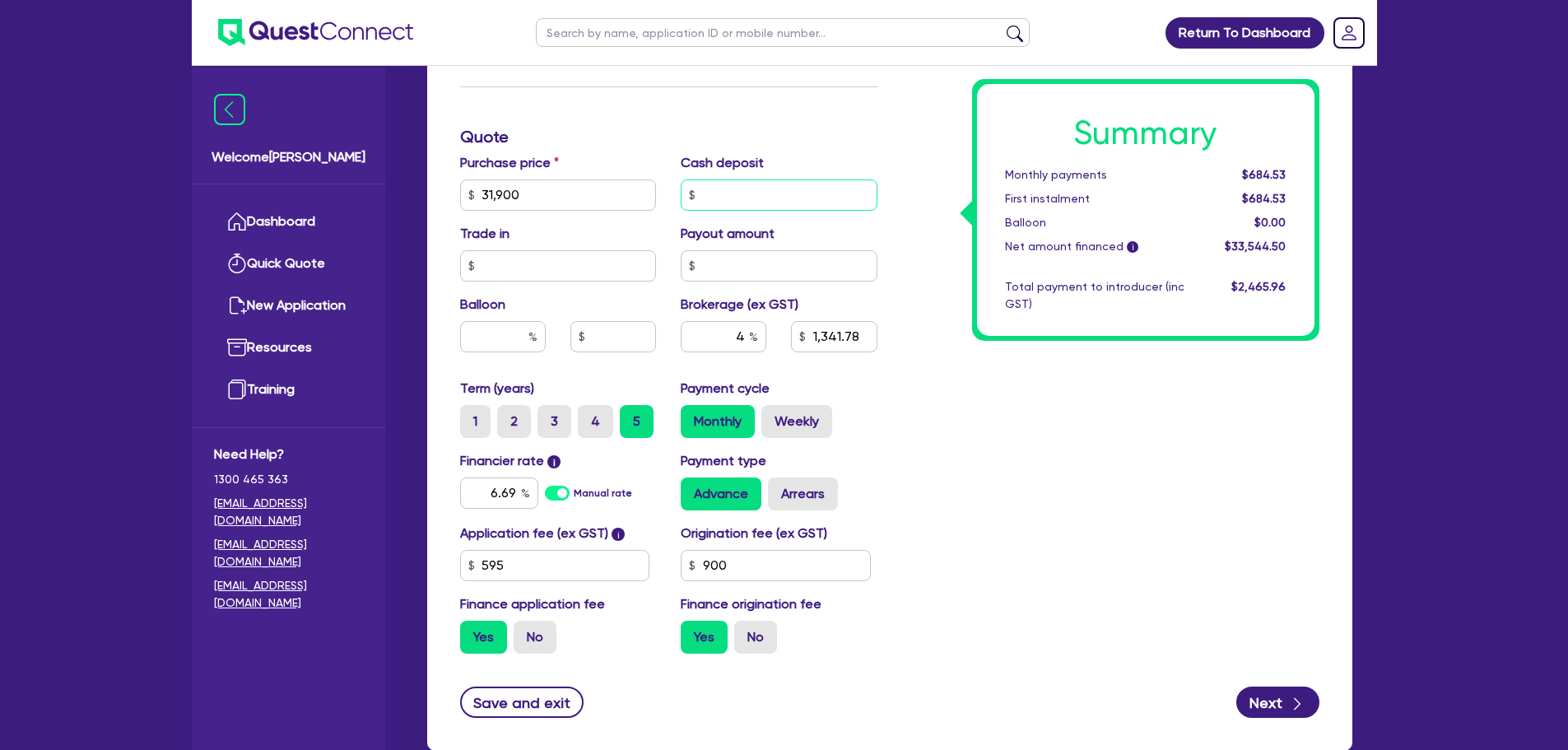
click at [771, 192] on input "text" at bounding box center [779, 195] width 197 height 31
type input "31,900"
type input "1,341.78"
click at [775, 246] on div "Payout amount" at bounding box center [779, 252] width 222 height 58
type input "31,900"
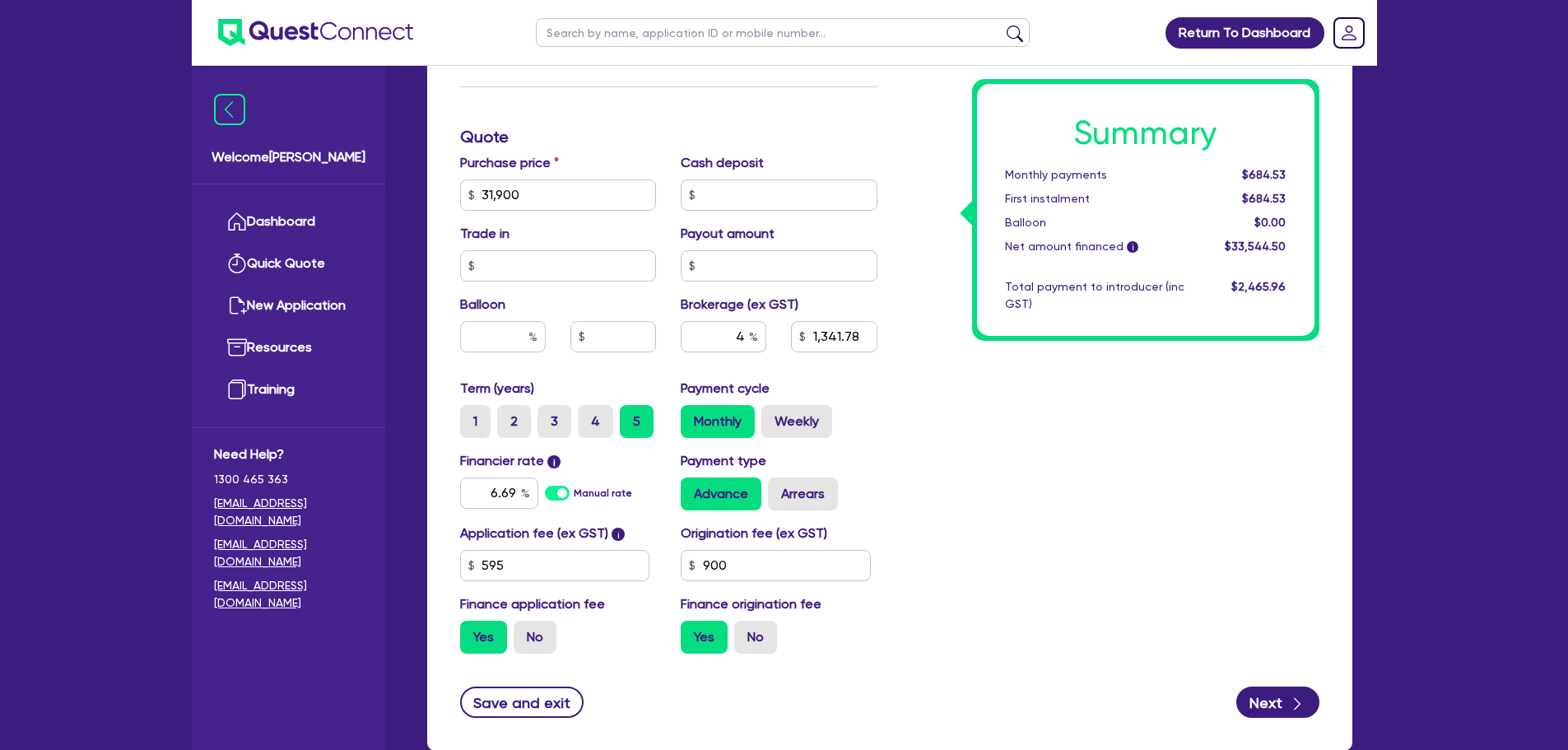
type input "1,341.78"
click at [769, 261] on input "text" at bounding box center [779, 266] width 197 height 31
click at [756, 204] on input "text" at bounding box center [779, 195] width 197 height 31
click at [944, 266] on div "Summary Monthly payments $684.53 First instalment $684.53 Balloon $0.00 Net amo…" at bounding box center [1111, 137] width 442 height 1060
drag, startPoint x: 713, startPoint y: 199, endPoint x: 714, endPoint y: 212, distance: 13.0
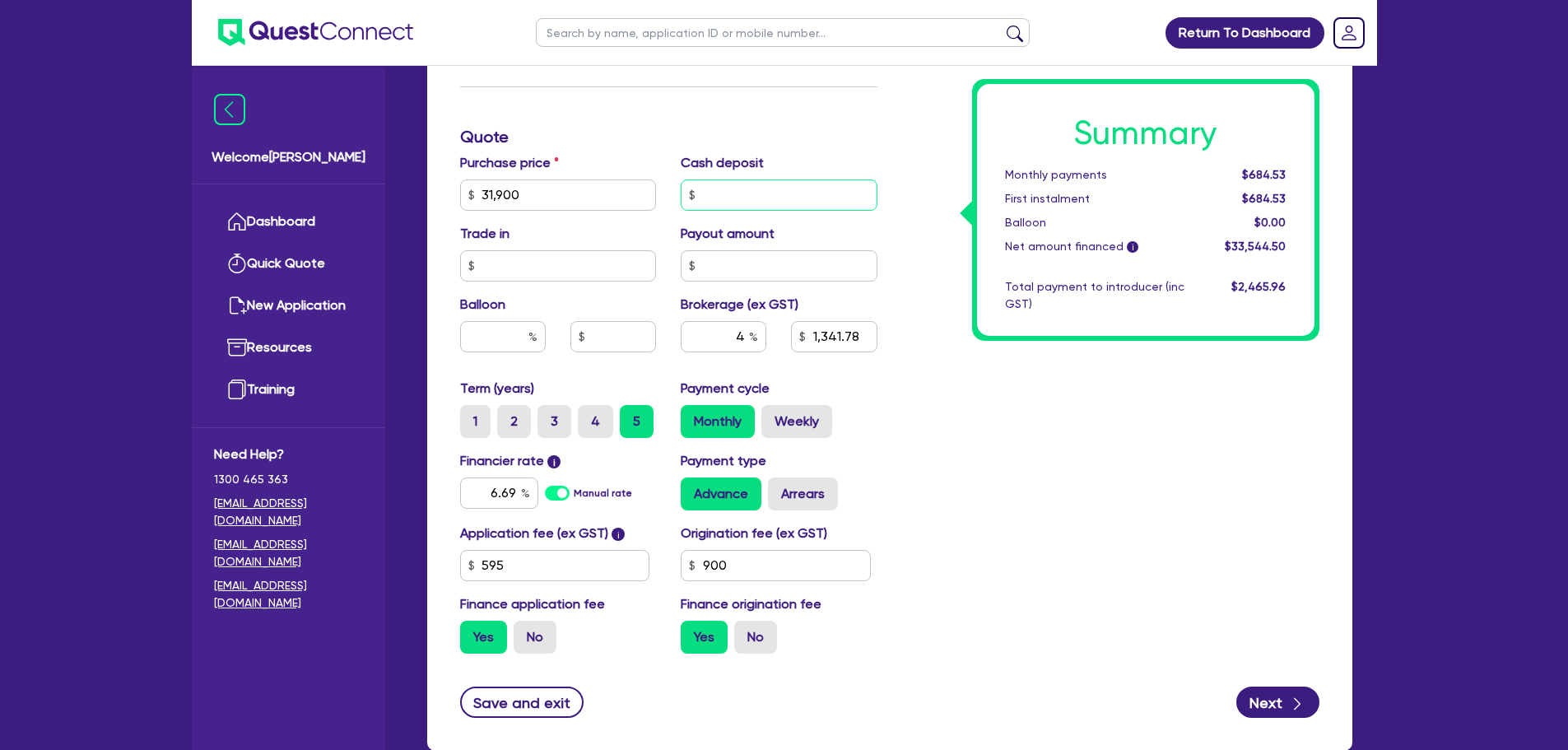
click at [711, 199] on input "text" at bounding box center [779, 195] width 197 height 31
click at [937, 392] on div "Summary Monthly payments $684.53 First instalment $684.53 Balloon $0.00 Net amo…" at bounding box center [1111, 137] width 442 height 1060
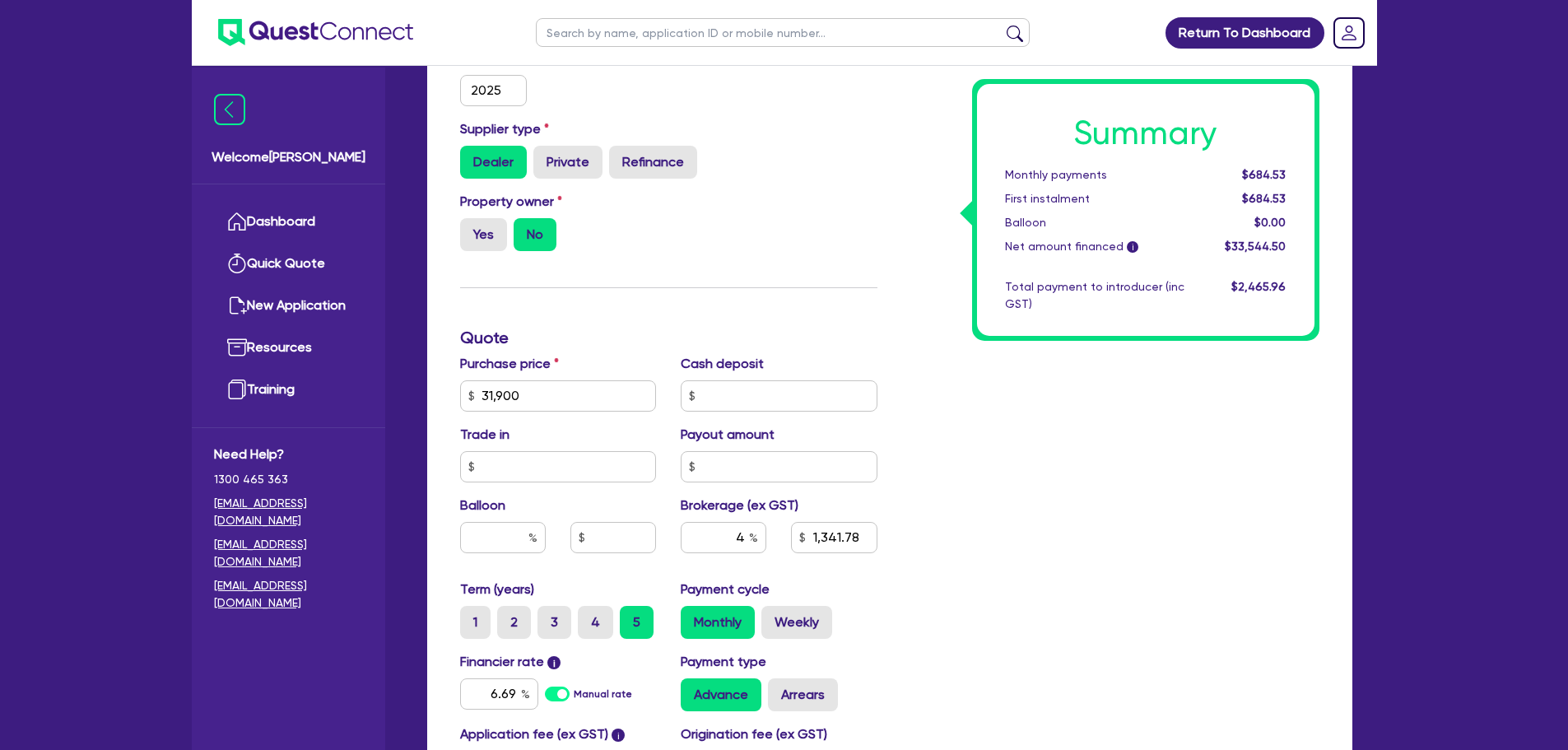
scroll to position [494, 0]
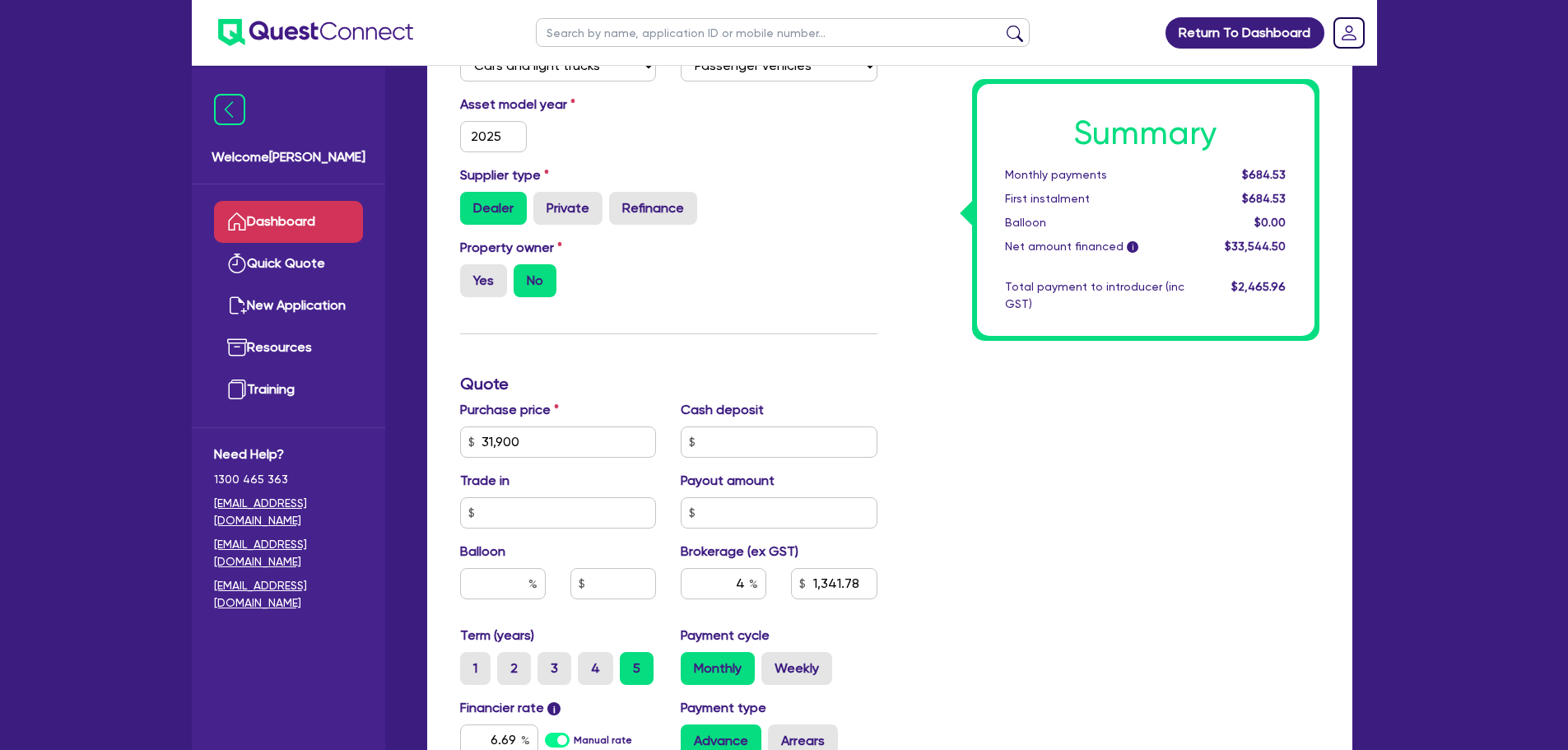
click at [300, 218] on link "Dashboard" at bounding box center [288, 222] width 149 height 42
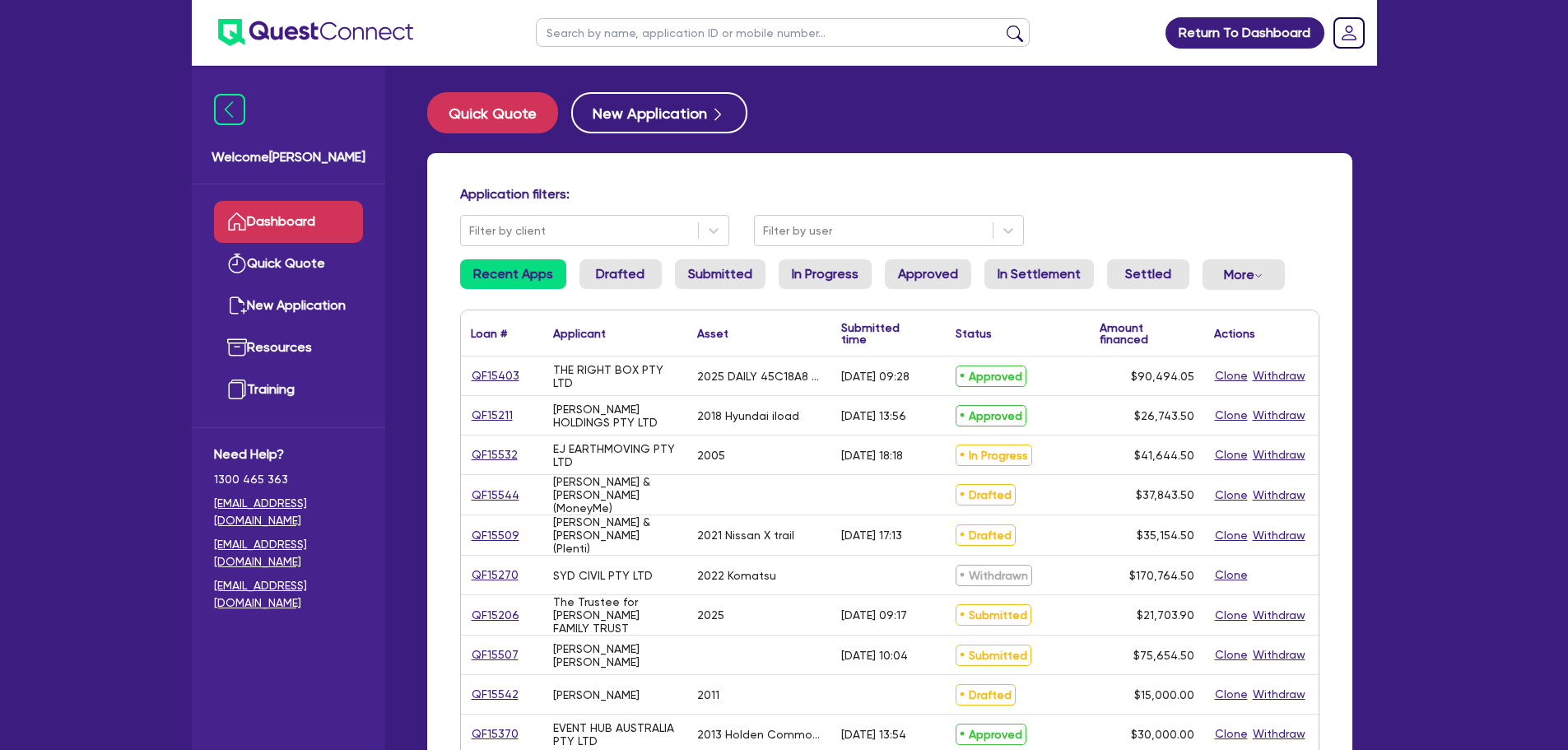
click at [708, 18] on input "text" at bounding box center [782, 33] width 493 height 29
type input "singh"
click at [1001, 25] on button "submit" at bounding box center [1014, 36] width 27 height 23
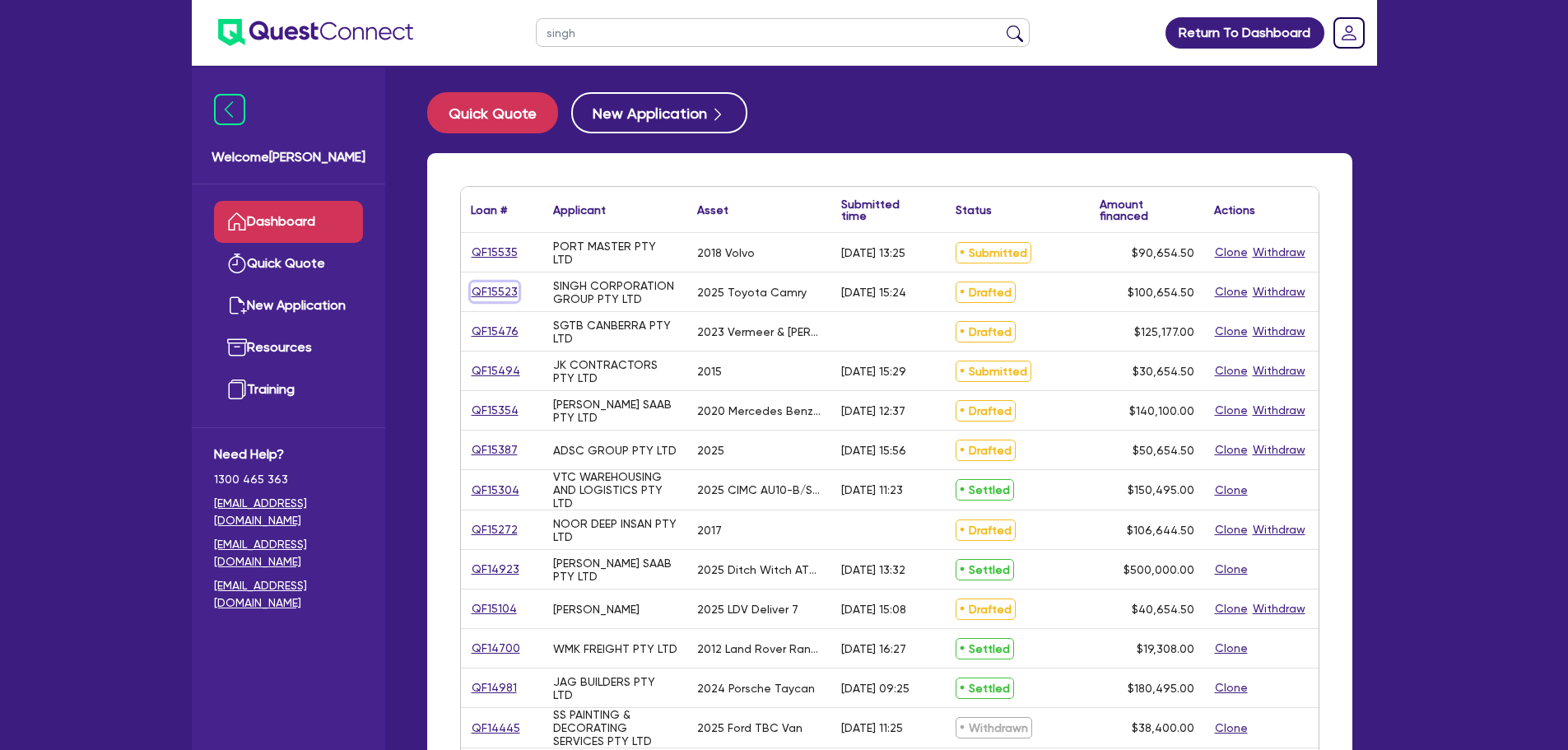
click at [489, 288] on link "QF15523" at bounding box center [495, 292] width 48 height 19
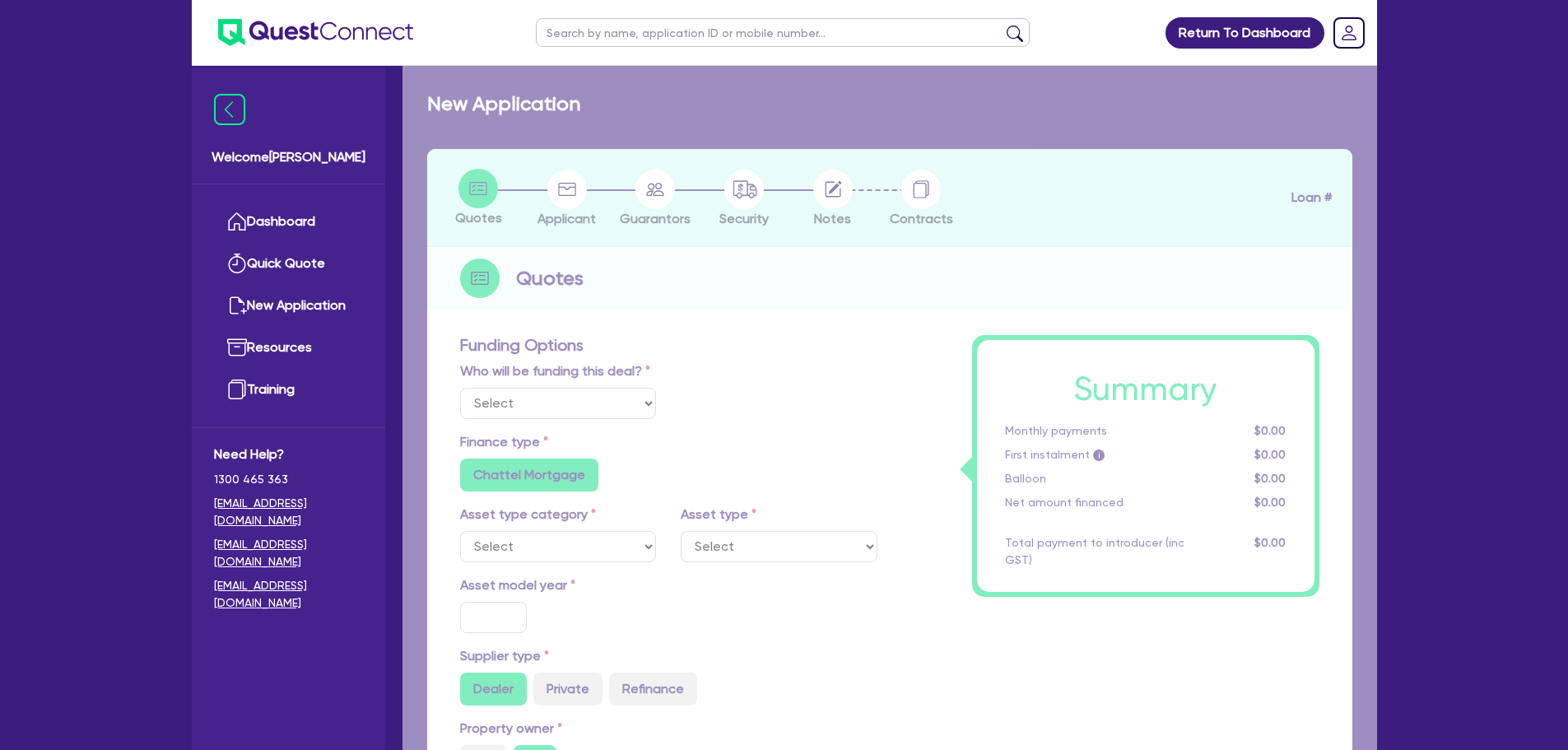
select select "Other"
select select "CARS_AND_LIGHT_TRUCKS"
type input "2025"
radio input "true"
type input "100,000"
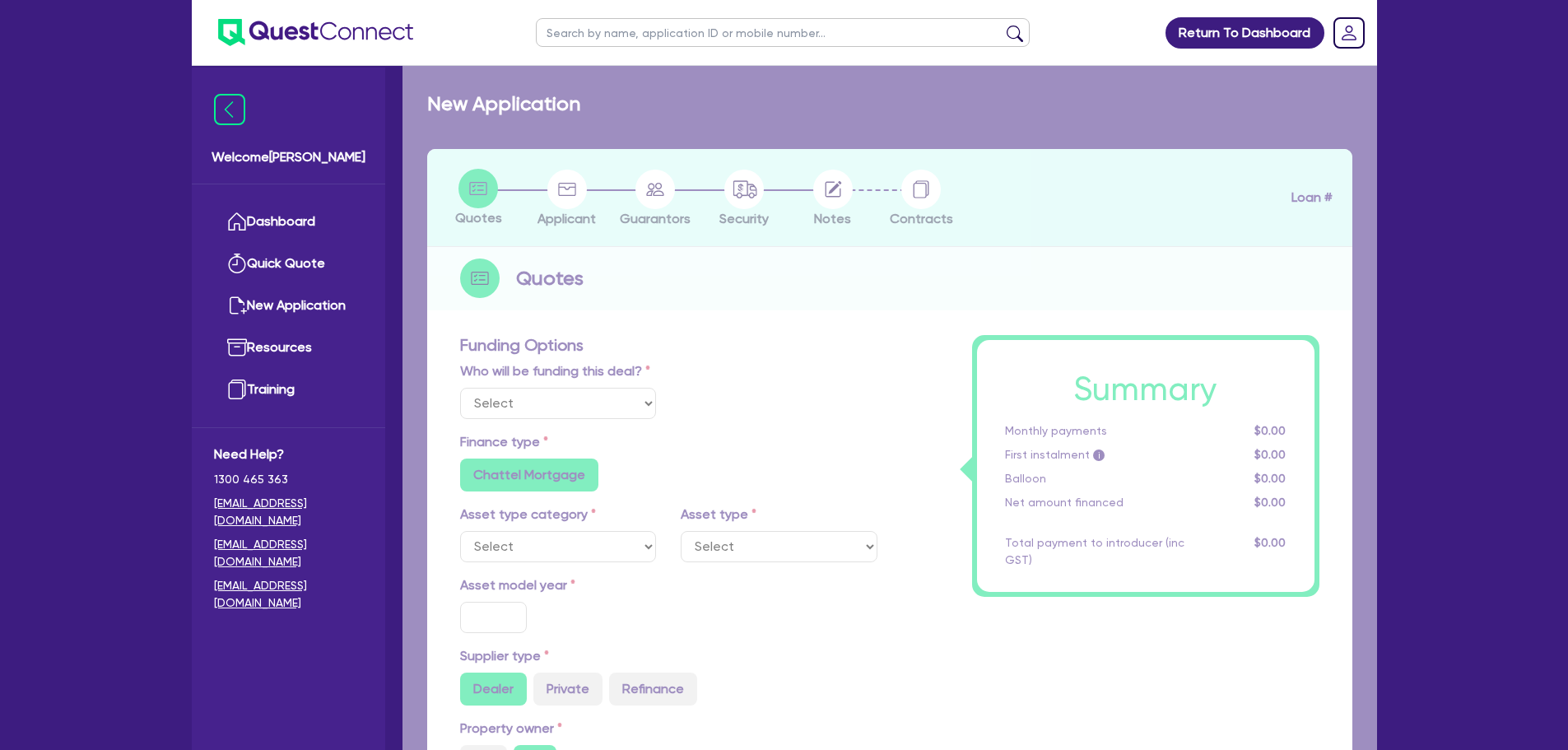
type input "10"
radio input "true"
radio input "false"
select select "PASSENGER_VEHICLES"
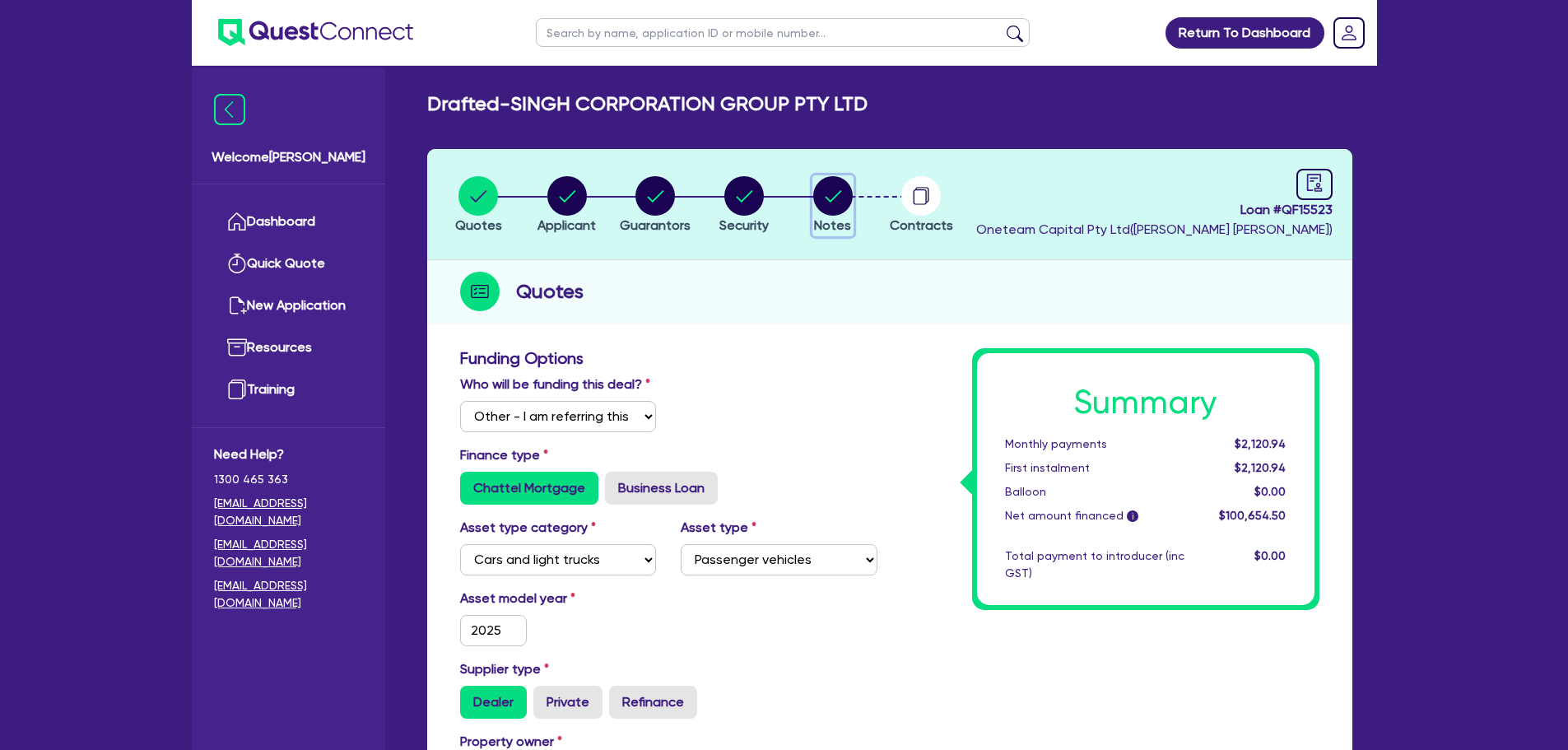
click at [827, 196] on circle "button" at bounding box center [833, 196] width 40 height 40
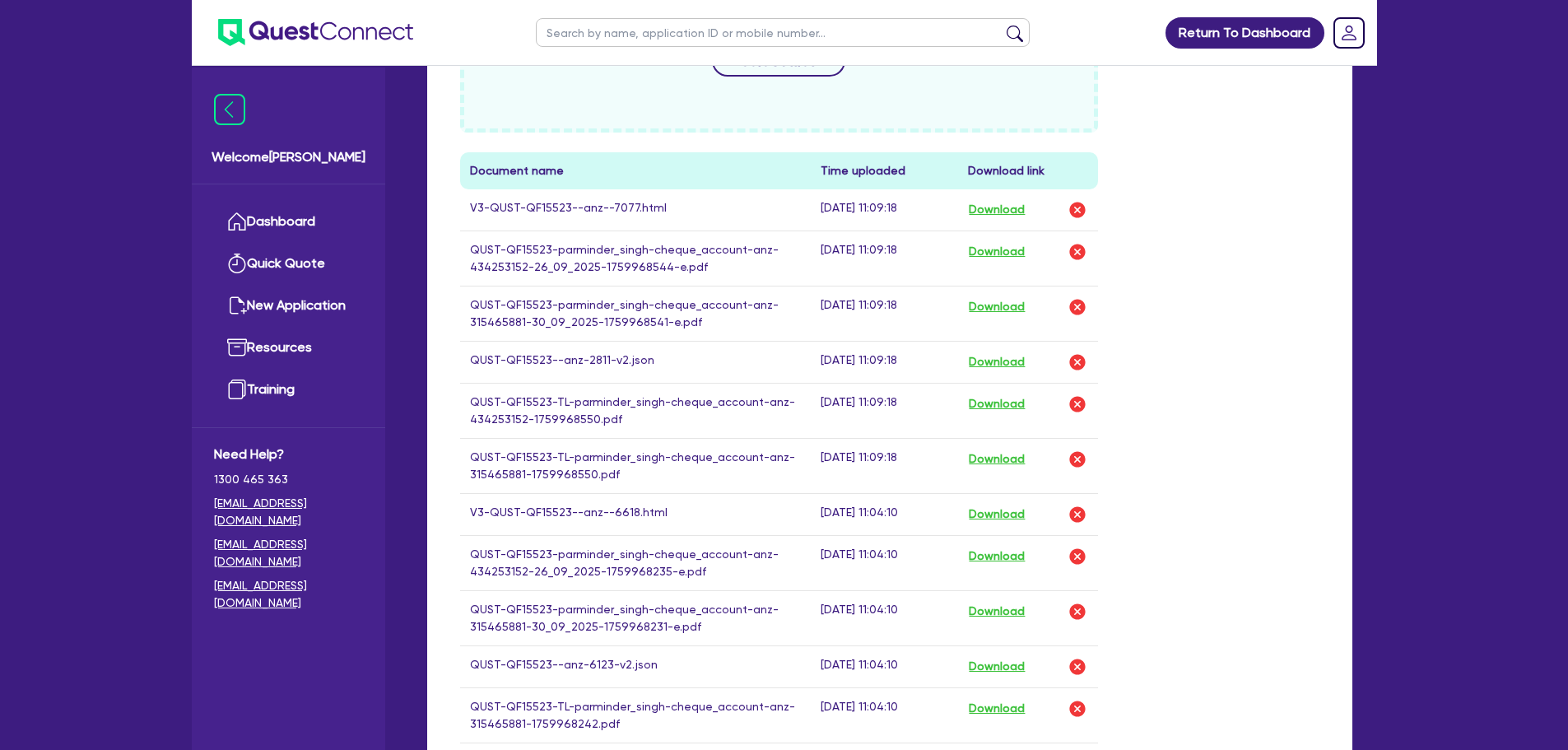
scroll to position [741, 0]
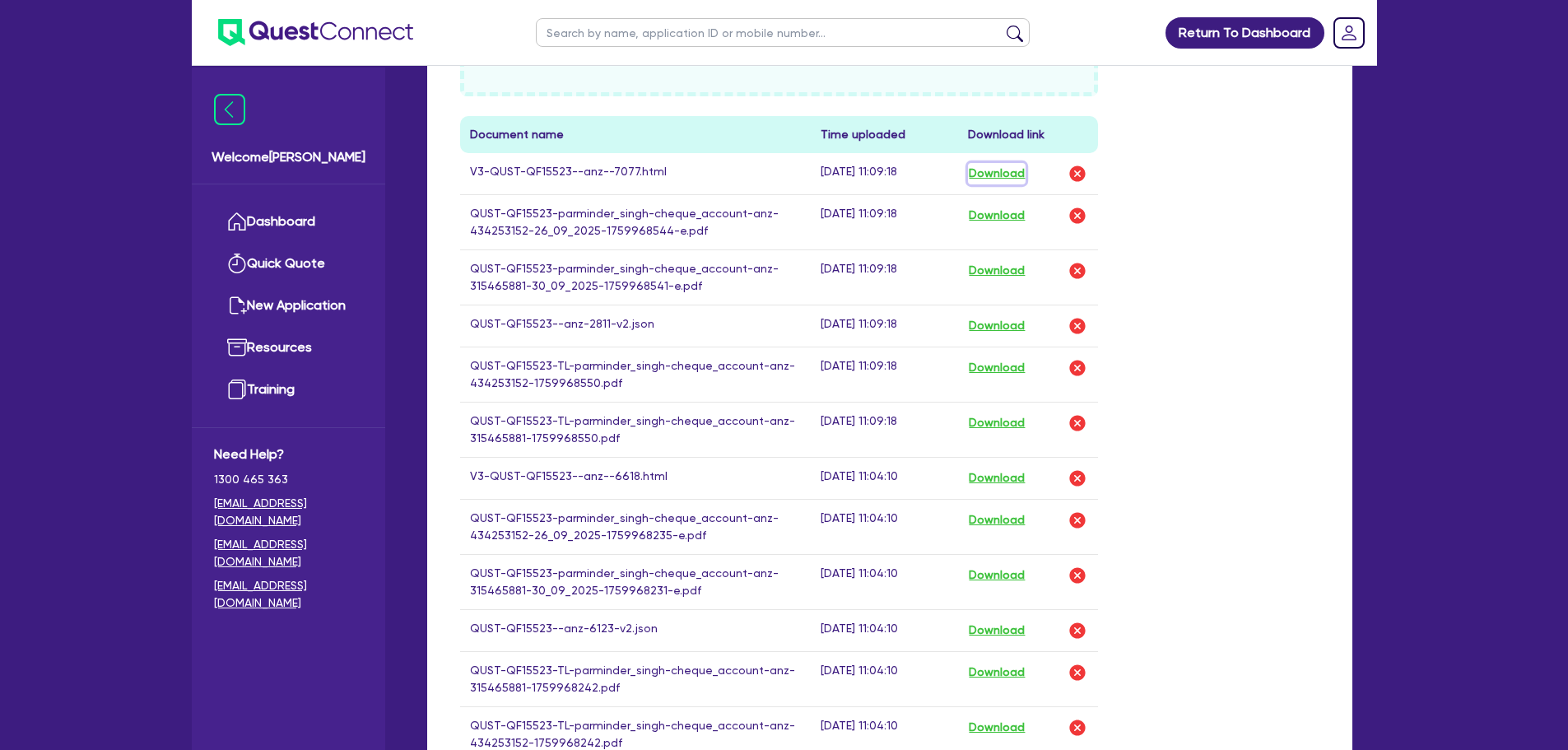
click at [987, 173] on button "Download" at bounding box center [996, 174] width 58 height 22
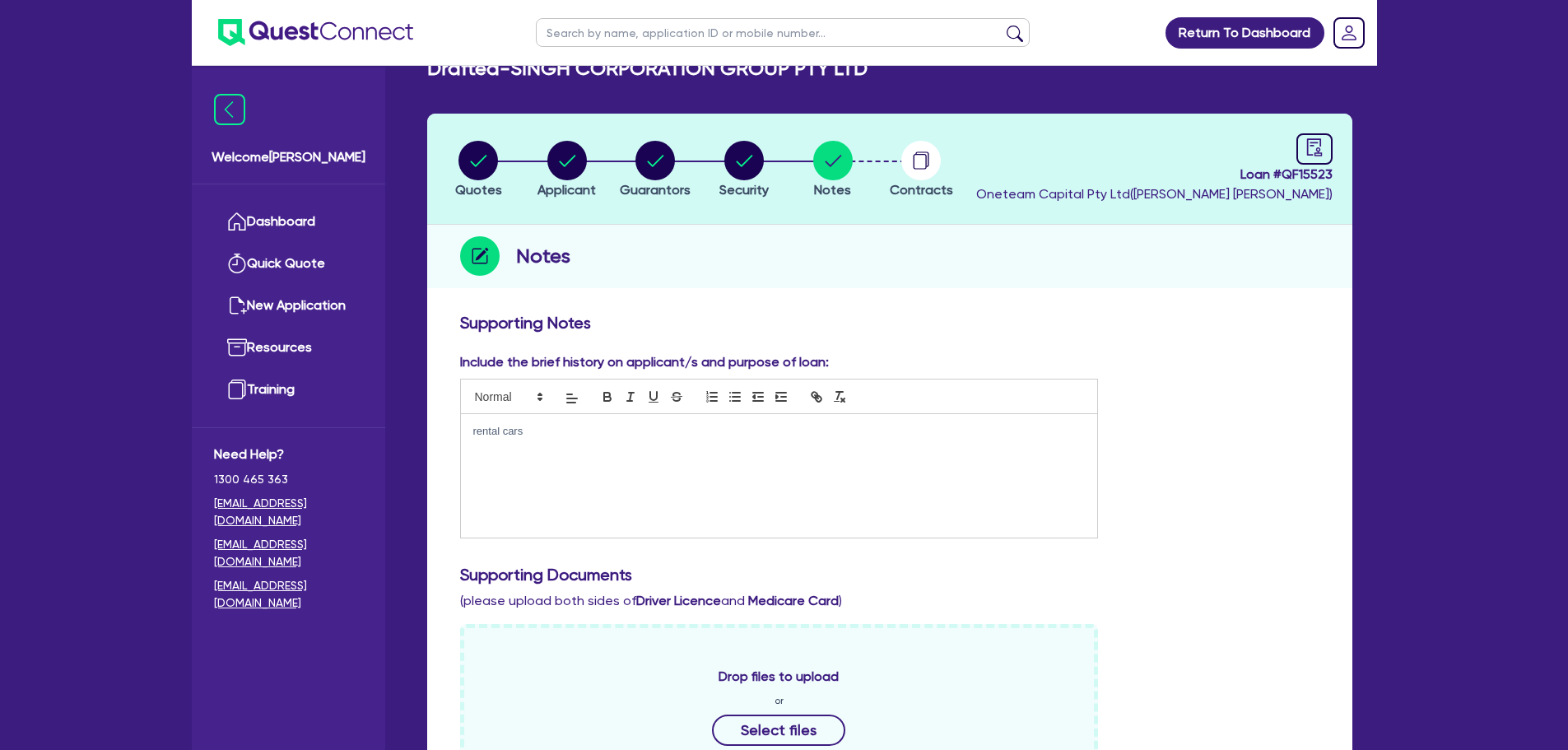
scroll to position [0, 0]
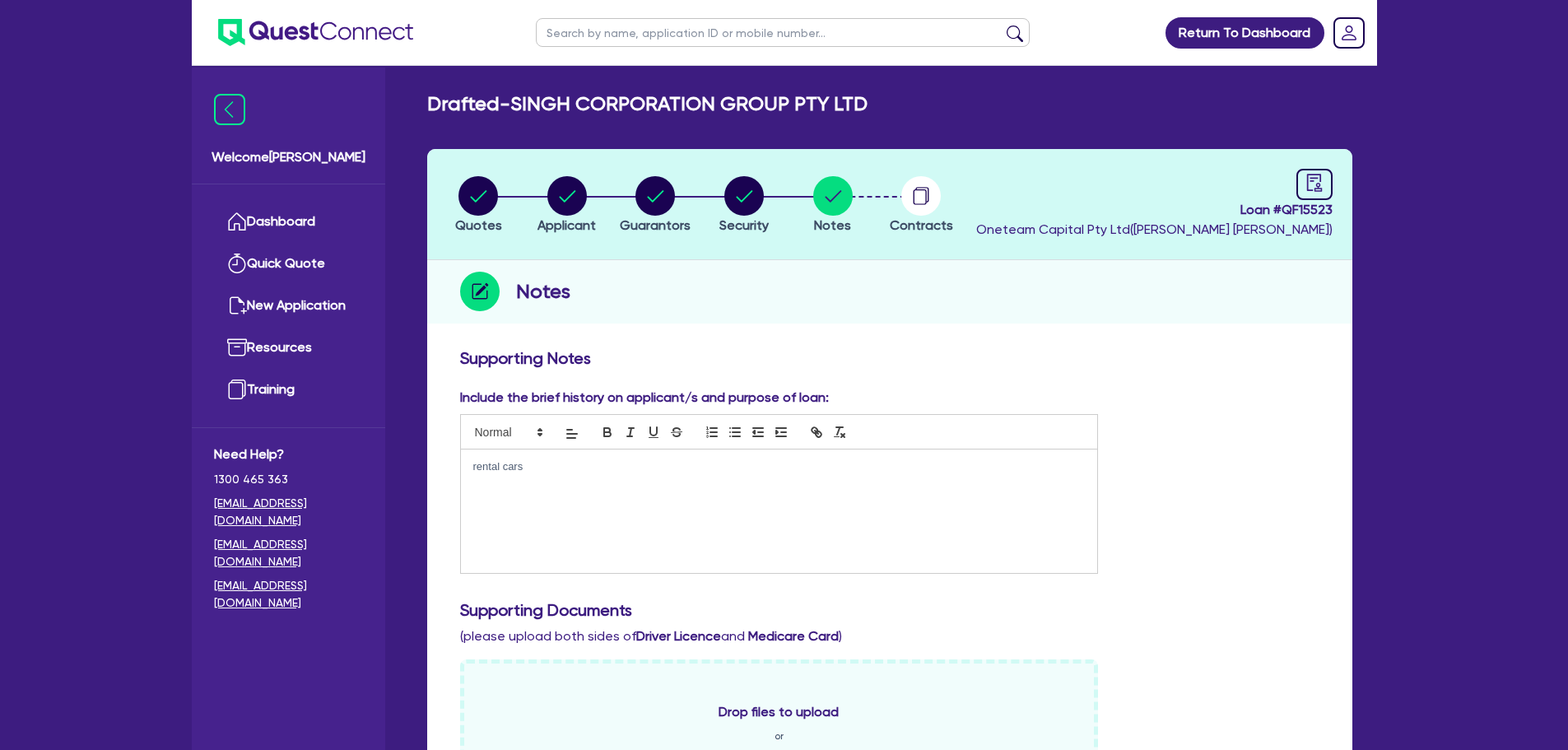
click at [616, 45] on input "text" at bounding box center [782, 33] width 493 height 29
type input "rowan"
click button "submit" at bounding box center [1014, 36] width 27 height 23
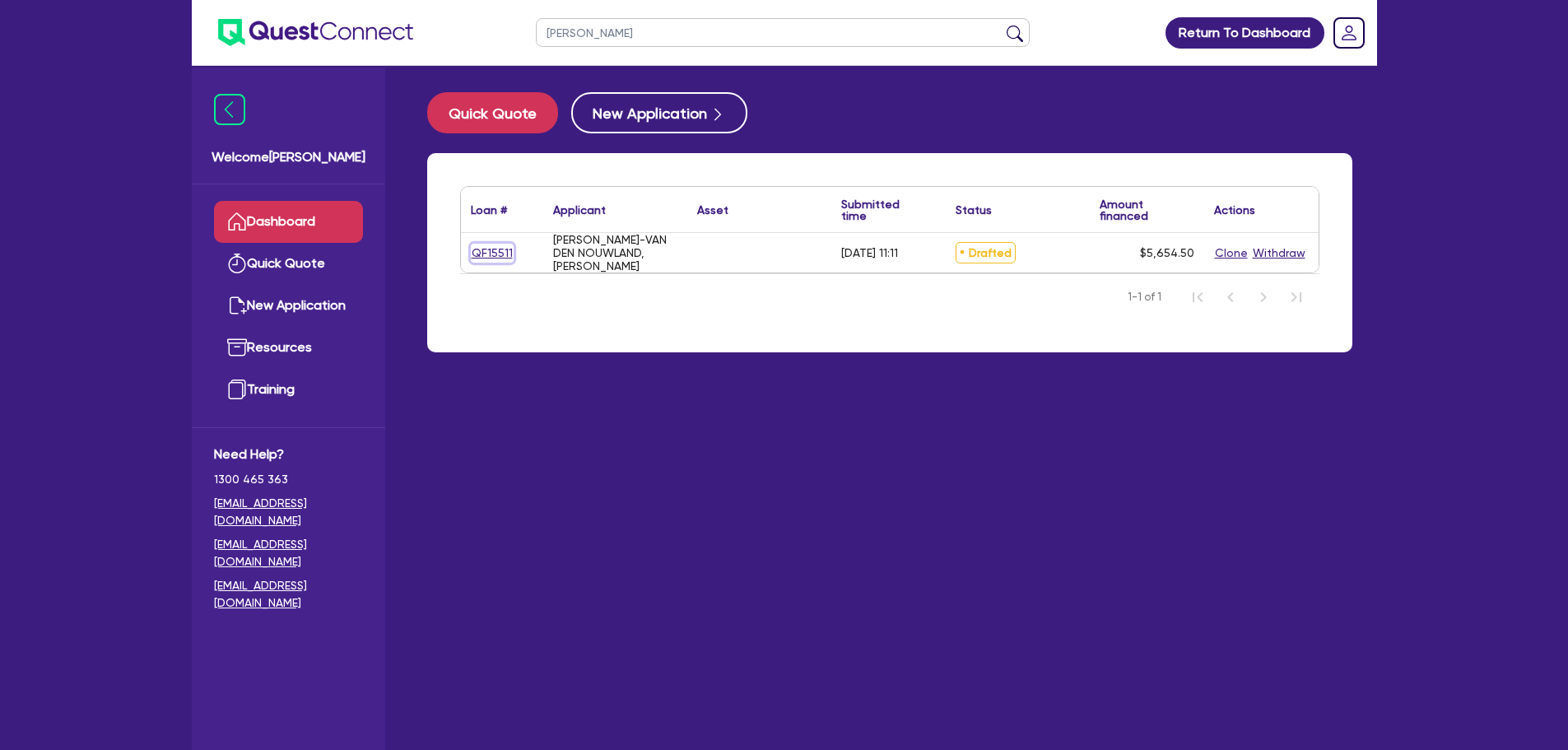
click at [476, 261] on link "QF15511" at bounding box center [493, 253] width 43 height 19
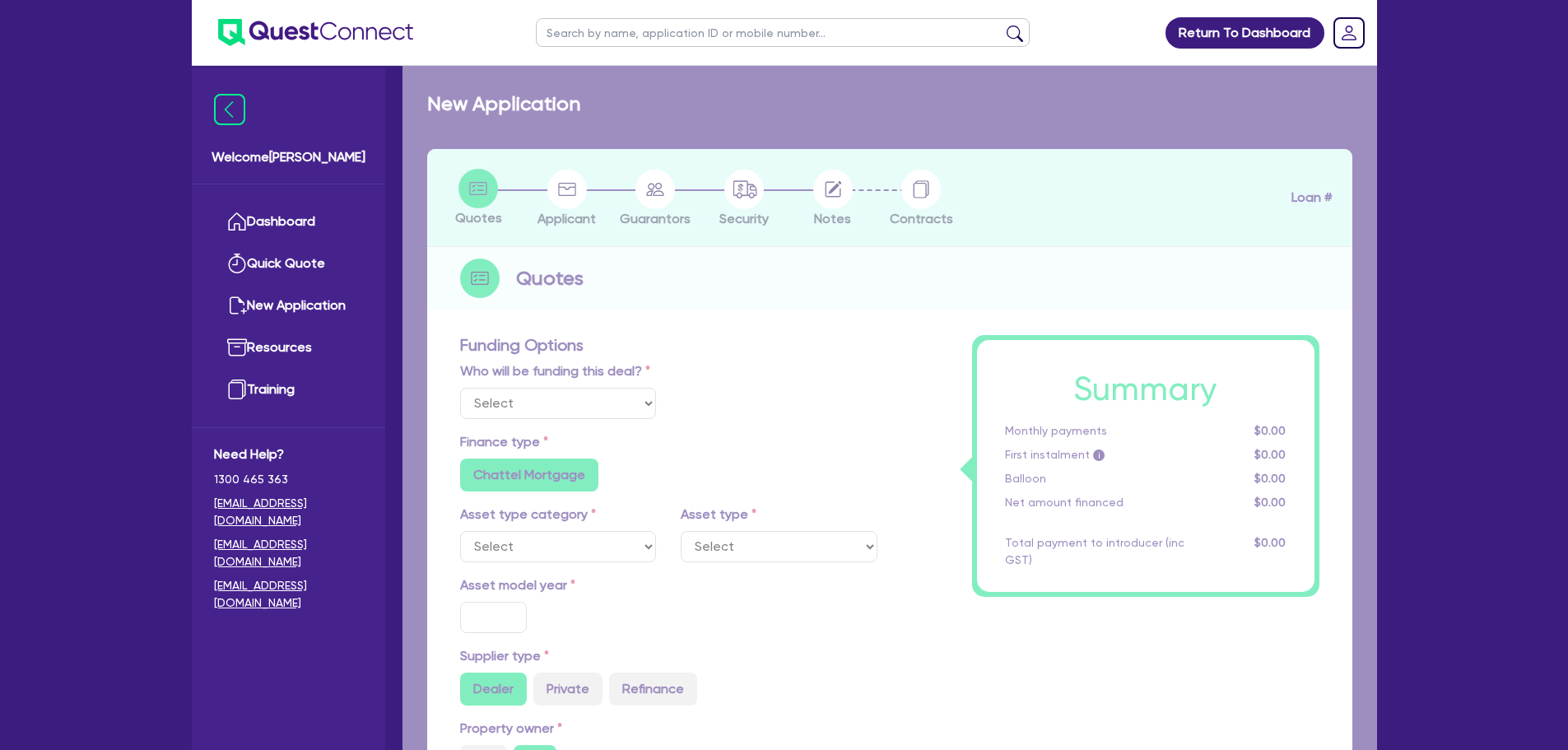
select select "Other"
radio input "false"
type input "5,000"
radio input "true"
radio input "false"
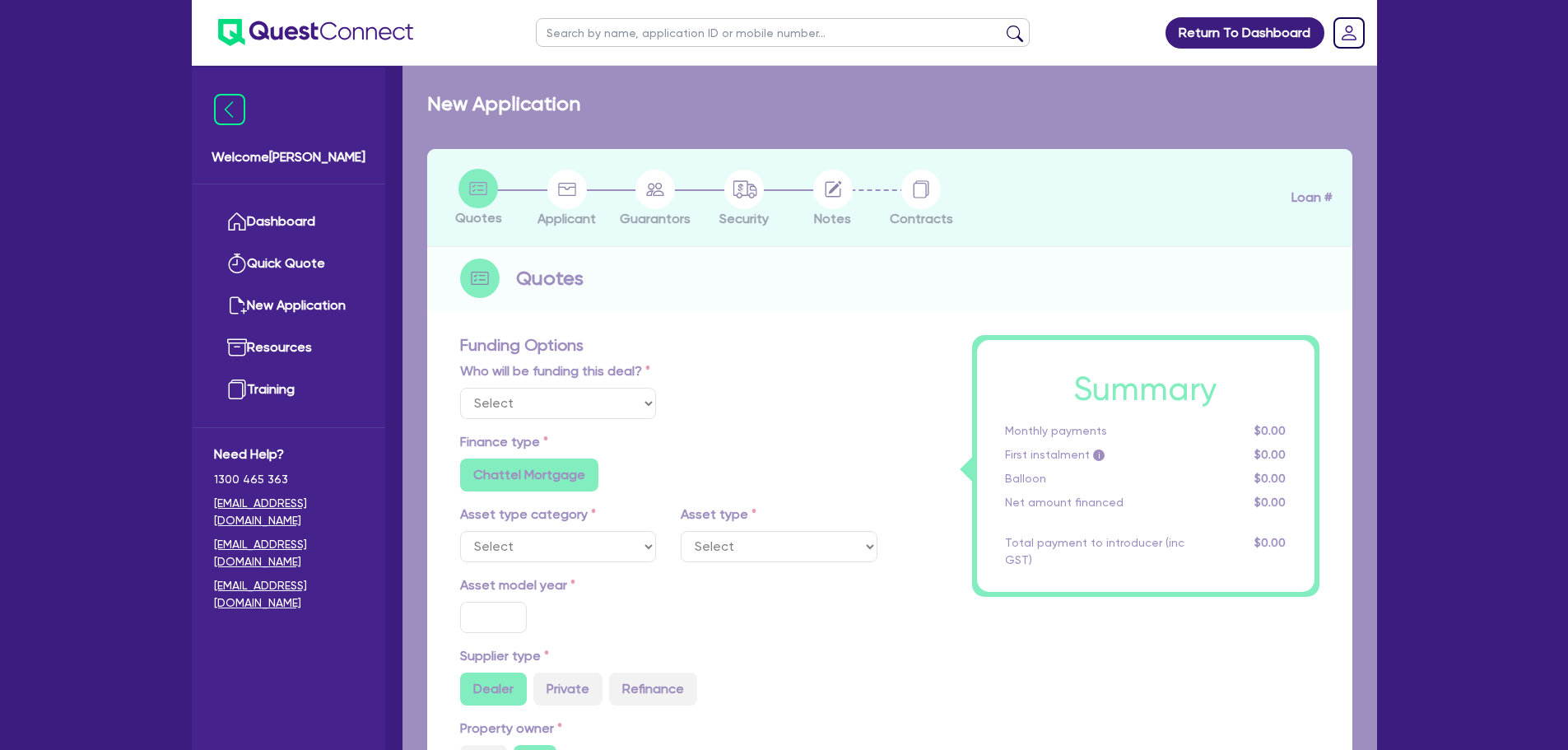
type input "30"
radio input "true"
radio input "false"
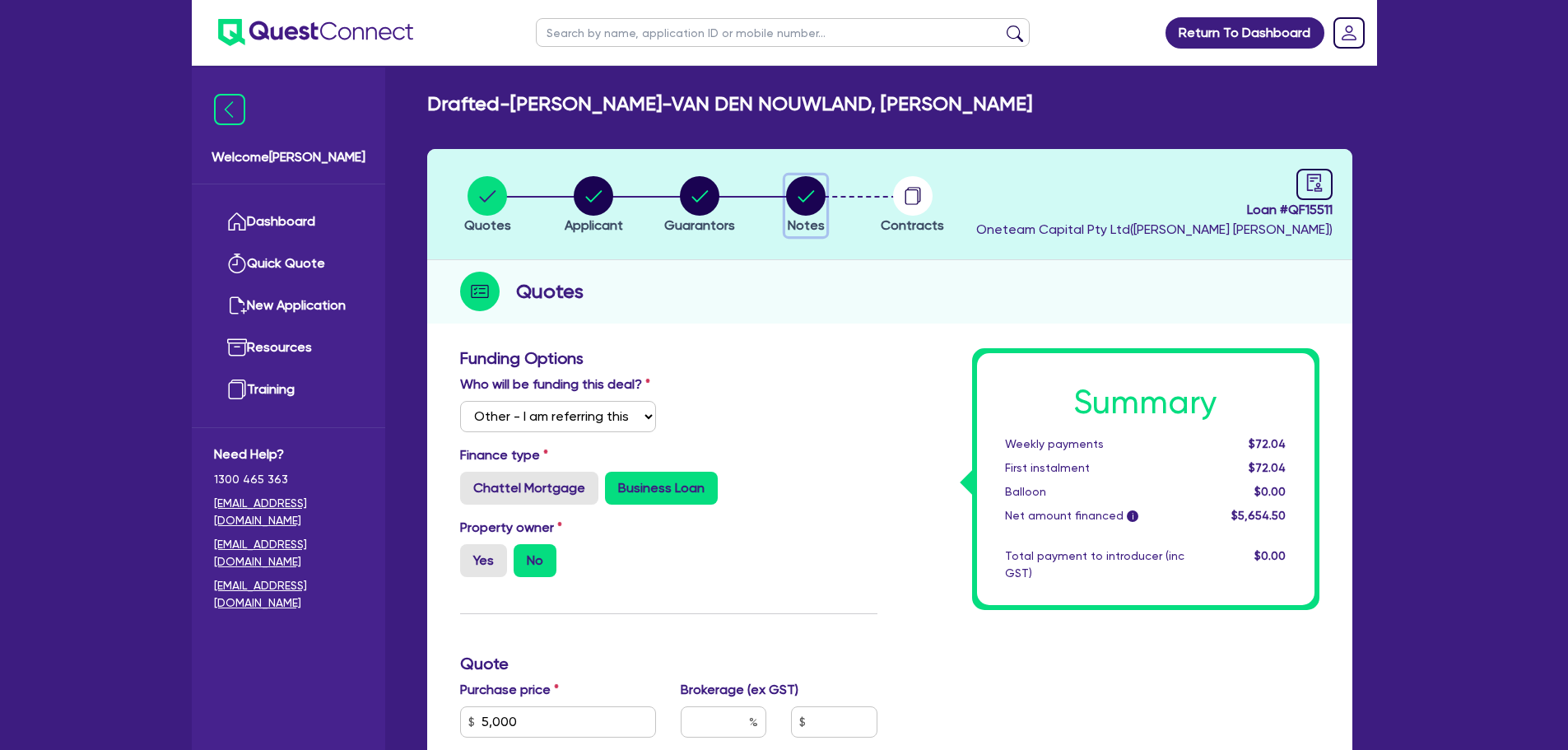
click at [820, 198] on circle "button" at bounding box center [805, 196] width 40 height 40
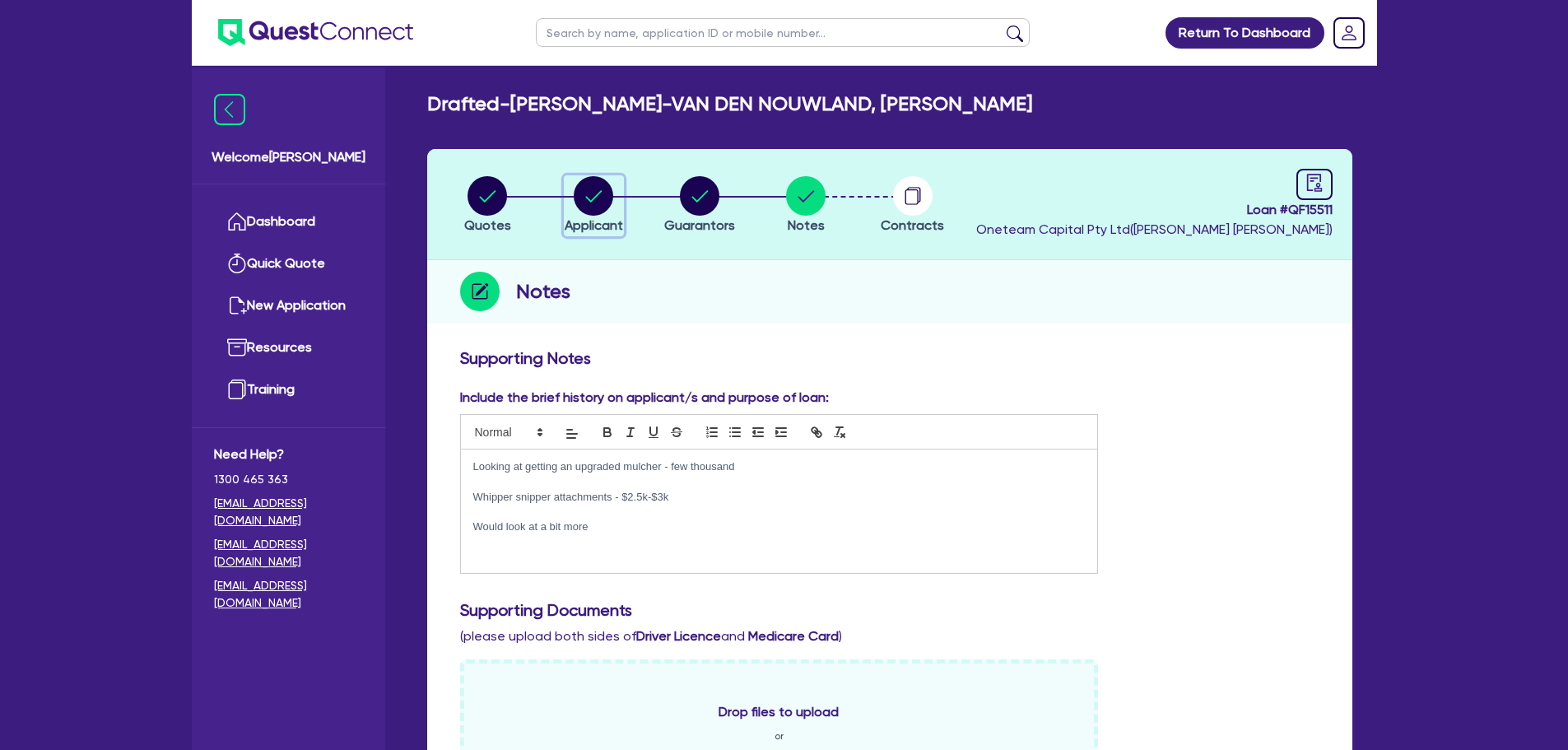
click at [584, 197] on circle "button" at bounding box center [593, 196] width 40 height 40
select select "SOLE_TRADER"
select select "RETAIL_WHOLESALE_TRADE"
select select "PERSONAL_ACCESSORIES"
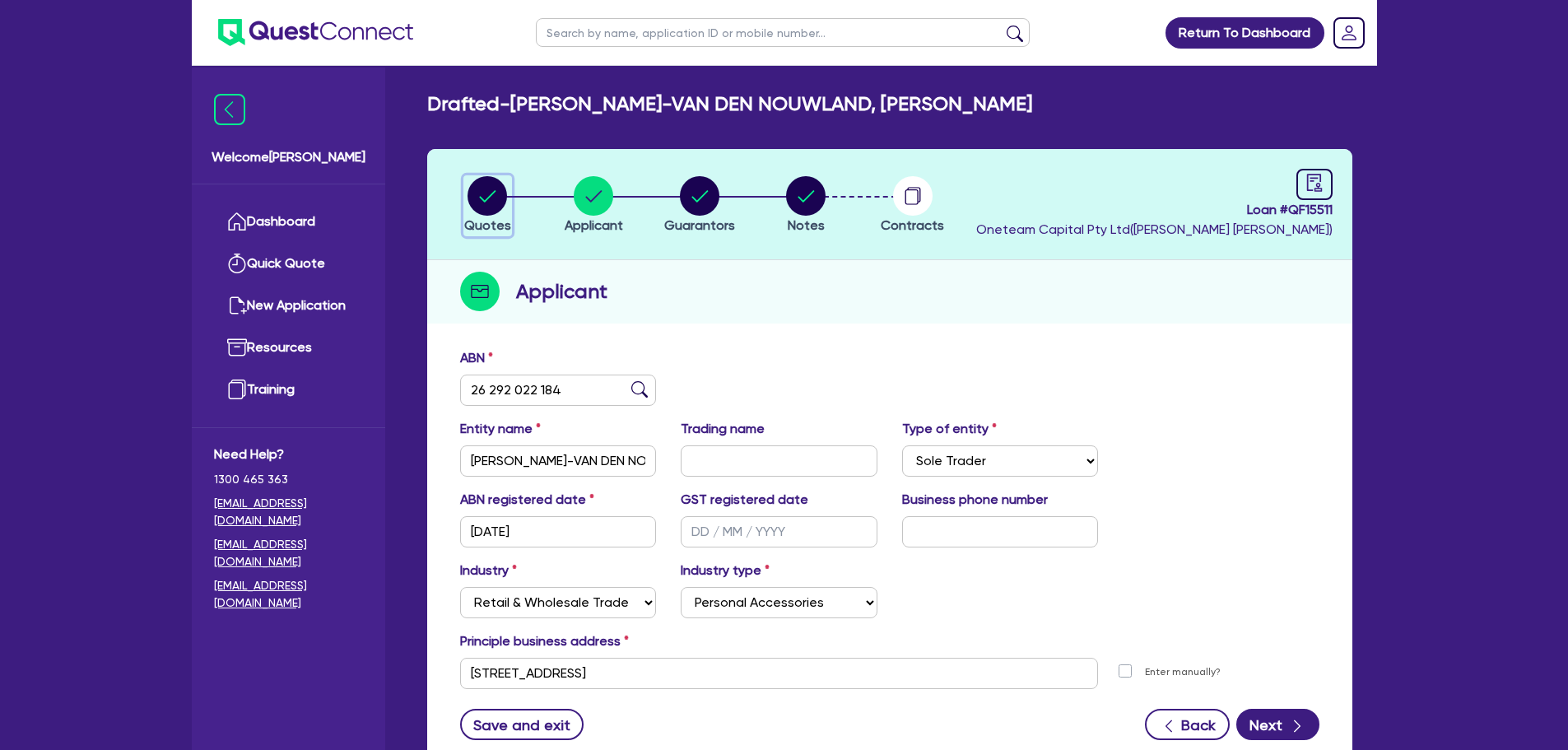
click at [477, 199] on circle "button" at bounding box center [487, 196] width 40 height 40
select select "Other"
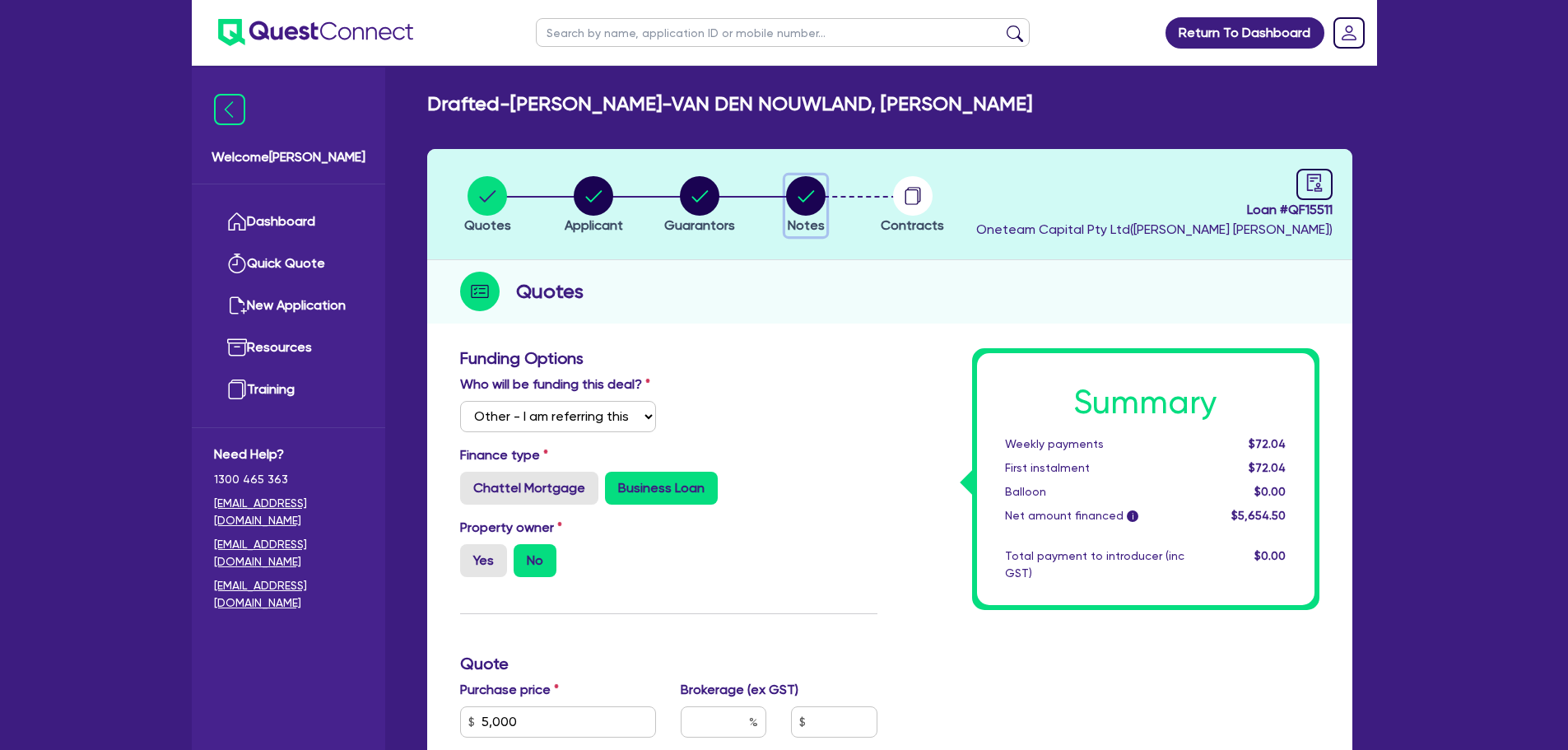
drag, startPoint x: 805, startPoint y: 208, endPoint x: 817, endPoint y: 238, distance: 32.3
click at [805, 208] on circle "button" at bounding box center [805, 196] width 40 height 40
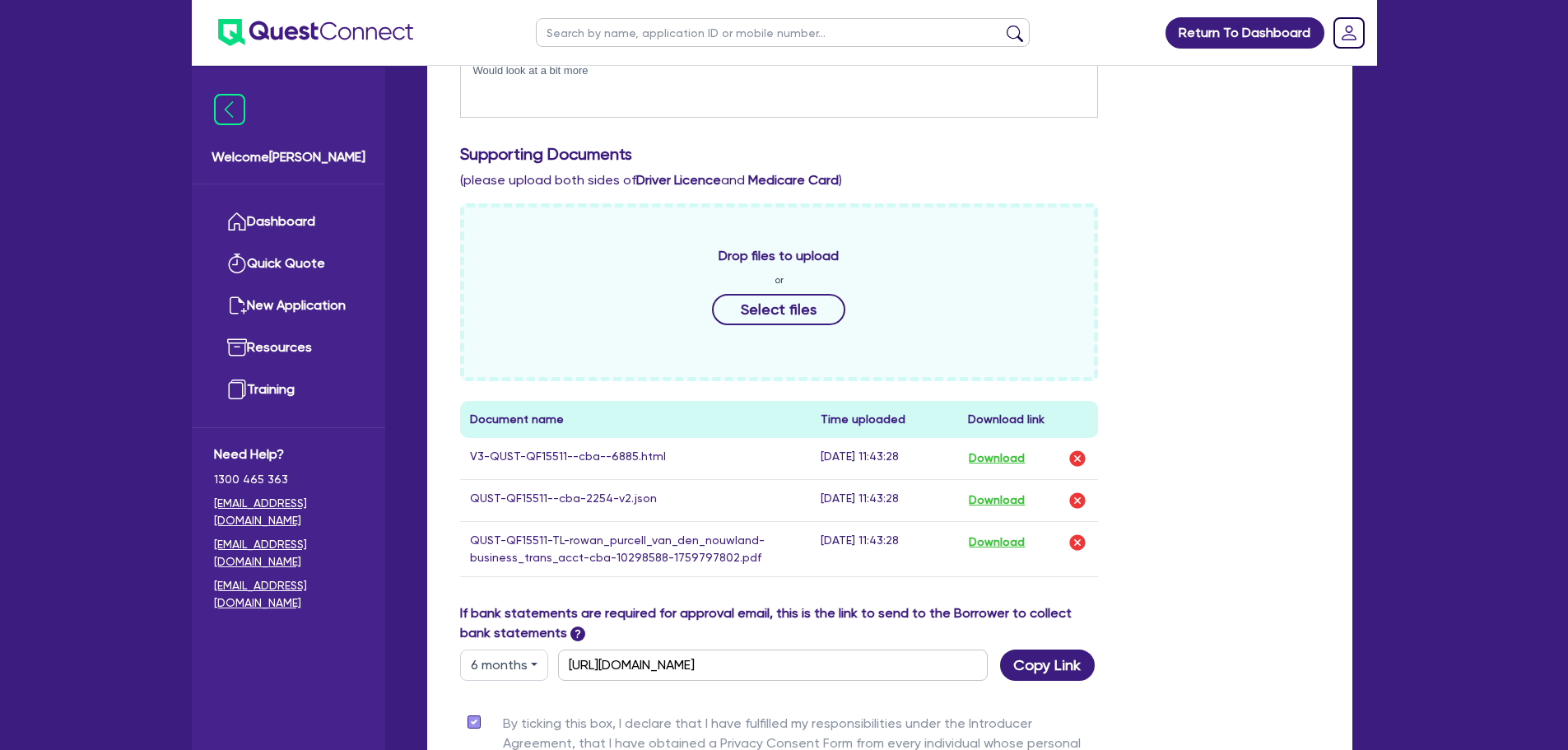
scroll to position [52, 0]
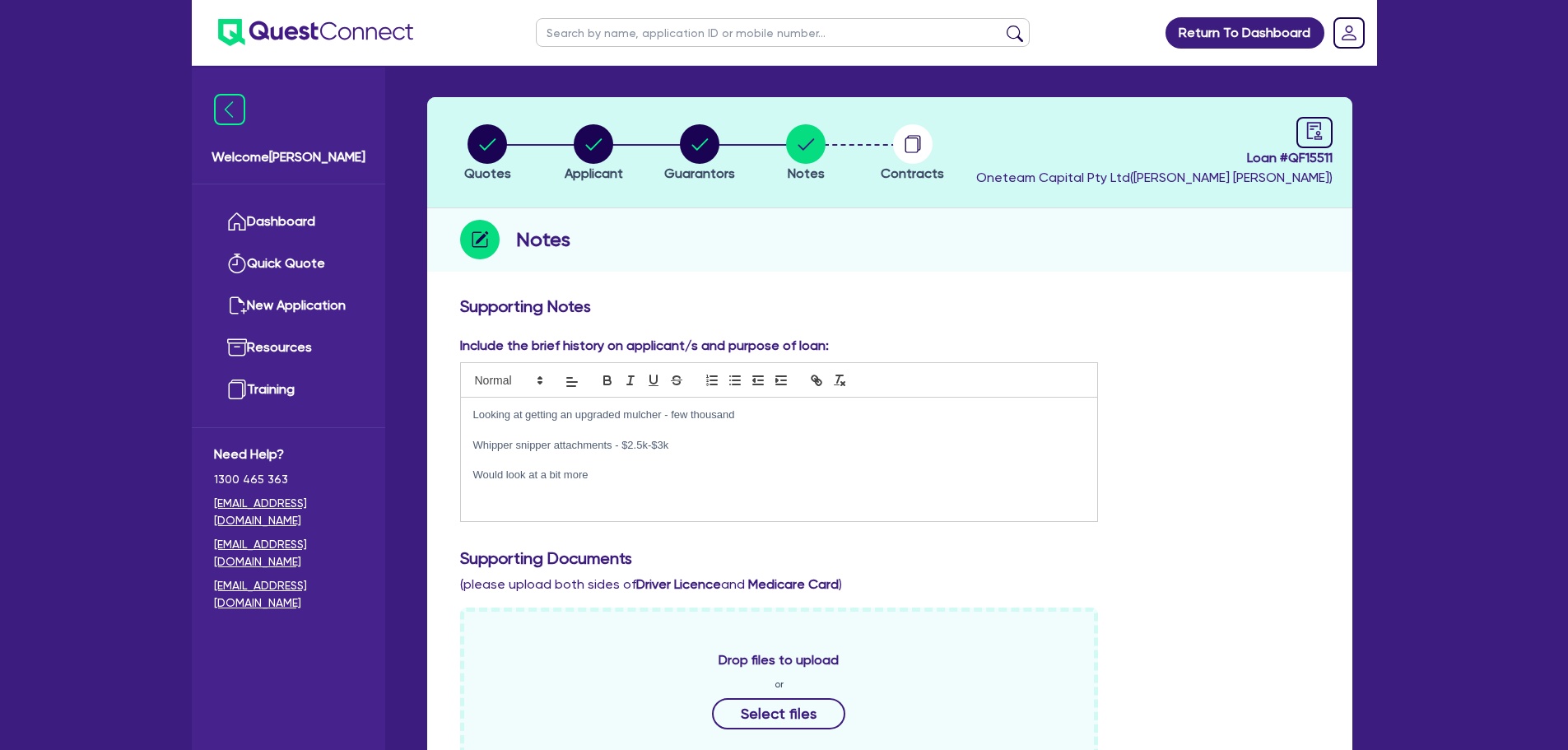
click at [1302, 137] on div at bounding box center [1314, 132] width 36 height 31
select select "DRAFTED_AMENDED"
select select "Other"
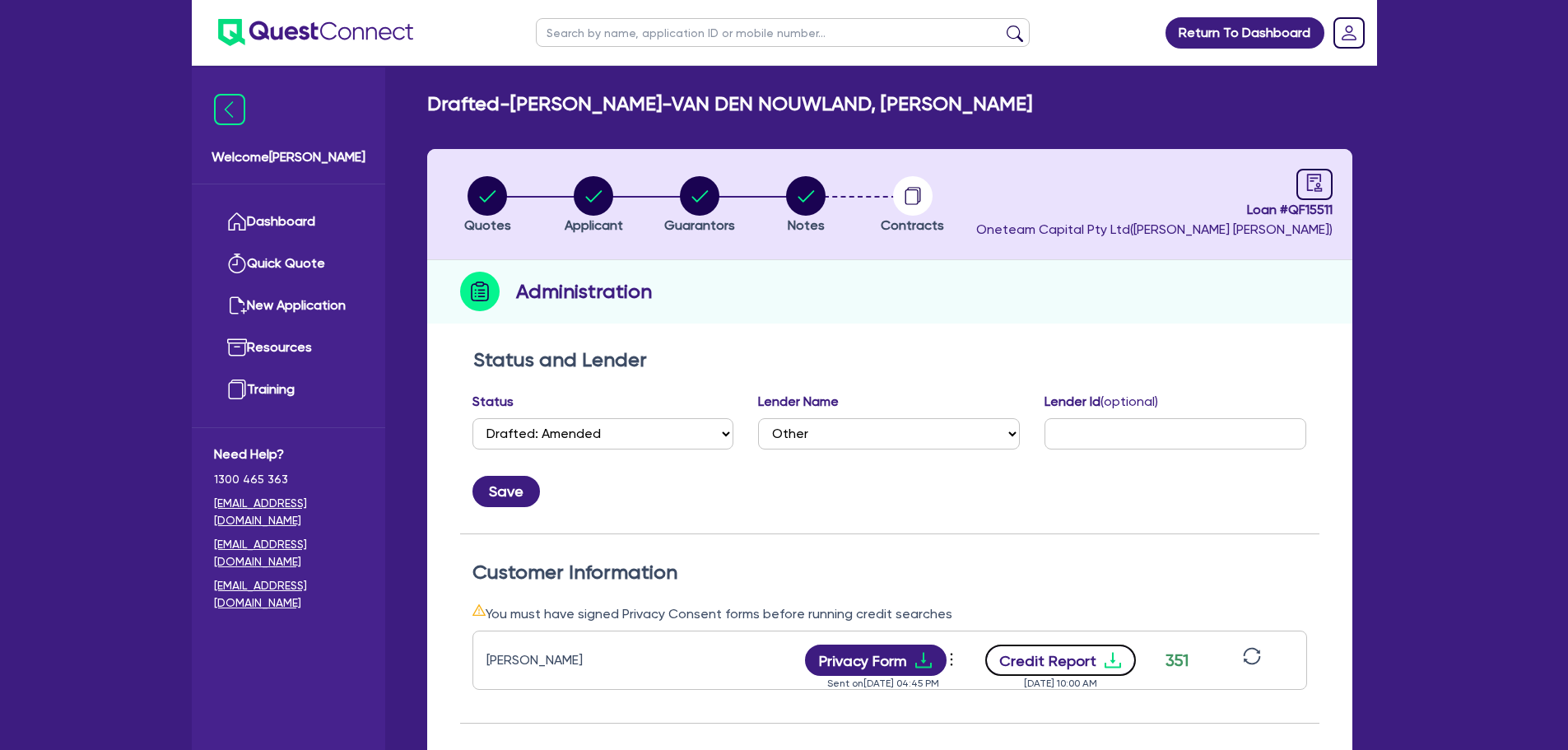
click at [1057, 660] on button "Credit Report" at bounding box center [1060, 661] width 150 height 31
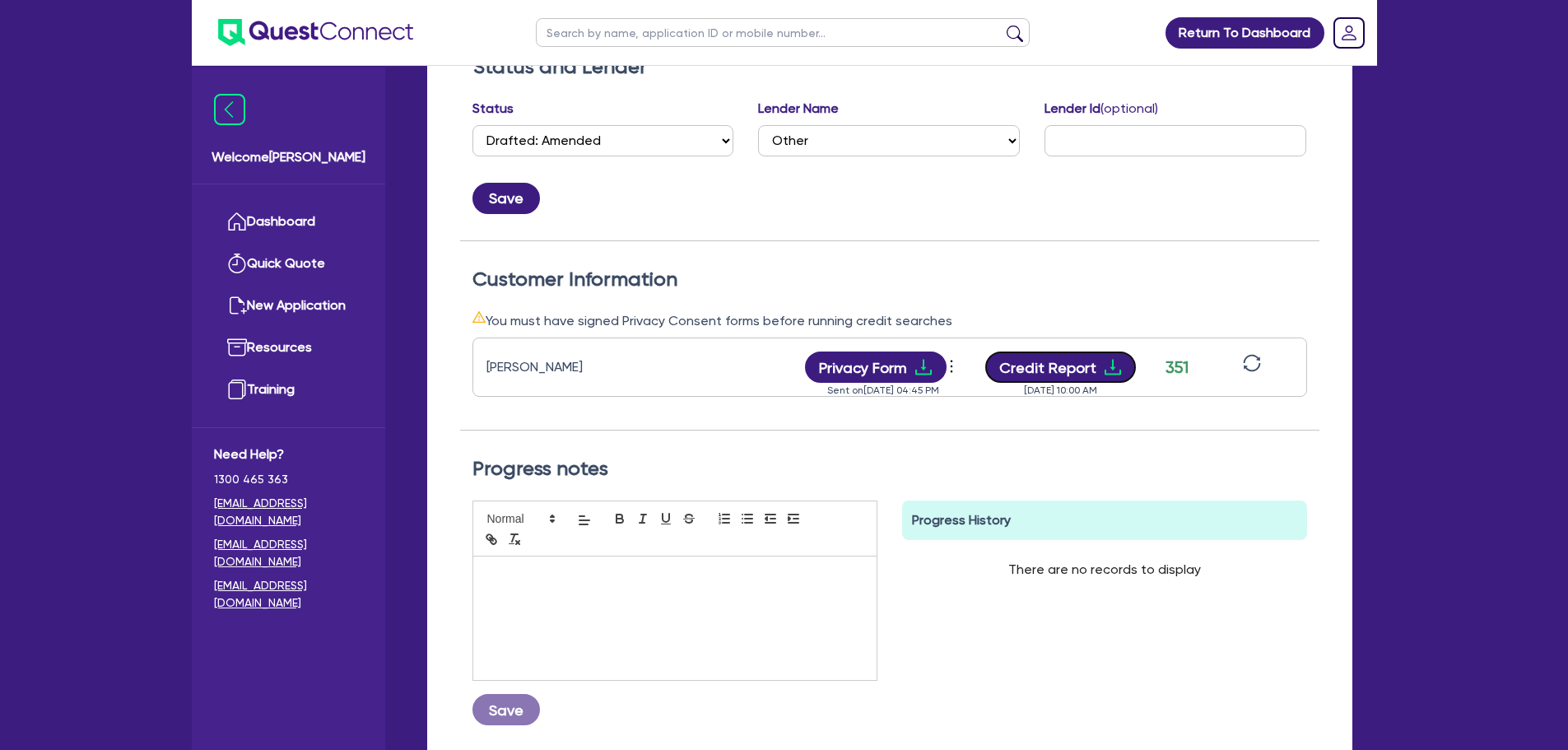
scroll to position [441, 0]
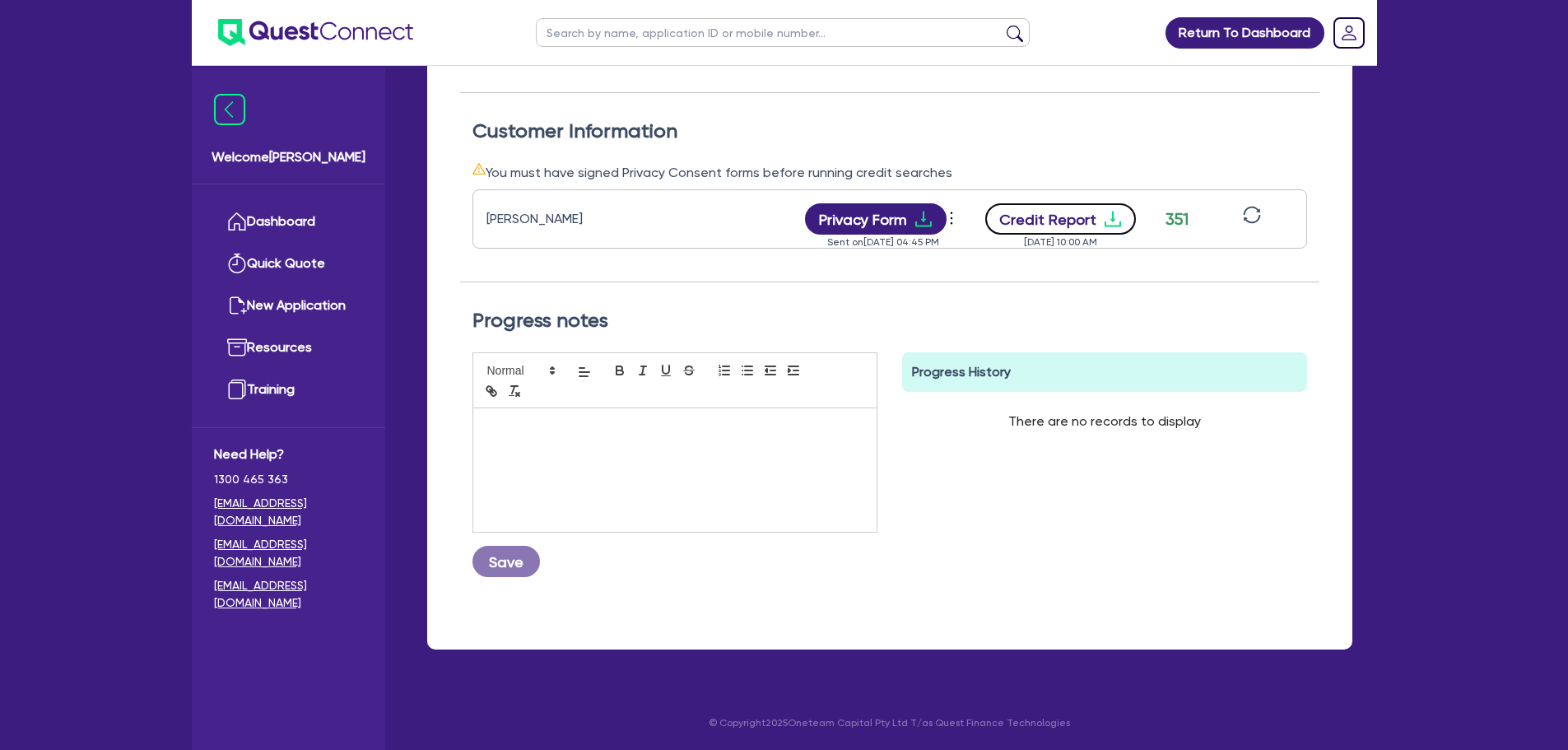
click at [1046, 224] on button "Credit Report" at bounding box center [1060, 218] width 150 height 31
